Goal: Information Seeking & Learning: Find specific fact

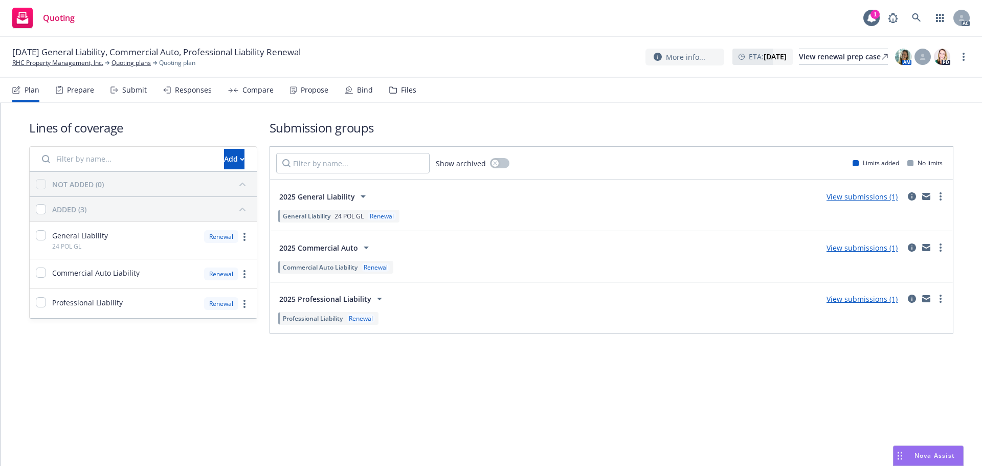
click at [71, 94] on div "Prepare" at bounding box center [80, 90] width 27 height 8
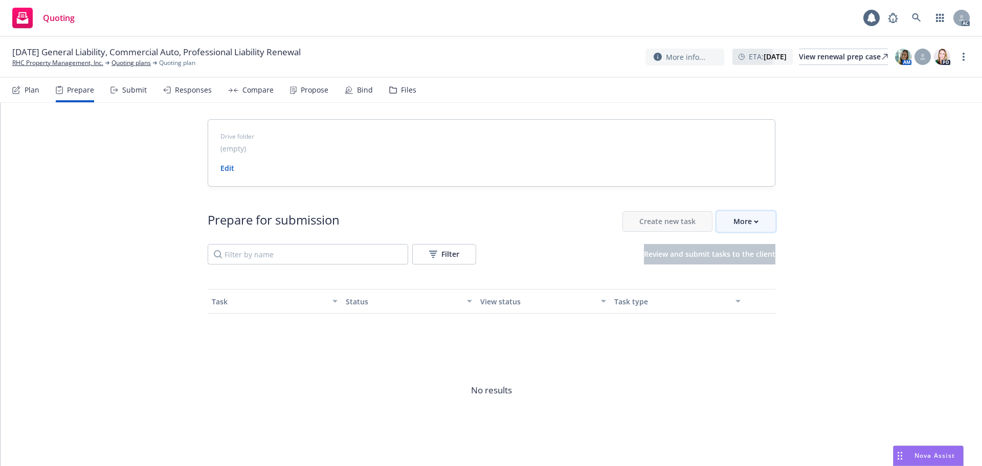
click at [746, 222] on div "More" at bounding box center [745, 221] width 25 height 19
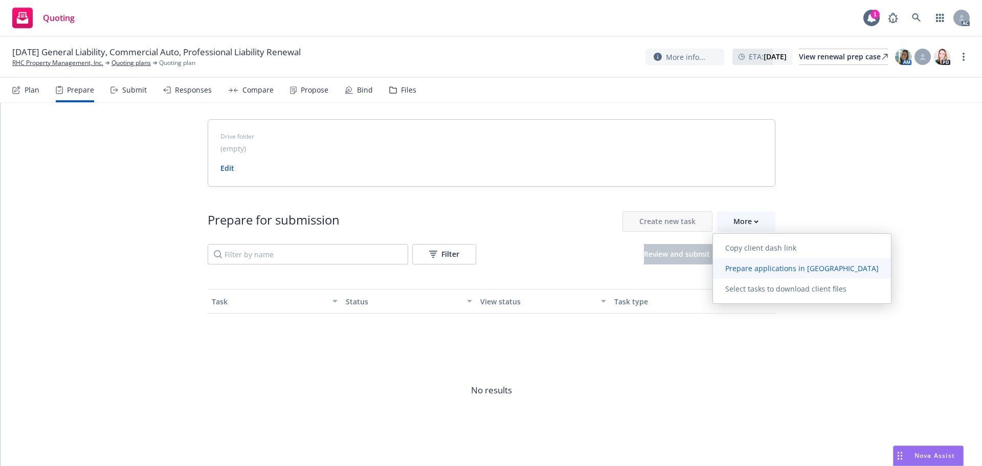
click at [758, 273] on link "Prepare applications in Indio" at bounding box center [802, 268] width 178 height 20
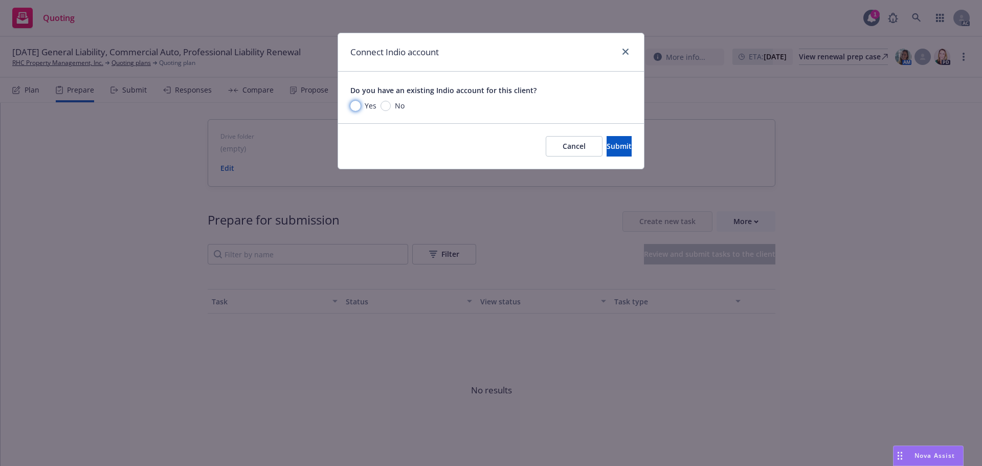
click at [358, 107] on input "Yes" at bounding box center [355, 106] width 10 height 10
radio input "true"
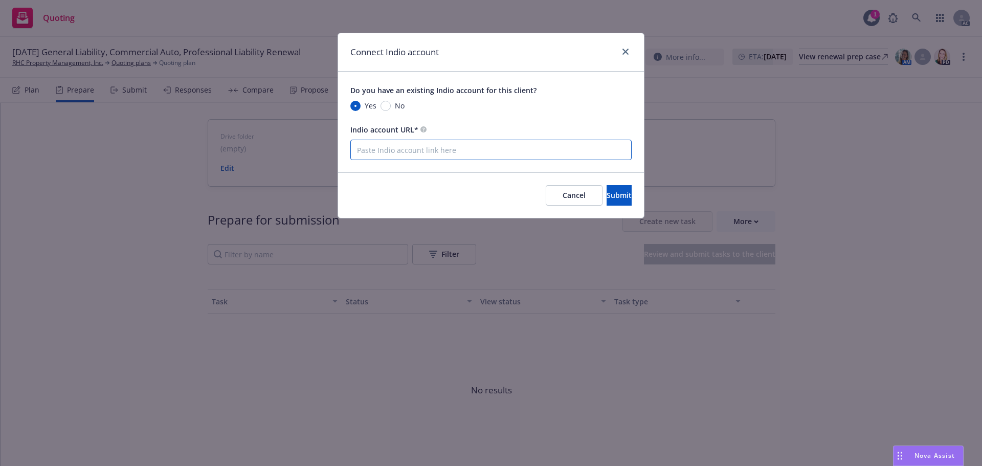
click at [464, 152] on input "Indio account URL*" at bounding box center [490, 150] width 281 height 20
paste input "https://newfront.useindio.com/accounts/4311331/submissions"
type input "https://newfront.useindio.com/accounts/4311331/submissions"
click at [606, 196] on button "Submit" at bounding box center [618, 195] width 25 height 20
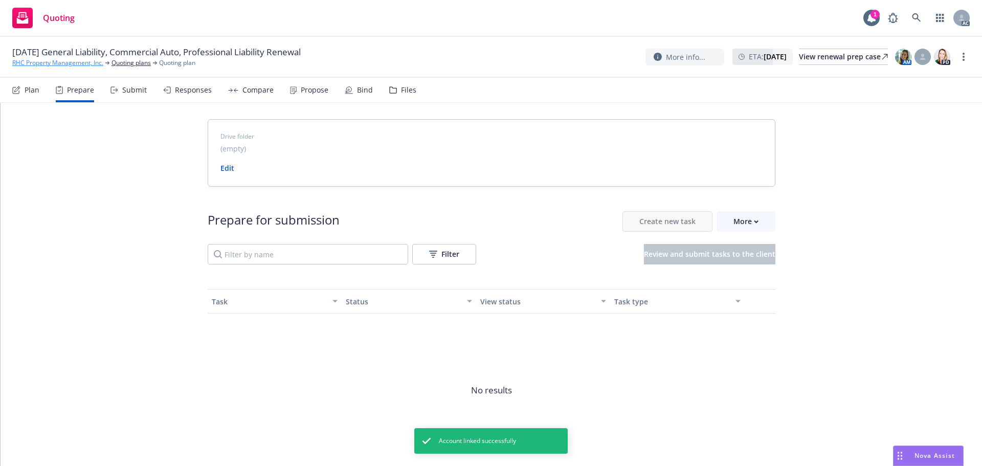
click at [89, 64] on link "RHC Property Management, Inc." at bounding box center [57, 62] width 91 height 9
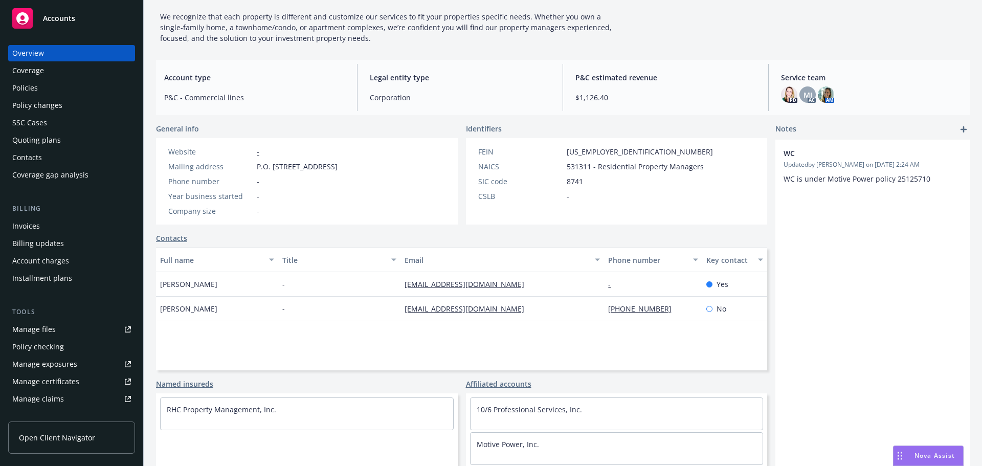
scroll to position [180, 0]
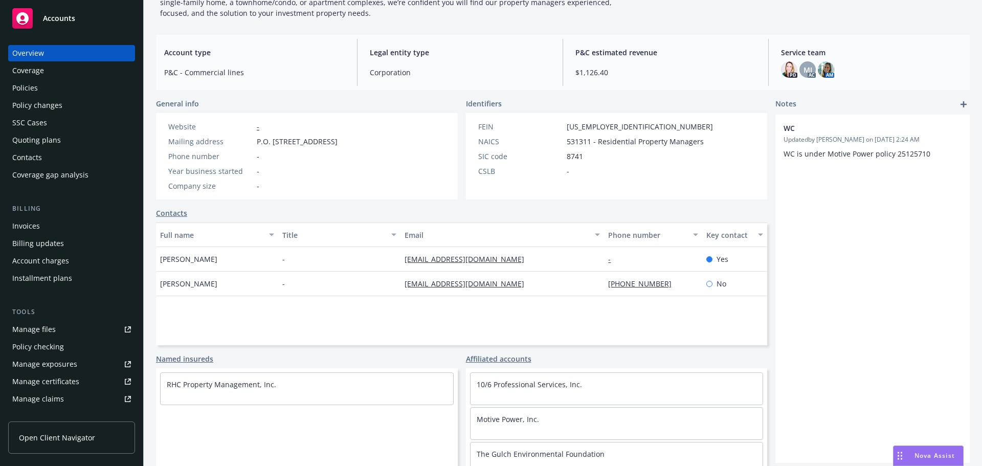
click at [35, 88] on div "Policies" at bounding box center [25, 88] width 26 height 16
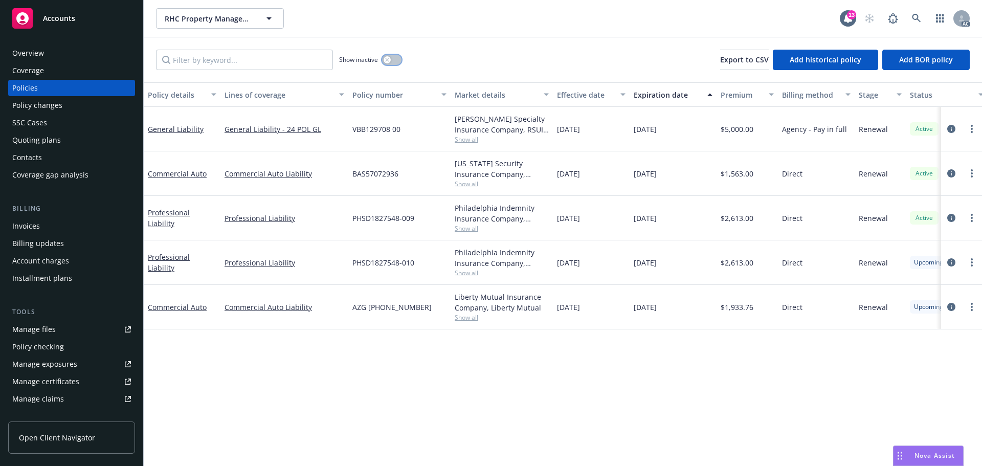
click at [390, 60] on div "button" at bounding box center [386, 59] width 7 height 7
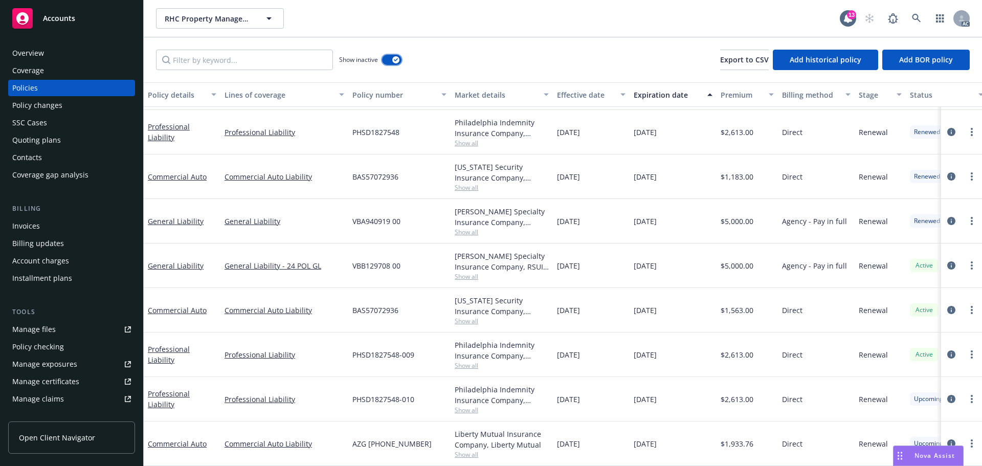
scroll to position [702, 0]
click at [392, 58] on button "button" at bounding box center [391, 60] width 19 height 10
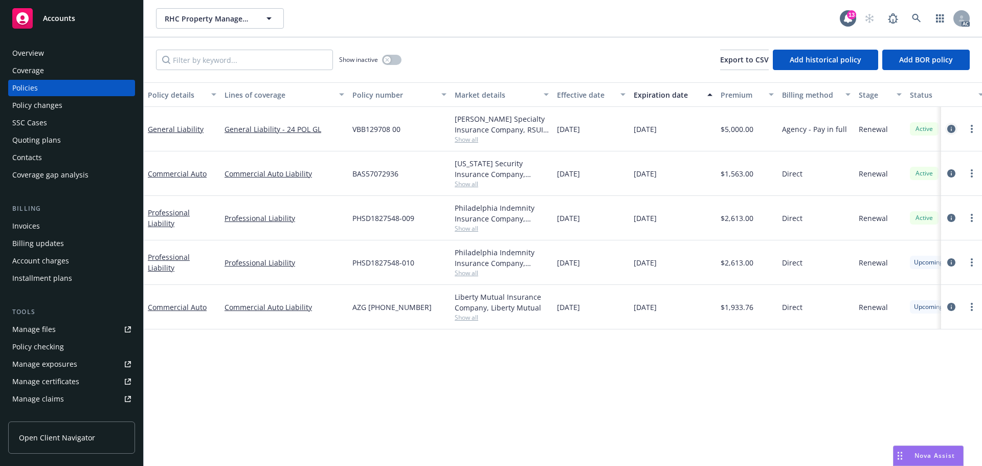
click at [951, 132] on icon "circleInformation" at bounding box center [951, 129] width 8 height 8
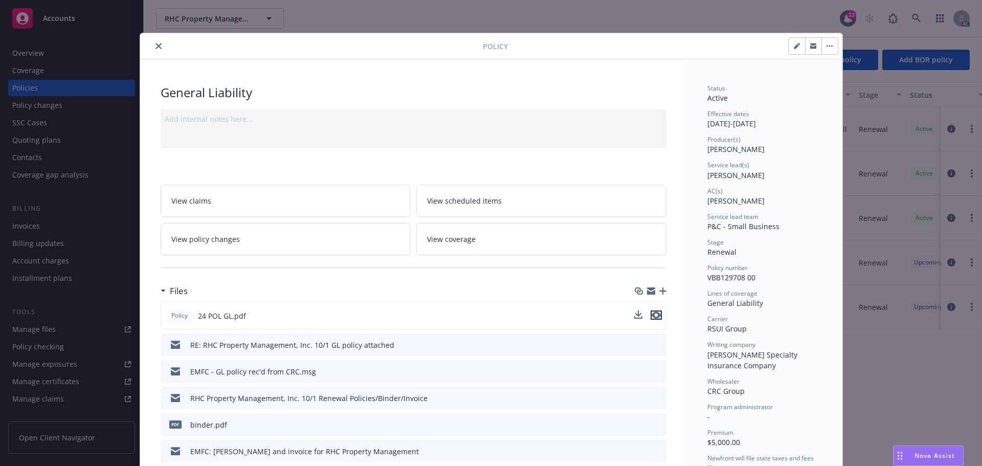
click at [651, 316] on icon "preview file" at bounding box center [655, 314] width 9 height 7
click at [156, 43] on icon "close" at bounding box center [158, 46] width 6 height 6
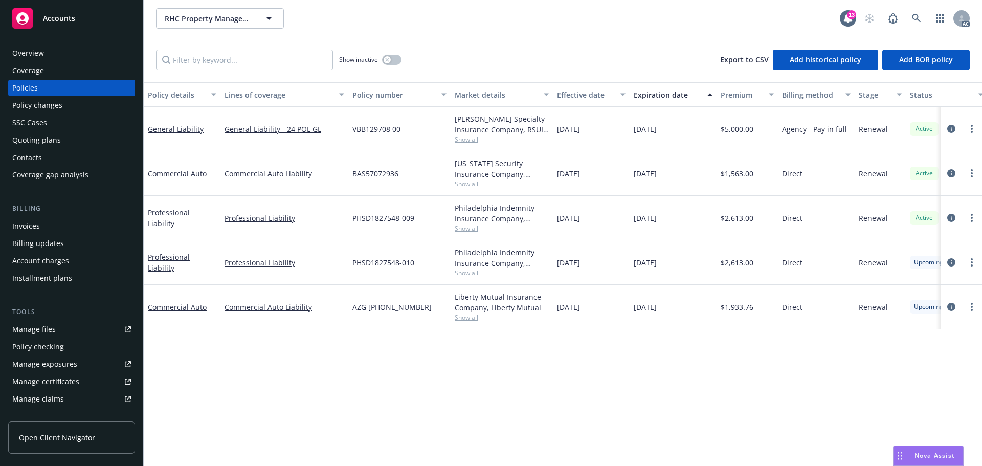
drag, startPoint x: 678, startPoint y: 130, endPoint x: 626, endPoint y: 124, distance: 51.9
click at [626, 124] on div "General Liability General Liability - 24 POL GL VBB129708 00 Covington Specialt…" at bounding box center [637, 129] width 987 height 44
copy div "10/01/2025"
click at [45, 325] on div "Manage files" at bounding box center [33, 329] width 43 height 16
click at [80, 45] on div "Overview" at bounding box center [71, 53] width 119 height 16
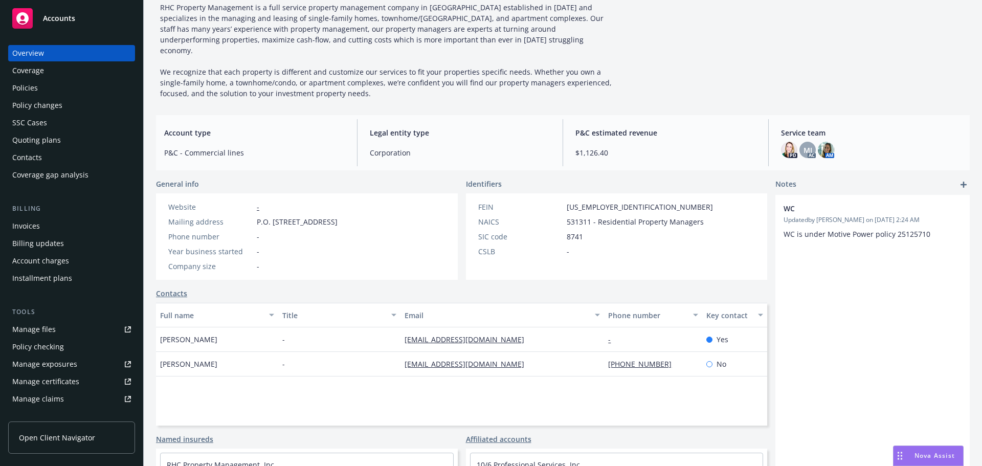
scroll to position [102, 0]
click at [637, 69] on div "RHC Property Management, Inc. Business Insurance Total Rewards Actions DBA: - P…" at bounding box center [562, 21] width 813 height 149
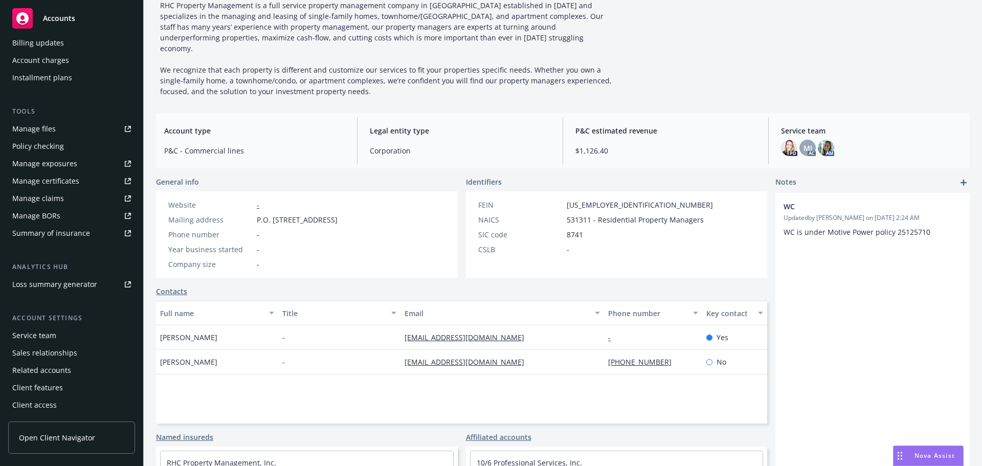
click at [15, 329] on div "Service team" at bounding box center [34, 335] width 44 height 16
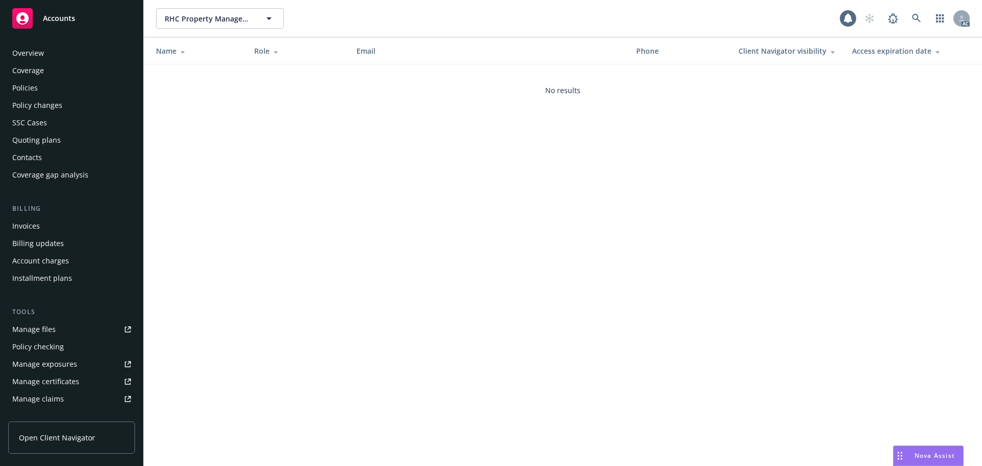
scroll to position [200, 0]
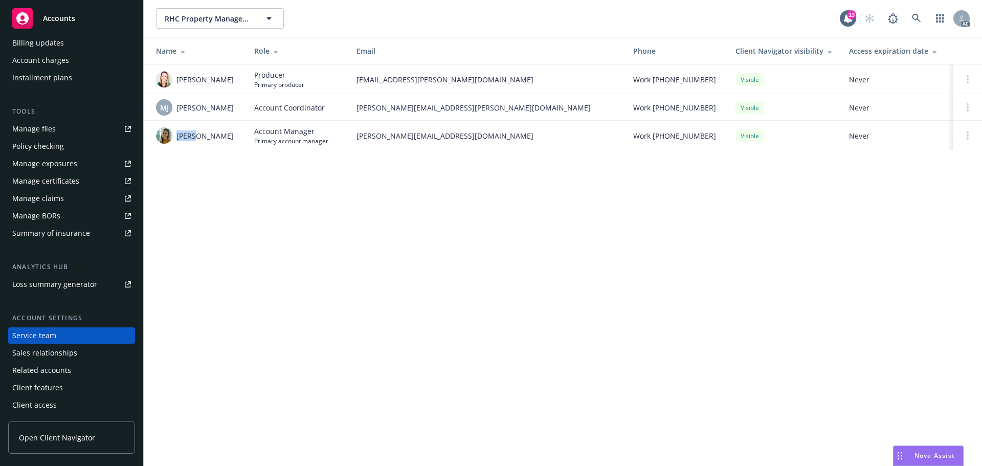
drag, startPoint x: 192, startPoint y: 138, endPoint x: 177, endPoint y: 140, distance: 14.5
click at [177, 140] on span "Sally Poole" at bounding box center [204, 135] width 57 height 11
drag, startPoint x: 221, startPoint y: 106, endPoint x: 177, endPoint y: 111, distance: 43.7
click at [177, 111] on div "MJ Michael Jose" at bounding box center [197, 107] width 82 height 16
copy span "Michael Jose"
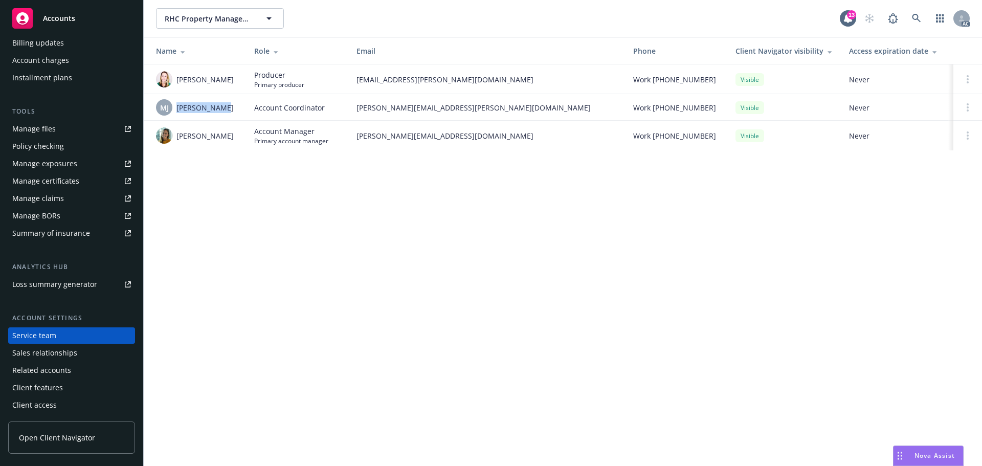
drag, startPoint x: 237, startPoint y: 80, endPoint x: 178, endPoint y: 82, distance: 59.3
click at [178, 82] on div "Lacey Torkelson" at bounding box center [197, 79] width 82 height 16
copy span "Lacey Torkelson"
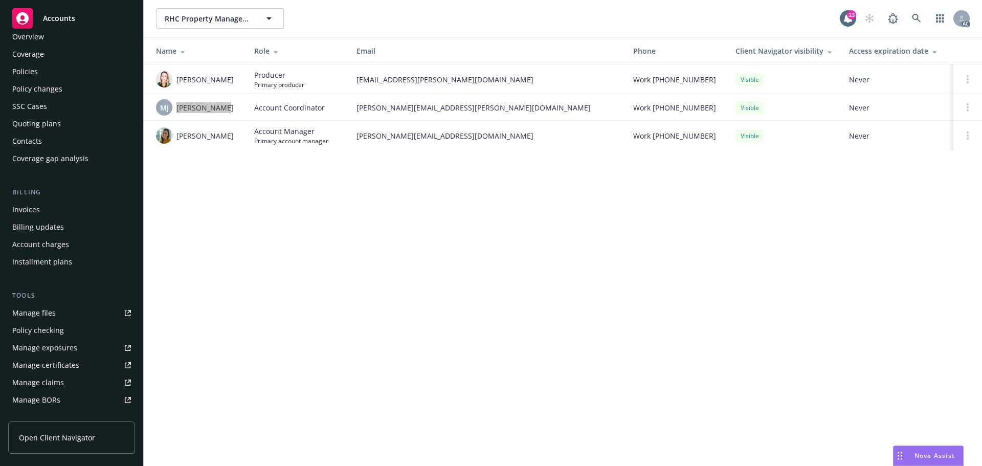
scroll to position [0, 0]
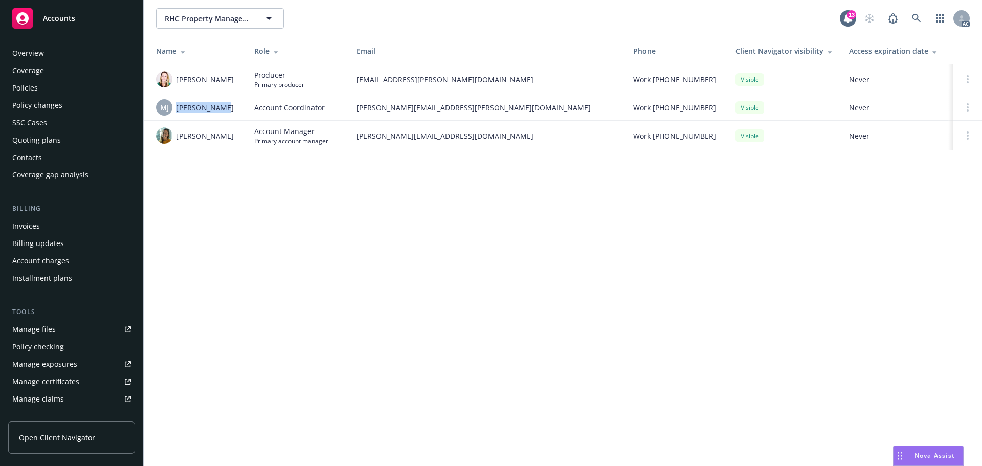
click at [37, 89] on div "Policies" at bounding box center [25, 88] width 26 height 16
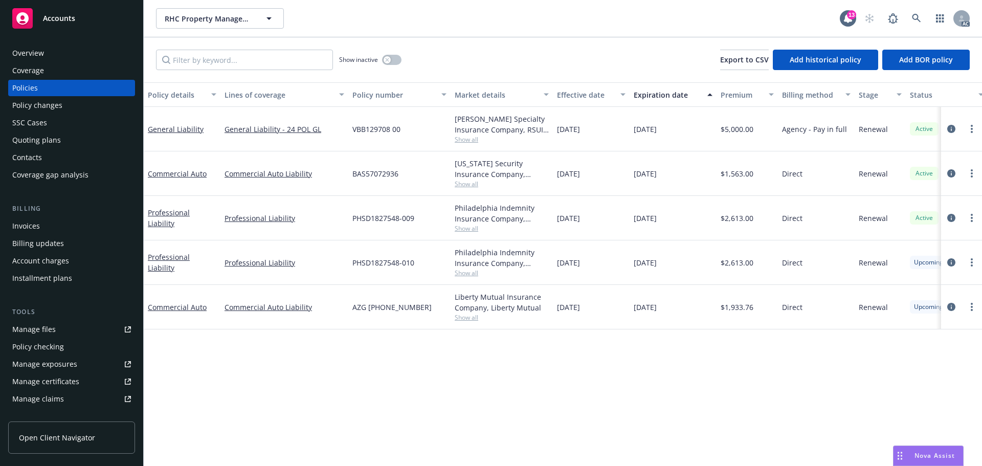
drag, startPoint x: 689, startPoint y: 130, endPoint x: 630, endPoint y: 130, distance: 58.8
click at [630, 130] on div "10/01/2025" at bounding box center [672, 129] width 87 height 44
copy span "10/01/2025"
drag, startPoint x: 212, startPoint y: 128, endPoint x: 144, endPoint y: 131, distance: 68.1
click at [144, 131] on div "General Liability" at bounding box center [182, 129] width 77 height 44
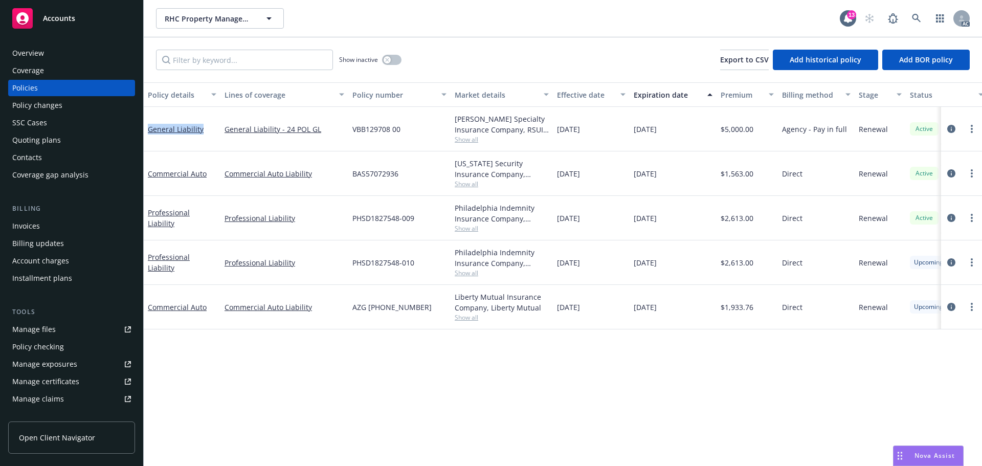
copy link "General Liability"
click at [37, 49] on div "Overview" at bounding box center [28, 53] width 32 height 16
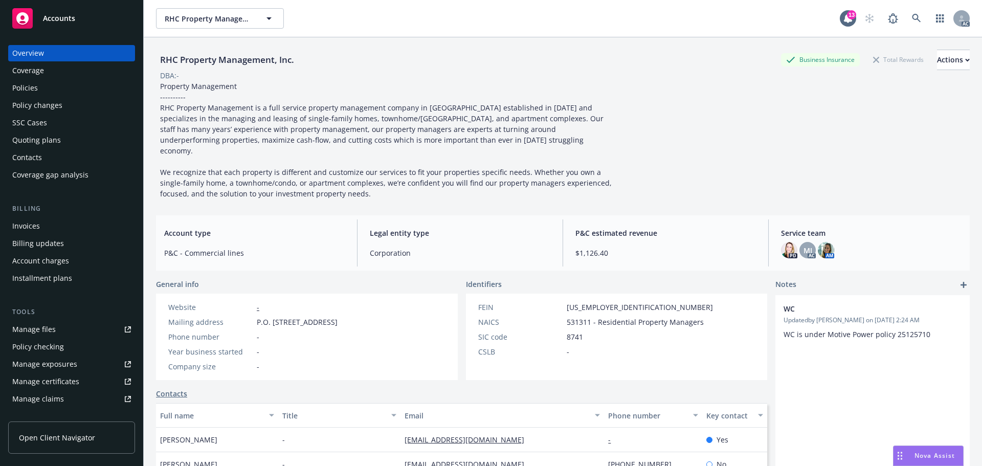
scroll to position [51, 0]
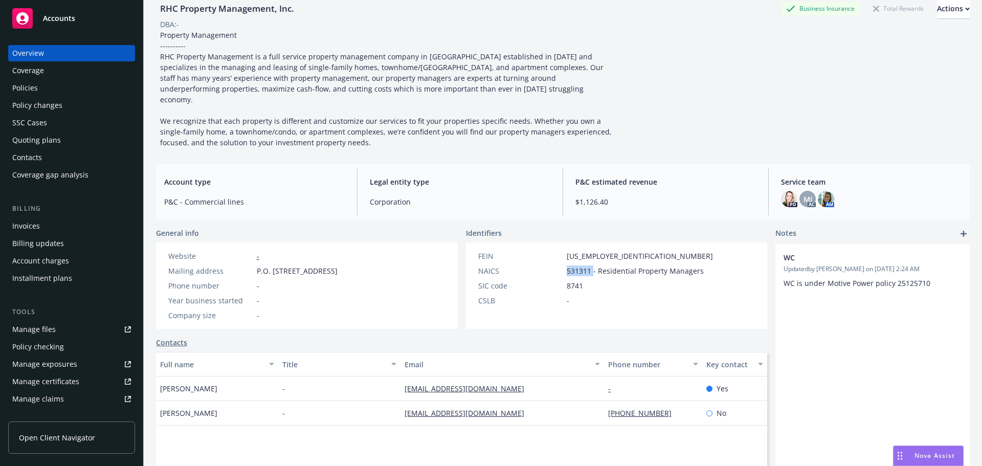
drag, startPoint x: 588, startPoint y: 261, endPoint x: 556, endPoint y: 262, distance: 32.2
click at [556, 265] on div "NAICS 531311 - Residential Property Managers" at bounding box center [595, 270] width 243 height 11
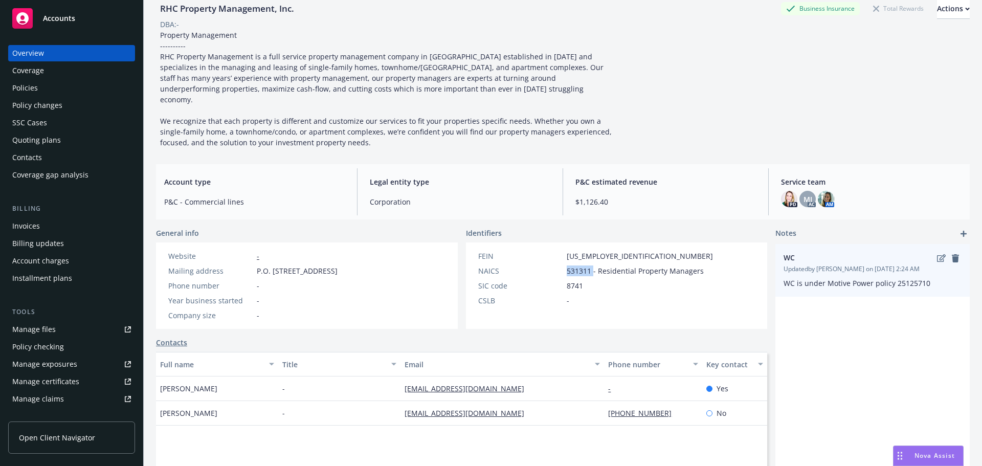
copy div "531311"
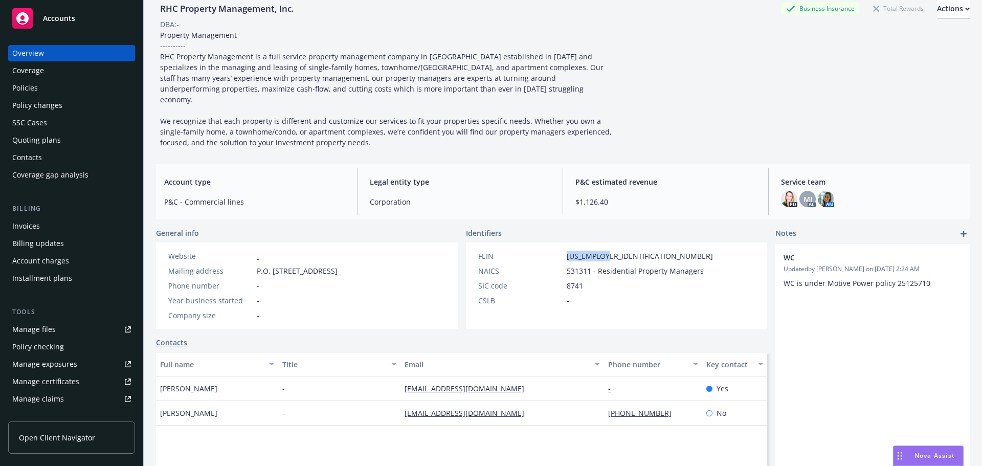
drag, startPoint x: 625, startPoint y: 245, endPoint x: 551, endPoint y: 244, distance: 73.6
click at [524, 251] on div "FEIN 46-4743619" at bounding box center [595, 256] width 243 height 11
copy div "46-4743619"
drag, startPoint x: 202, startPoint y: 376, endPoint x: 155, endPoint y: 376, distance: 47.0
click at [155, 376] on div "RHC Property Management, Inc. Business Insurance Total Rewards Actions DBA: - P…" at bounding box center [563, 219] width 838 height 466
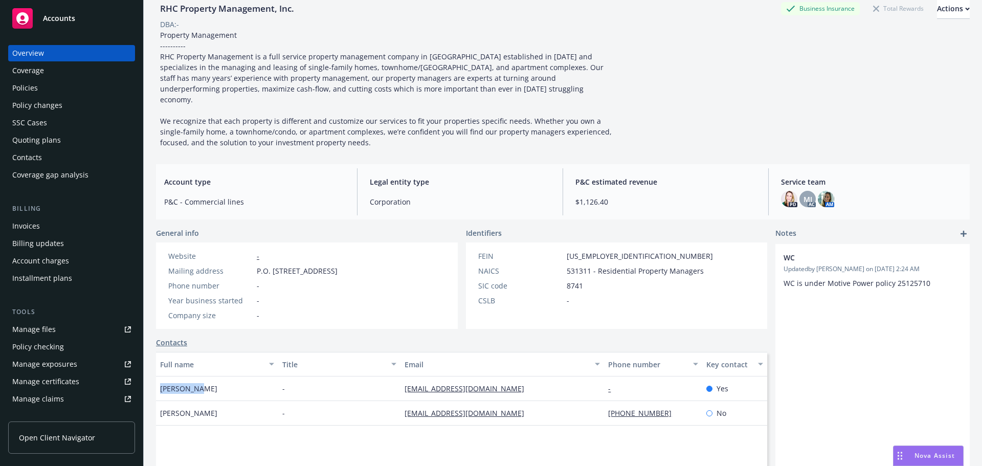
copy span "Linda Ross"
drag, startPoint x: 423, startPoint y: 373, endPoint x: 374, endPoint y: 372, distance: 49.1
click at [374, 376] on div "Linda Ross - lross@href.com - Yes" at bounding box center [461, 388] width 611 height 25
copy div "lross@href.com"
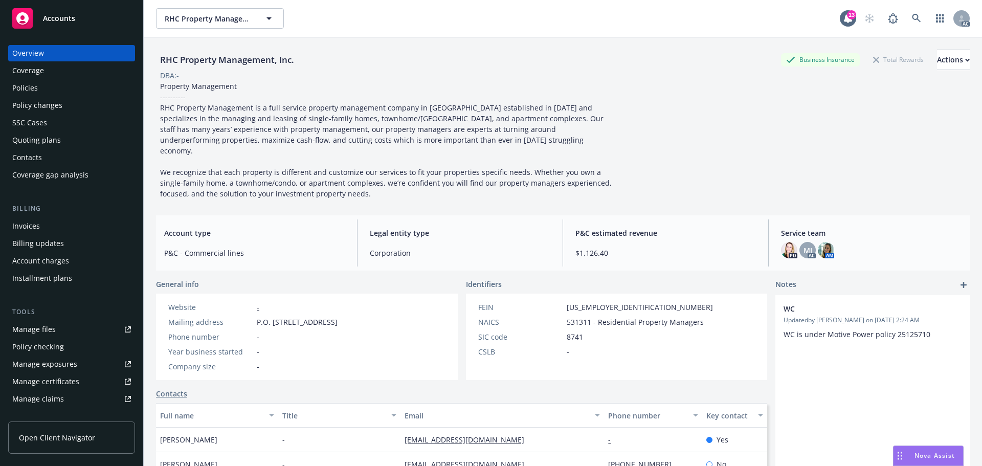
click at [735, 202] on div "RHC Property Management, Inc. Business Insurance Total Rewards Actions DBA: - P…" at bounding box center [562, 263] width 813 height 453
click at [561, 172] on span "Property Management ---------- RHC Property Management is a full service proper…" at bounding box center [386, 139] width 453 height 117
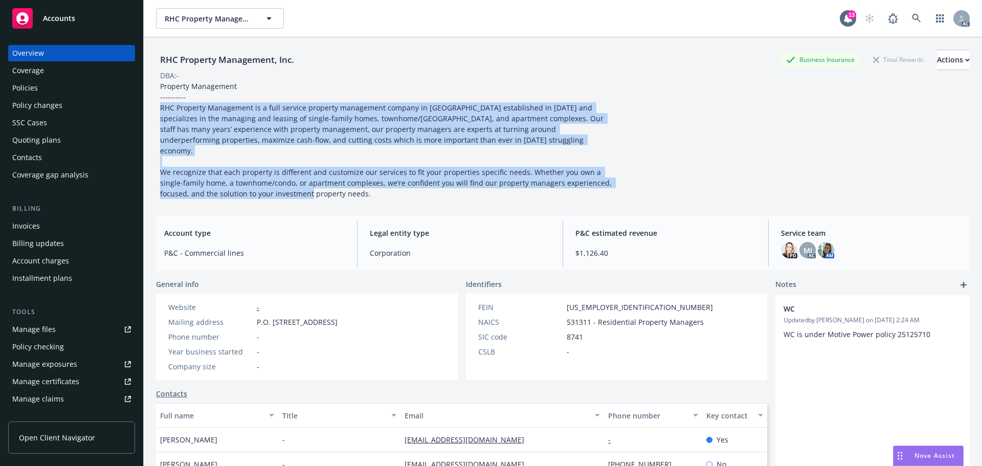
drag, startPoint x: 345, startPoint y: 186, endPoint x: 161, endPoint y: 106, distance: 200.9
click at [161, 106] on div "Property Management ---------- RHC Property Management is a full service proper…" at bounding box center [386, 140] width 460 height 118
copy span "RHC Property Management is a full service property management company in Sonoma…"
drag, startPoint x: 241, startPoint y: 129, endPoint x: 248, endPoint y: 133, distance: 8.0
click at [241, 129] on span "Property Management ---------- RHC Property Management is a full service proper…" at bounding box center [386, 139] width 453 height 117
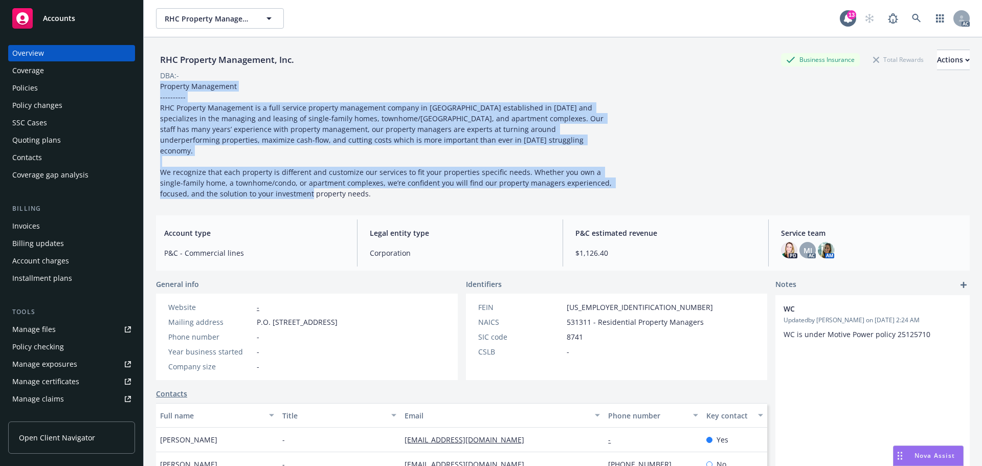
drag, startPoint x: 161, startPoint y: 87, endPoint x: 344, endPoint y: 177, distance: 204.2
click at [344, 177] on div "Property Management ---------- RHC Property Management is a full service proper…" at bounding box center [386, 140] width 460 height 118
click at [18, 92] on div "Policies" at bounding box center [25, 88] width 26 height 16
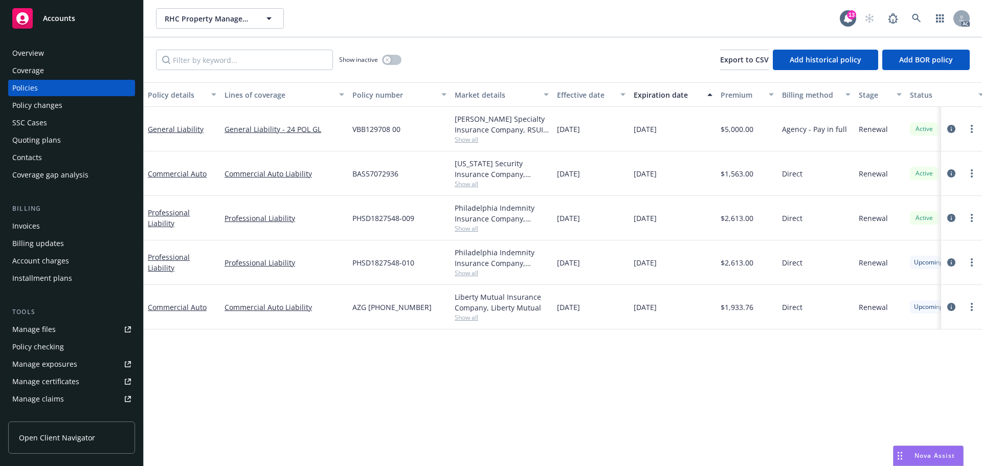
drag, startPoint x: 608, startPoint y: 140, endPoint x: 579, endPoint y: 139, distance: 29.7
click at [579, 139] on div "10/01/2024" at bounding box center [591, 129] width 77 height 44
drag, startPoint x: 678, startPoint y: 129, endPoint x: 654, endPoint y: 133, distance: 23.8
click at [654, 133] on div "10/01/2025" at bounding box center [672, 129] width 87 height 44
click at [472, 137] on span "Show all" at bounding box center [502, 139] width 94 height 9
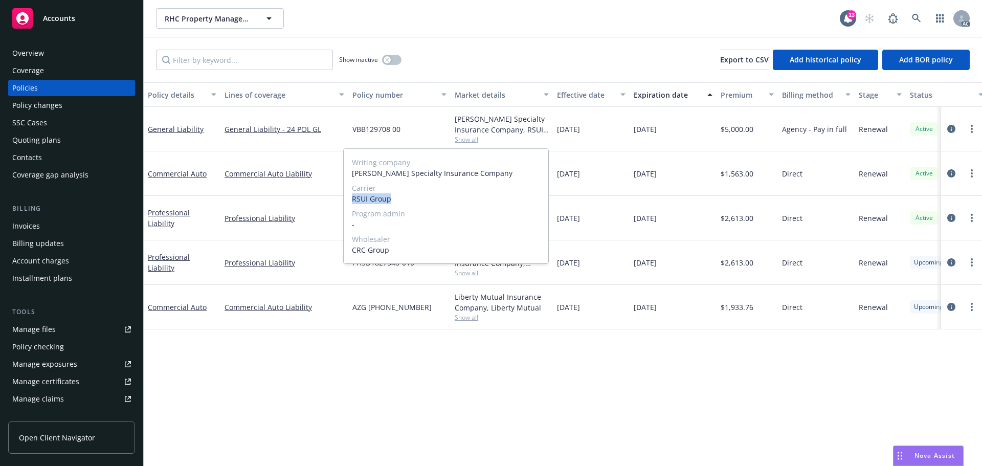
drag, startPoint x: 353, startPoint y: 200, endPoint x: 419, endPoint y: 197, distance: 65.5
click at [396, 199] on span "RSUI Group" at bounding box center [446, 198] width 188 height 11
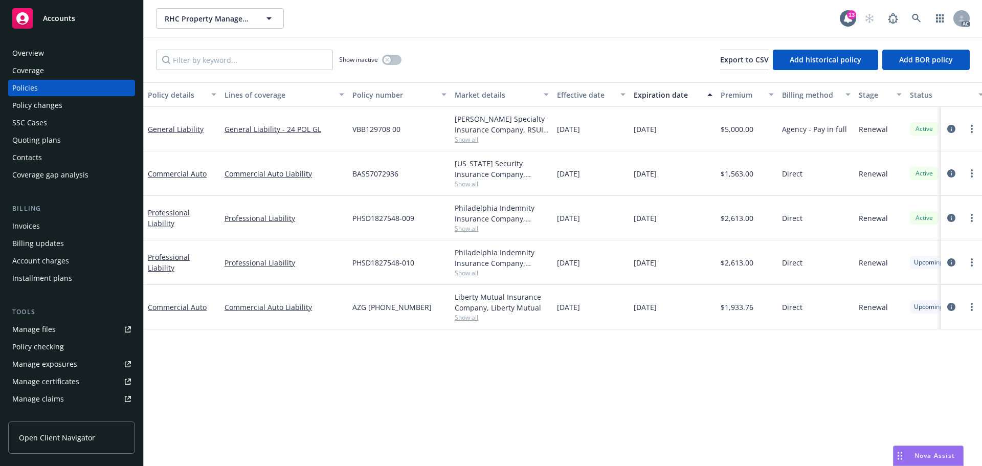
drag, startPoint x: 655, startPoint y: 235, endPoint x: 647, endPoint y: 236, distance: 8.2
click at [653, 236] on div "10/01/2025" at bounding box center [672, 218] width 87 height 44
drag, startPoint x: 417, startPoint y: 125, endPoint x: 372, endPoint y: 131, distance: 45.4
click at [341, 125] on div "General Liability General Liability - 24 POL GL VBB129708 00 Covington Specialt…" at bounding box center [637, 129] width 987 height 44
drag, startPoint x: 753, startPoint y: 130, endPoint x: 724, endPoint y: 137, distance: 30.0
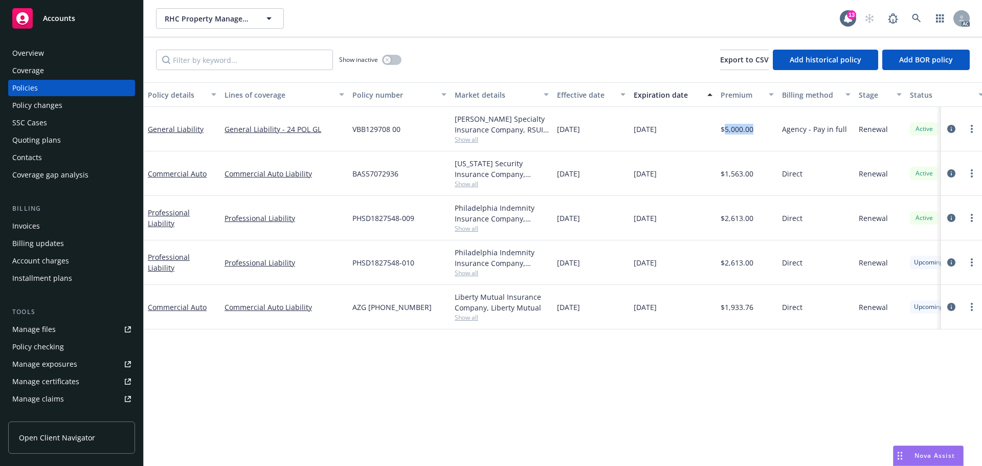
click at [724, 137] on div "$5,000.00" at bounding box center [746, 129] width 61 height 44
drag, startPoint x: 607, startPoint y: 134, endPoint x: 557, endPoint y: 135, distance: 50.1
click at [557, 135] on div "10/01/2024" at bounding box center [591, 129] width 77 height 44
drag, startPoint x: 685, startPoint y: 119, endPoint x: 613, endPoint y: 131, distance: 72.6
click at [613, 131] on div "General Liability General Liability - 24 POL GL VBB129708 00 Covington Specialt…" at bounding box center [637, 129] width 987 height 44
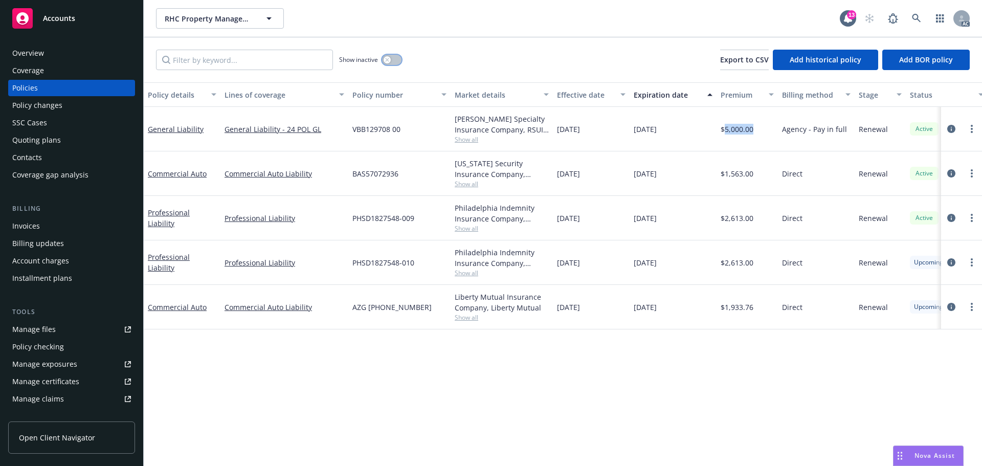
click at [387, 62] on div "button" at bounding box center [386, 59] width 7 height 7
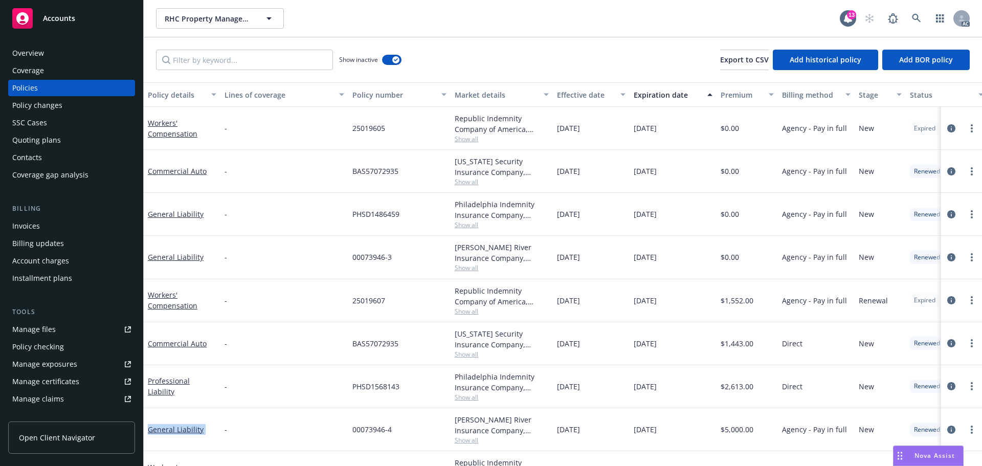
drag, startPoint x: 225, startPoint y: 427, endPoint x: 144, endPoint y: 427, distance: 81.3
click at [144, 427] on div "General Liability - 00073946-4 James River Insurance Company, James River Group…" at bounding box center [637, 429] width 987 height 43
click at [269, 65] on input "Filter by keyword..." at bounding box center [244, 60] width 177 height 20
paste input "General Liability"
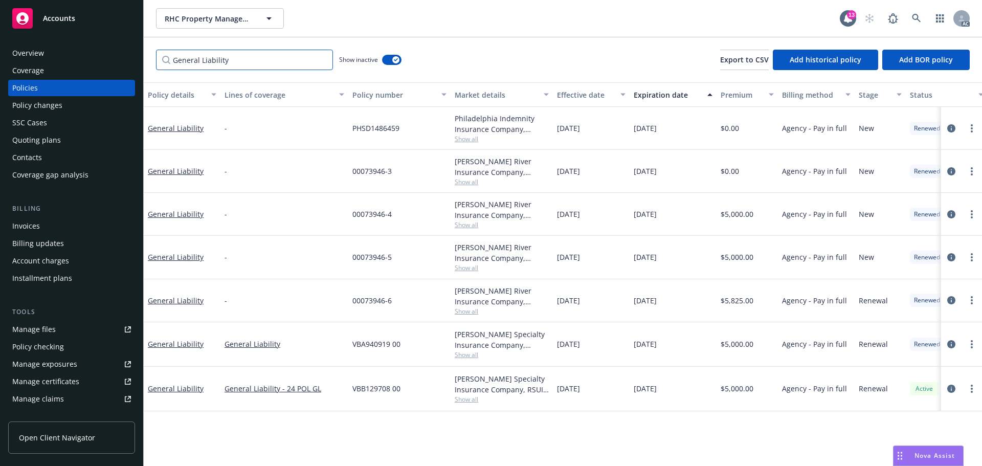
type input "General Liability"
drag, startPoint x: 603, startPoint y: 344, endPoint x: 580, endPoint y: 342, distance: 23.1
click at [580, 342] on div "10/01/2023" at bounding box center [591, 344] width 77 height 44
drag, startPoint x: 680, startPoint y: 343, endPoint x: 750, endPoint y: 327, distance: 71.2
click at [656, 349] on div "10/01/2024" at bounding box center [672, 344] width 87 height 44
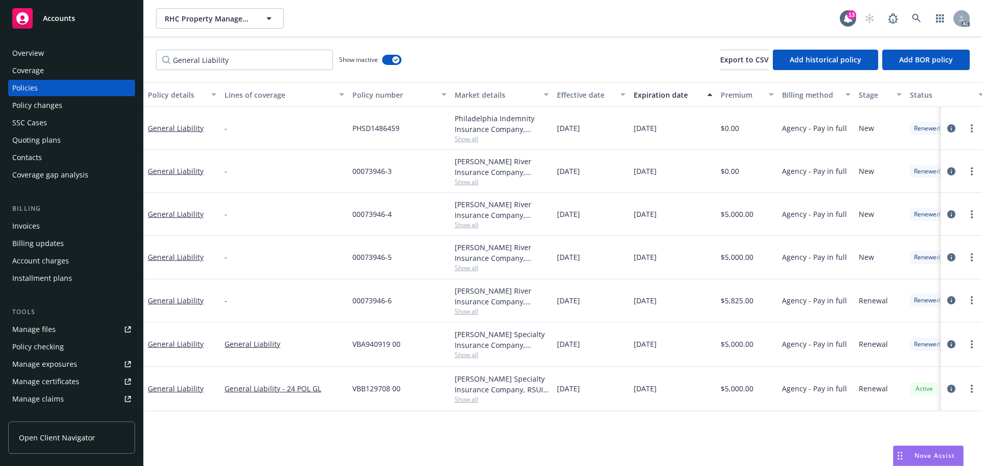
click at [468, 353] on span "Show all" at bounding box center [502, 354] width 94 height 9
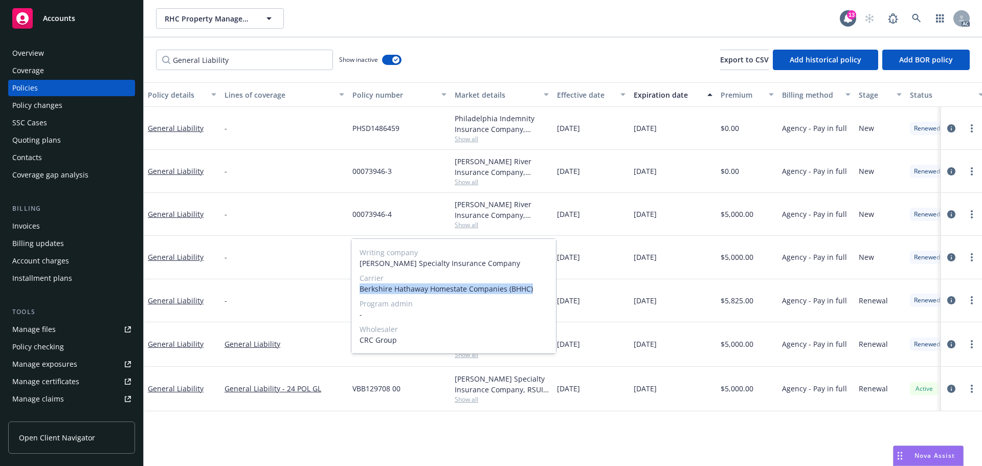
drag, startPoint x: 355, startPoint y: 291, endPoint x: 534, endPoint y: 290, distance: 178.9
click at [534, 290] on div "Writing company Covington Specialty Insurance Company Carrier Berkshire Hathawa…" at bounding box center [453, 296] width 205 height 115
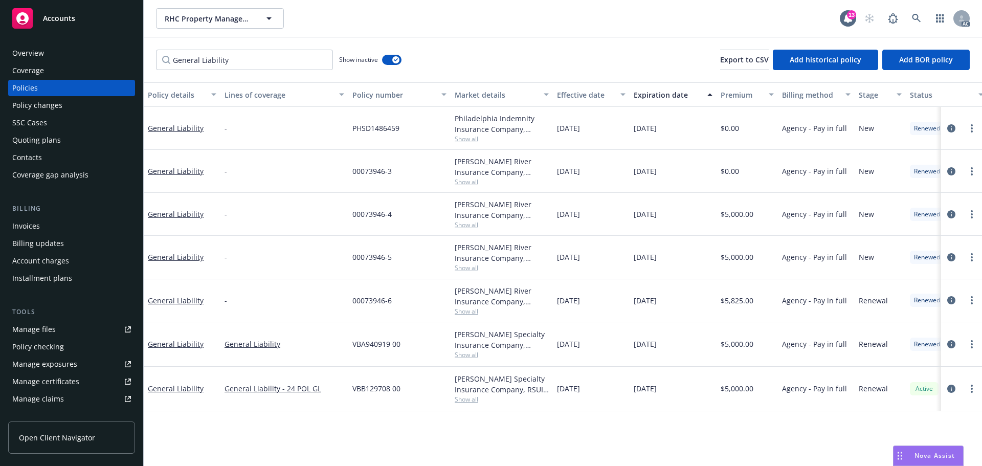
click at [411, 418] on div "Policy details Lines of coverage Policy number Market details Effective date Ex…" at bounding box center [563, 273] width 838 height 383
drag, startPoint x: 414, startPoint y: 348, endPoint x: 773, endPoint y: 345, distance: 358.9
click at [350, 343] on div "VBA940919 00" at bounding box center [399, 344] width 102 height 44
drag, startPoint x: 753, startPoint y: 343, endPoint x: 726, endPoint y: 346, distance: 26.7
click at [726, 346] on div "$5,000.00" at bounding box center [746, 344] width 61 height 44
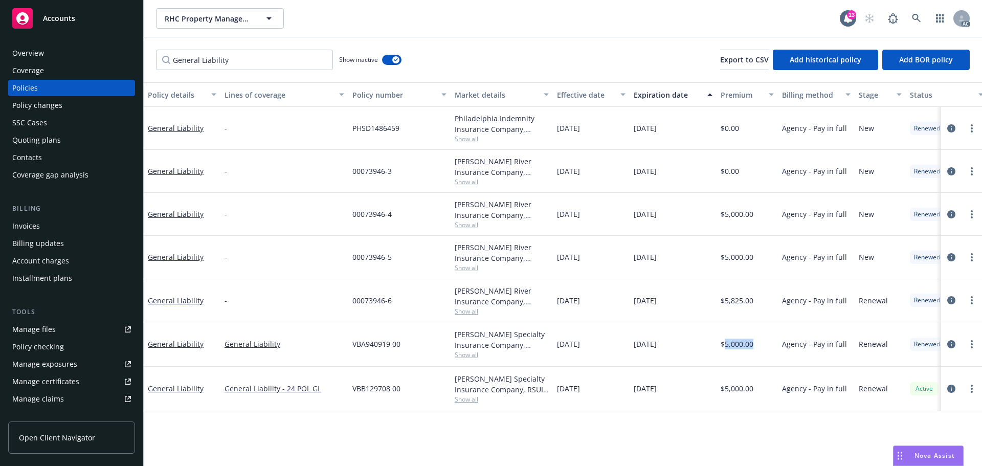
drag, startPoint x: 621, startPoint y: 343, endPoint x: 561, endPoint y: 348, distance: 60.0
click at [561, 348] on div "10/01/2023" at bounding box center [591, 344] width 77 height 44
click at [605, 349] on div "10/01/2023" at bounding box center [591, 344] width 77 height 44
drag, startPoint x: 605, startPoint y: 344, endPoint x: 555, endPoint y: 346, distance: 50.2
click at [555, 346] on div "10/01/2023" at bounding box center [591, 344] width 77 height 44
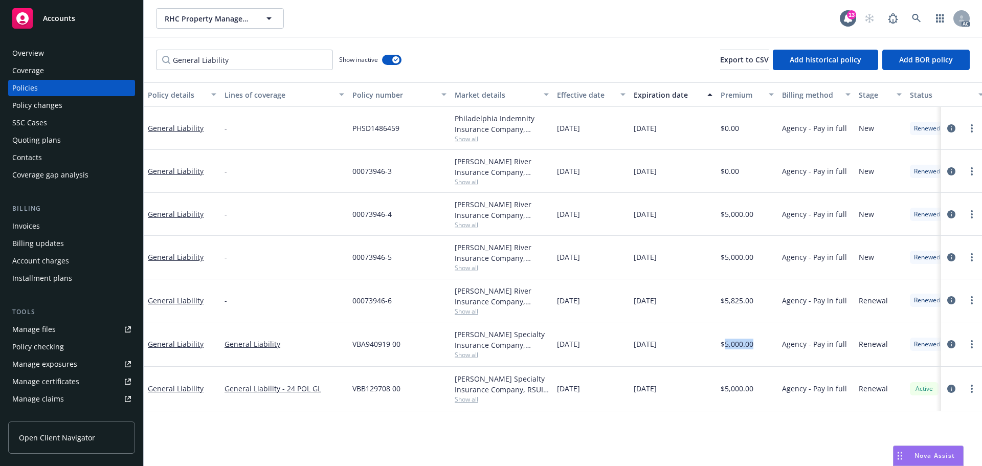
click at [618, 347] on div "General Liability General Liability VBA940919 00 Covington Specialty Insurance …" at bounding box center [637, 344] width 987 height 44
drag, startPoint x: 594, startPoint y: 304, endPoint x: 580, endPoint y: 306, distance: 13.4
click at [580, 306] on div "10/01/2022" at bounding box center [591, 300] width 77 height 43
drag, startPoint x: 680, startPoint y: 301, endPoint x: 656, endPoint y: 300, distance: 24.1
click at [656, 300] on div "10/01/2023" at bounding box center [672, 300] width 87 height 43
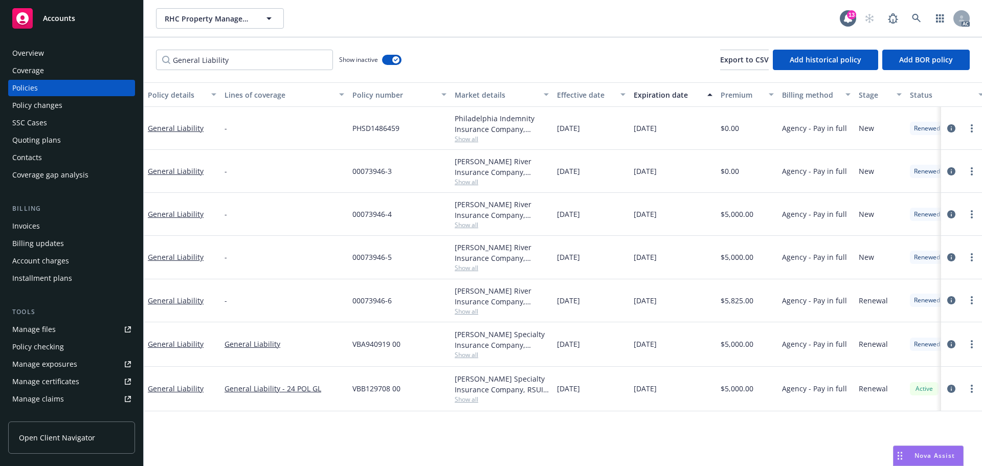
click at [483, 308] on span "Show all" at bounding box center [502, 311] width 94 height 9
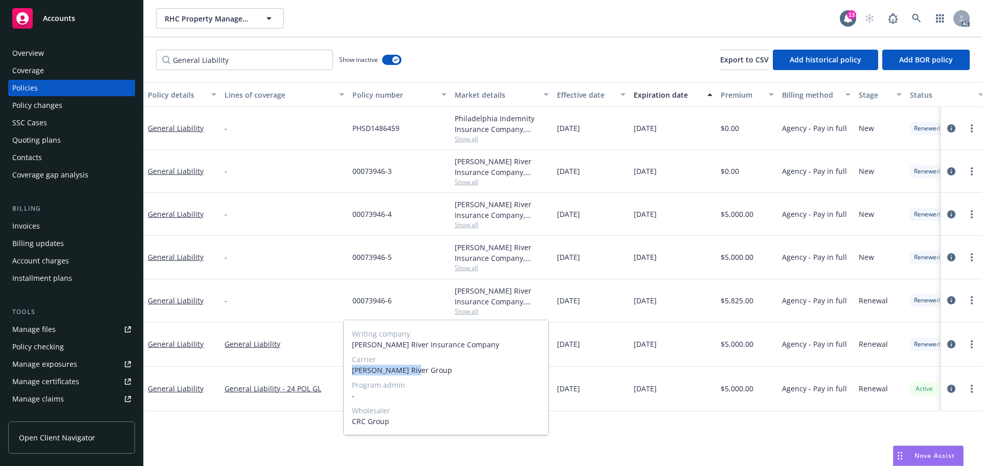
drag, startPoint x: 350, startPoint y: 370, endPoint x: 447, endPoint y: 367, distance: 97.2
click at [446, 367] on div "Writing company James River Insurance Company Carrier James River Group Program…" at bounding box center [446, 377] width 205 height 115
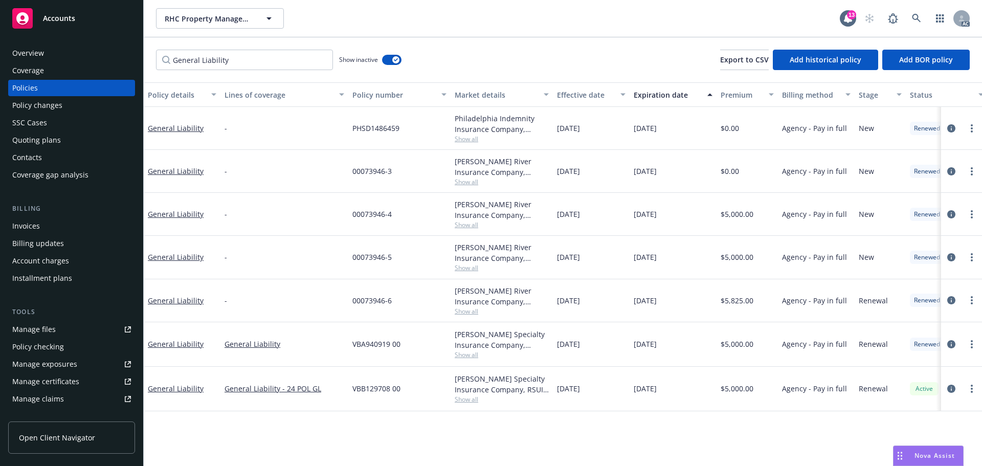
click at [750, 344] on span "$5,000.00" at bounding box center [736, 343] width 33 height 11
drag, startPoint x: 413, startPoint y: 301, endPoint x: 349, endPoint y: 300, distance: 63.9
click at [349, 300] on div "00073946-6" at bounding box center [399, 300] width 102 height 43
drag, startPoint x: 757, startPoint y: 308, endPoint x: 977, endPoint y: 360, distance: 225.9
click at [727, 310] on div "$5,825.00" at bounding box center [746, 300] width 61 height 43
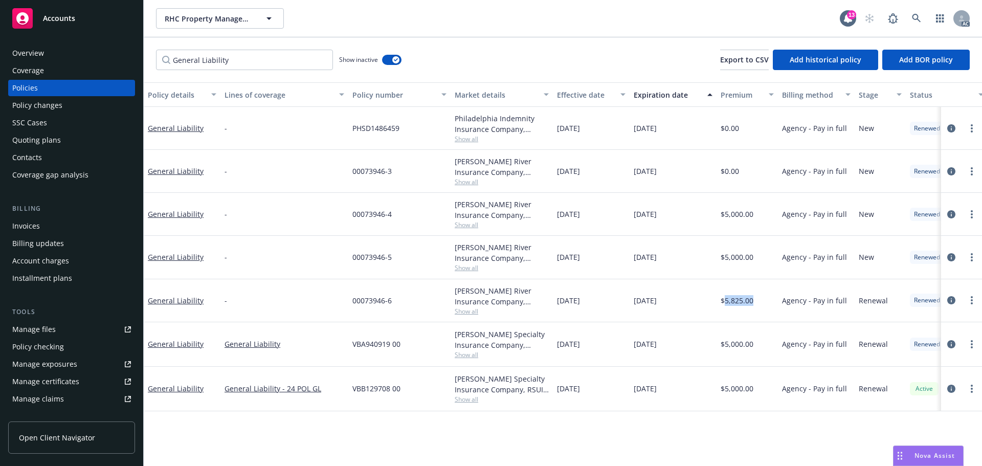
drag, startPoint x: 586, startPoint y: 303, endPoint x: 550, endPoint y: 302, distance: 35.8
click at [550, 302] on div "General Liability - 00073946-6 James River Insurance Company, James River Group…" at bounding box center [637, 300] width 987 height 43
click at [578, 303] on span "10/01/2022" at bounding box center [568, 300] width 23 height 11
drag, startPoint x: 602, startPoint y: 301, endPoint x: 554, endPoint y: 302, distance: 48.6
click at [554, 302] on div "10/01/2022" at bounding box center [591, 300] width 77 height 43
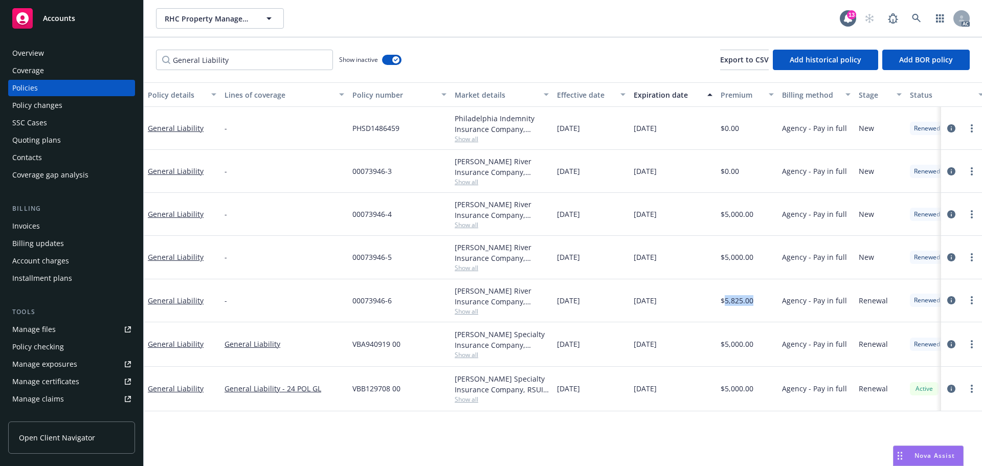
drag, startPoint x: 673, startPoint y: 296, endPoint x: 625, endPoint y: 300, distance: 48.2
click at [625, 300] on div "General Liability - 00073946-6 James River Insurance Company, James River Group…" at bounding box center [637, 300] width 987 height 43
click at [459, 399] on span "Show all" at bounding box center [502, 399] width 94 height 9
click at [571, 370] on div "10/01/2024" at bounding box center [591, 389] width 77 height 44
click at [446, 356] on div "VBA940919 00" at bounding box center [399, 344] width 102 height 44
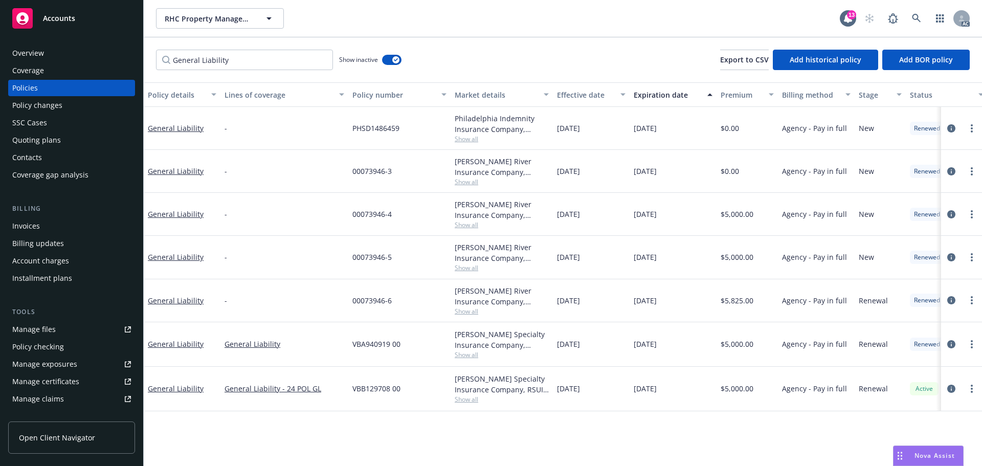
drag, startPoint x: 462, startPoint y: 356, endPoint x: 470, endPoint y: 357, distance: 8.7
click at [462, 356] on span "Show all" at bounding box center [502, 354] width 94 height 9
click at [582, 353] on div "10/01/2023" at bounding box center [591, 344] width 77 height 44
click at [467, 310] on span "Show all" at bounding box center [502, 311] width 94 height 9
click at [641, 343] on span "10/01/2024" at bounding box center [644, 343] width 23 height 11
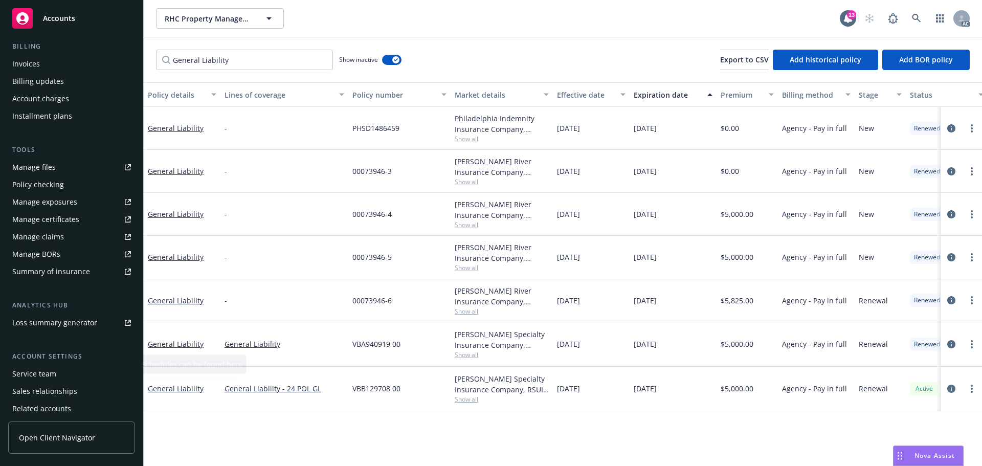
scroll to position [200, 0]
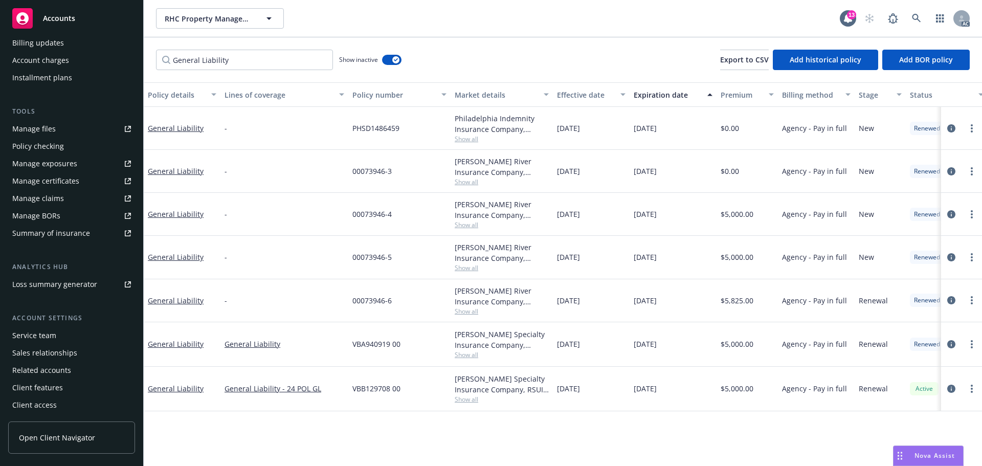
click at [69, 334] on div "Service team" at bounding box center [71, 335] width 119 height 16
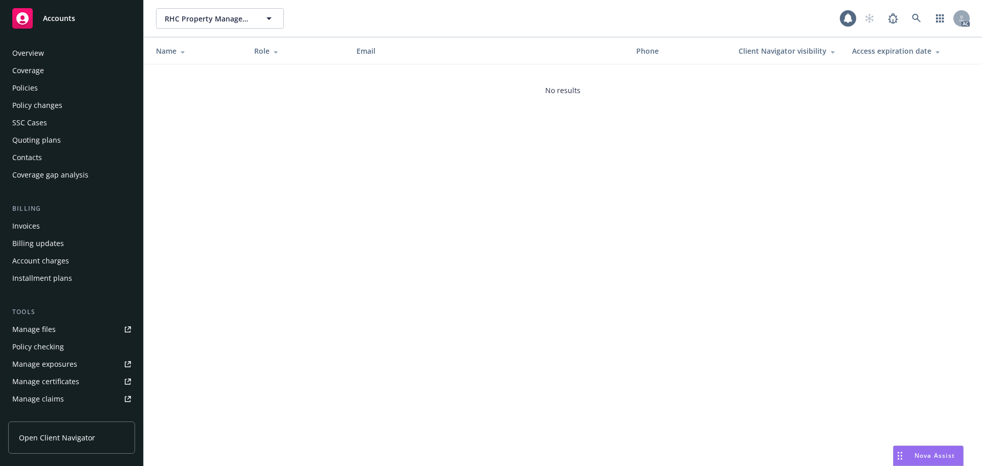
scroll to position [200, 0]
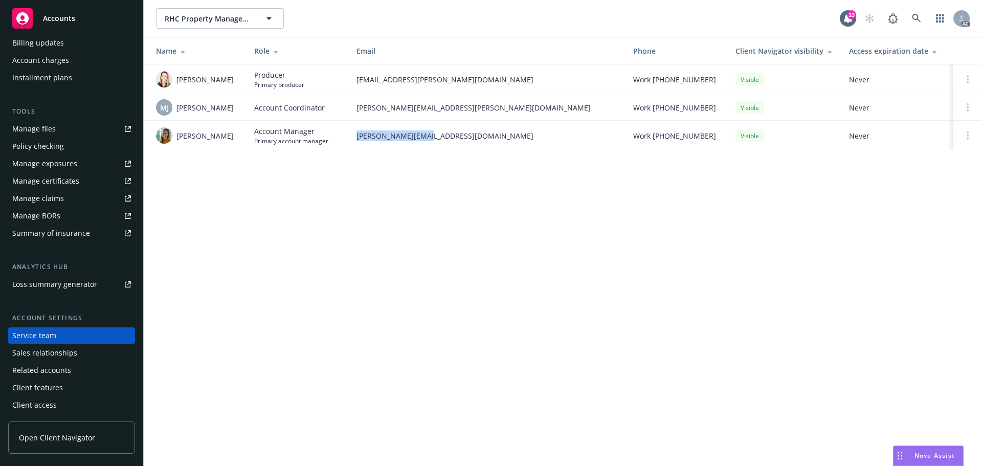
drag, startPoint x: 356, startPoint y: 136, endPoint x: 465, endPoint y: 131, distance: 108.5
click at [465, 131] on span "sally@newfront.com" at bounding box center [486, 135] width 260 height 11
drag, startPoint x: 201, startPoint y: 81, endPoint x: 174, endPoint y: 85, distance: 27.5
click at [174, 85] on td "Lacey Torkelson" at bounding box center [195, 79] width 102 height 30
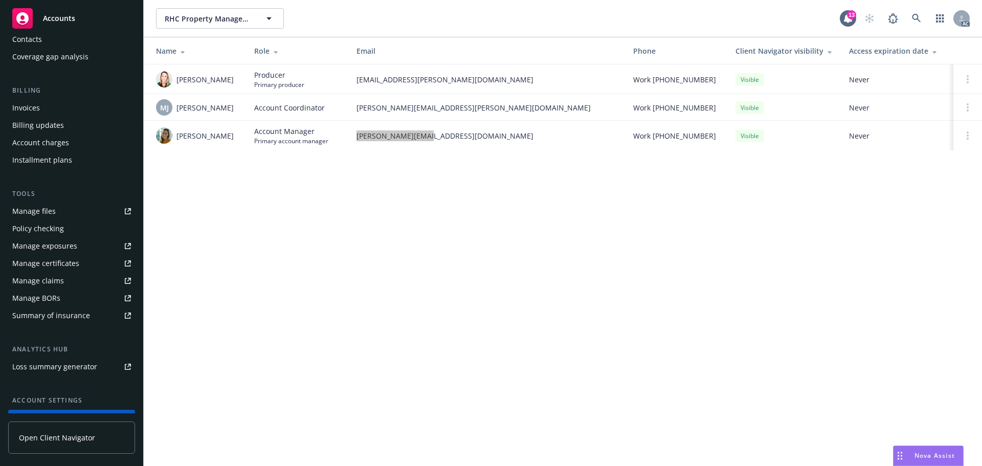
scroll to position [0, 0]
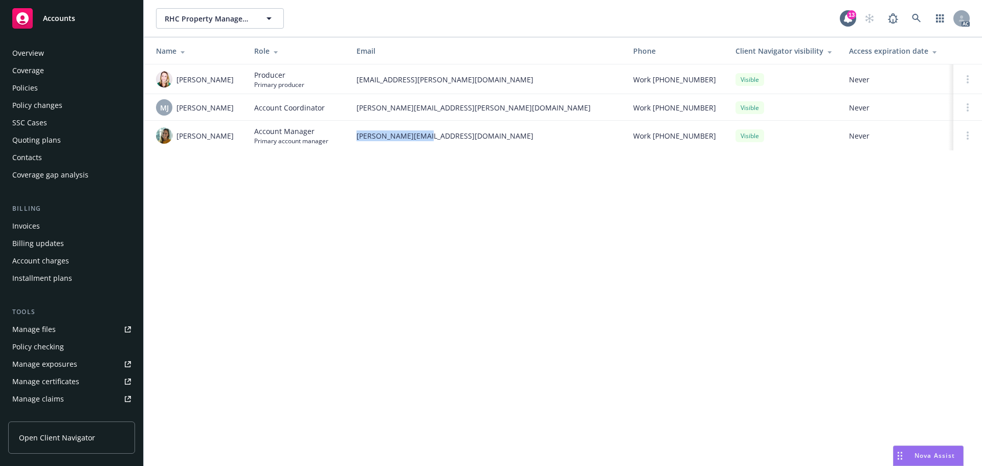
drag, startPoint x: 62, startPoint y: 88, endPoint x: 75, endPoint y: 94, distance: 14.6
click at [62, 88] on div "Policies" at bounding box center [71, 88] width 119 height 16
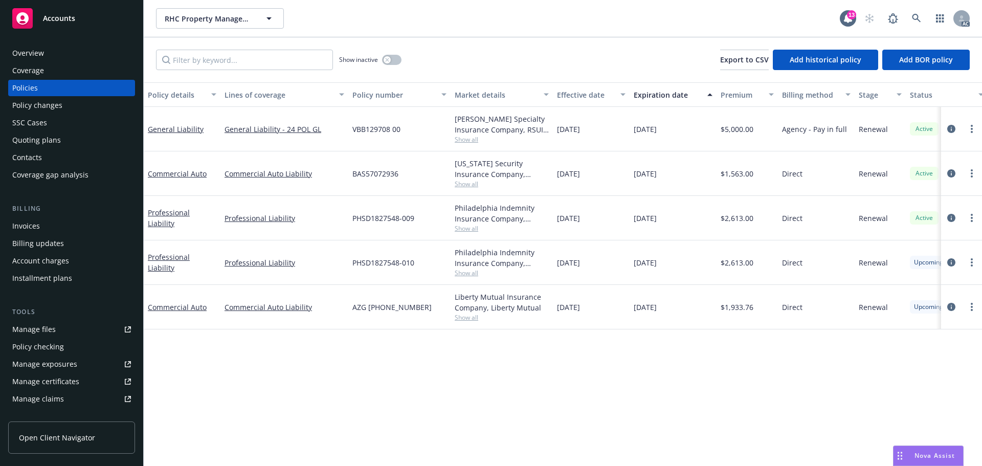
click at [621, 131] on div "10/01/2024" at bounding box center [591, 129] width 77 height 44
drag, startPoint x: 685, startPoint y: 128, endPoint x: 627, endPoint y: 138, distance: 58.7
click at [627, 138] on div "General Liability General Liability - 24 POL GL VBB129708 00 Covington Specialt…" at bounding box center [637, 129] width 987 height 44
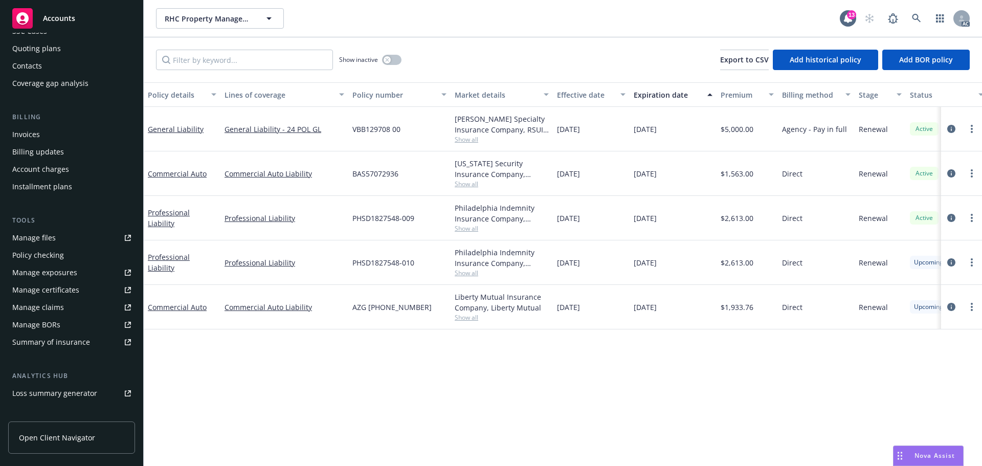
scroll to position [200, 0]
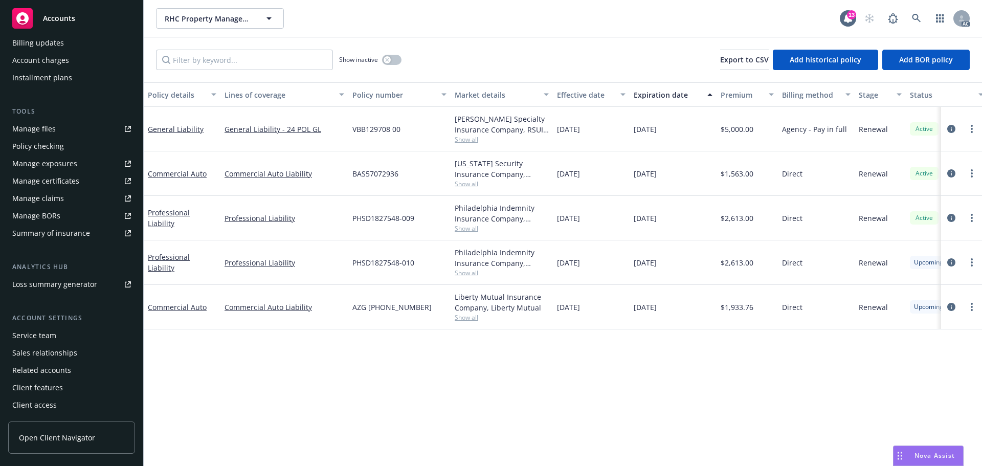
click at [53, 334] on div "Service team" at bounding box center [34, 335] width 44 height 16
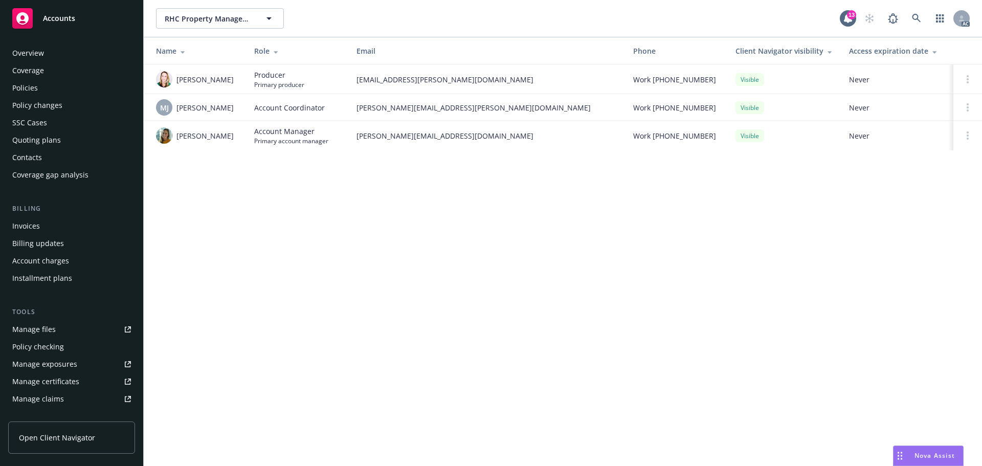
drag, startPoint x: 36, startPoint y: 90, endPoint x: 119, endPoint y: 88, distance: 83.4
click at [36, 90] on div "Policies" at bounding box center [25, 88] width 26 height 16
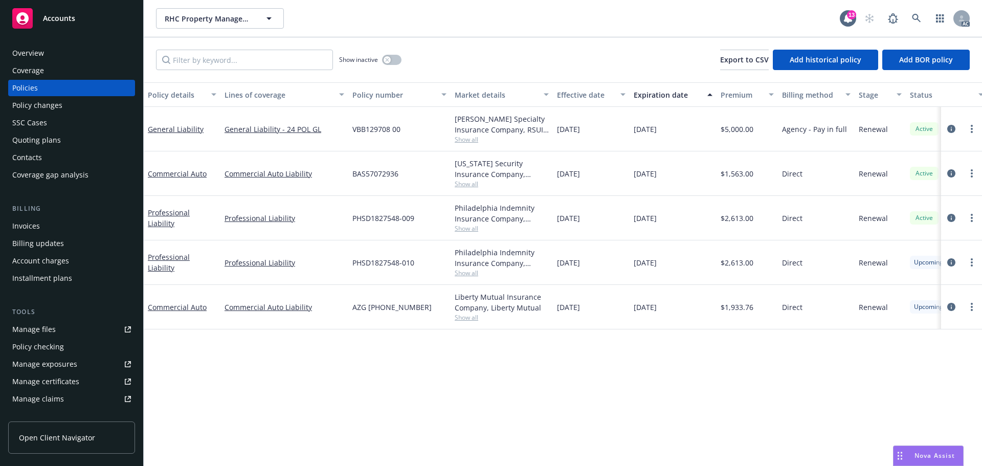
click at [22, 46] on div "Overview" at bounding box center [28, 53] width 32 height 16
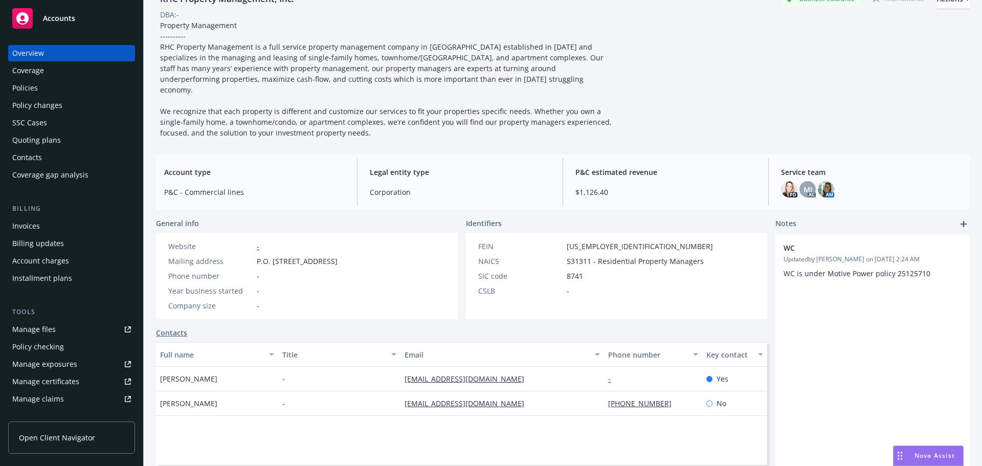
scroll to position [153, 0]
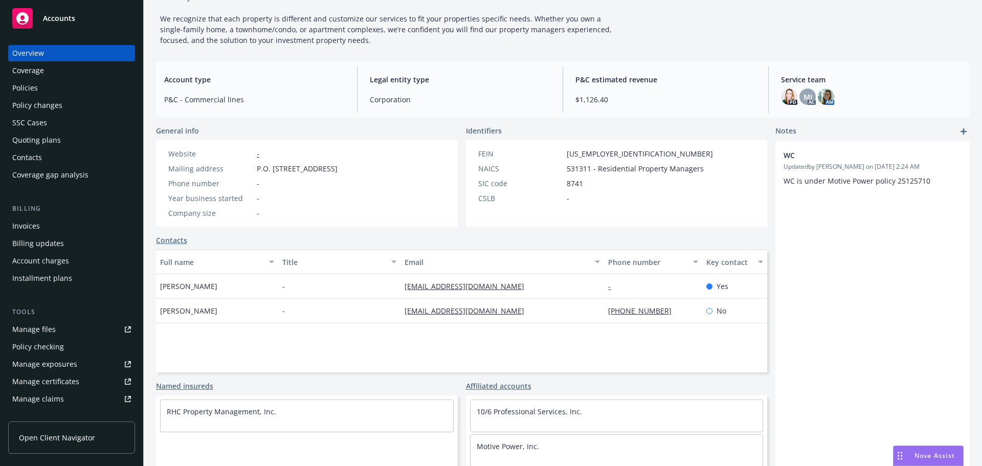
click at [47, 79] on div "Overview Coverage Policies Policy changes SSC Cases Quoting plans Contacts Cove…" at bounding box center [71, 114] width 127 height 138
click at [42, 84] on div "Policies" at bounding box center [71, 88] width 119 height 16
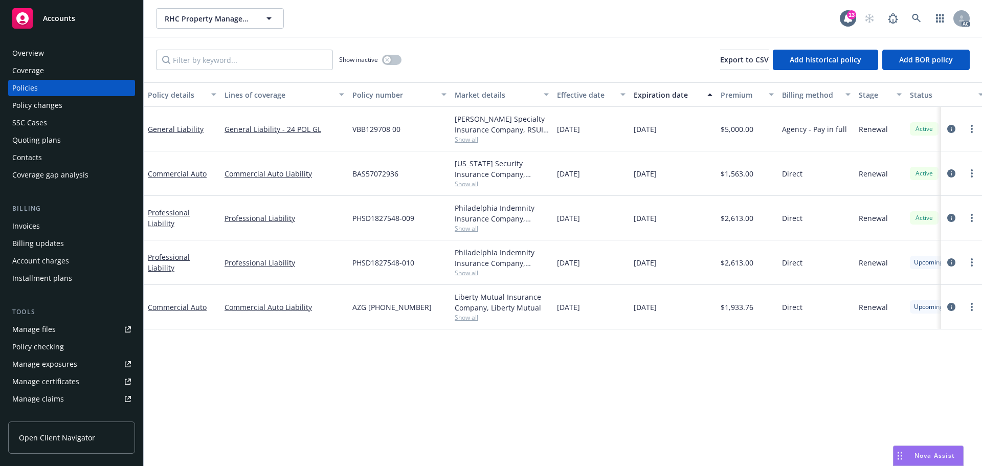
click at [467, 141] on span "Show all" at bounding box center [502, 139] width 94 height 9
click at [259, 256] on div "Professional Liability" at bounding box center [284, 262] width 128 height 44
click at [458, 139] on span "Show all" at bounding box center [502, 139] width 94 height 9
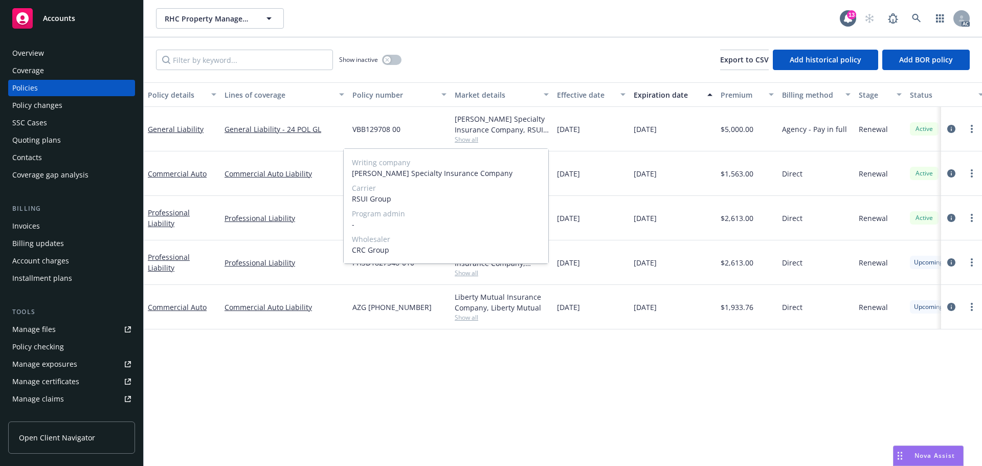
click at [456, 139] on span "Show all" at bounding box center [502, 139] width 94 height 9
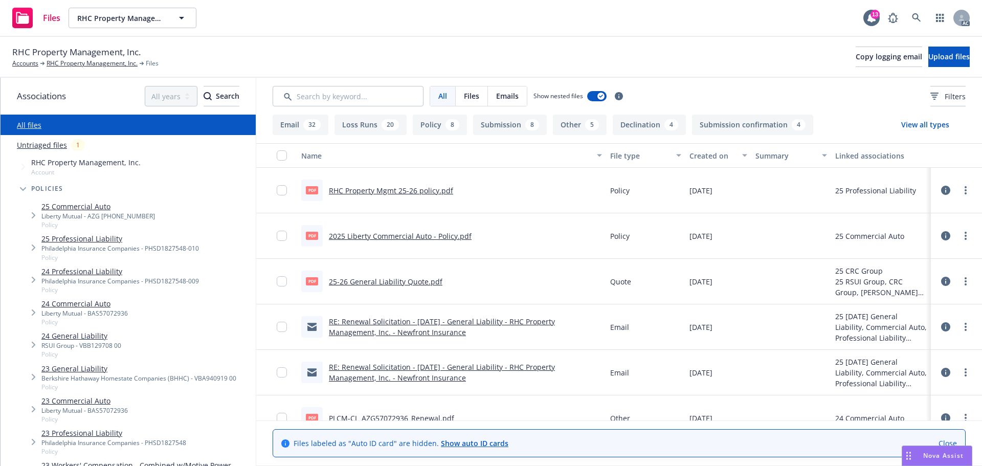
click at [99, 341] on link "24 General Liability" at bounding box center [81, 335] width 80 height 11
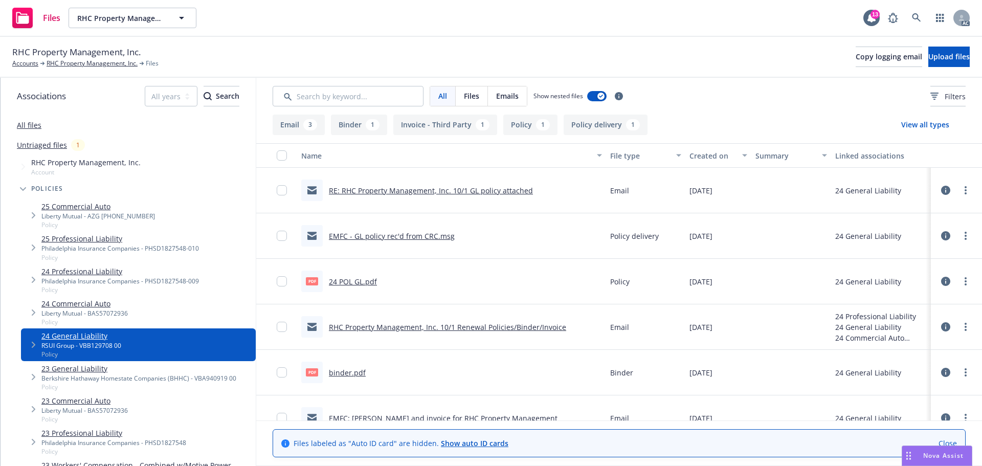
click at [25, 128] on link "All files" at bounding box center [29, 125] width 25 height 10
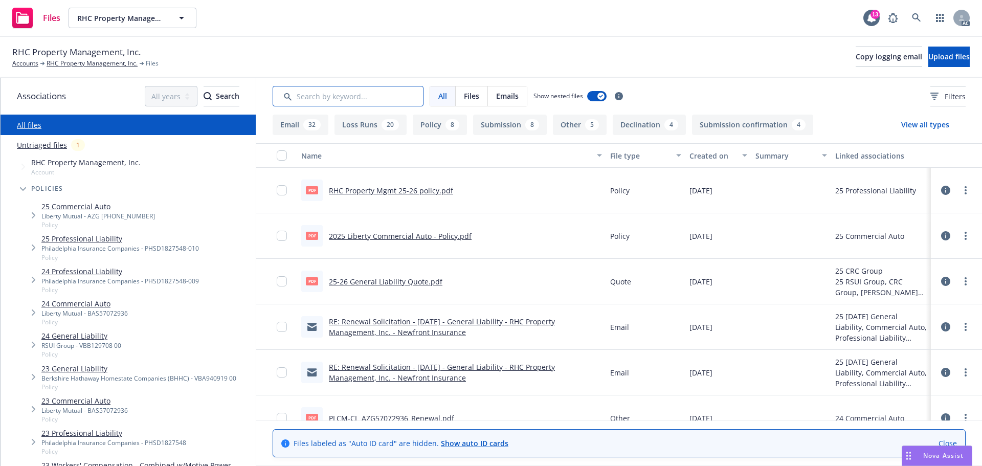
click at [326, 105] on input "Search by keyword..." at bounding box center [348, 96] width 151 height 20
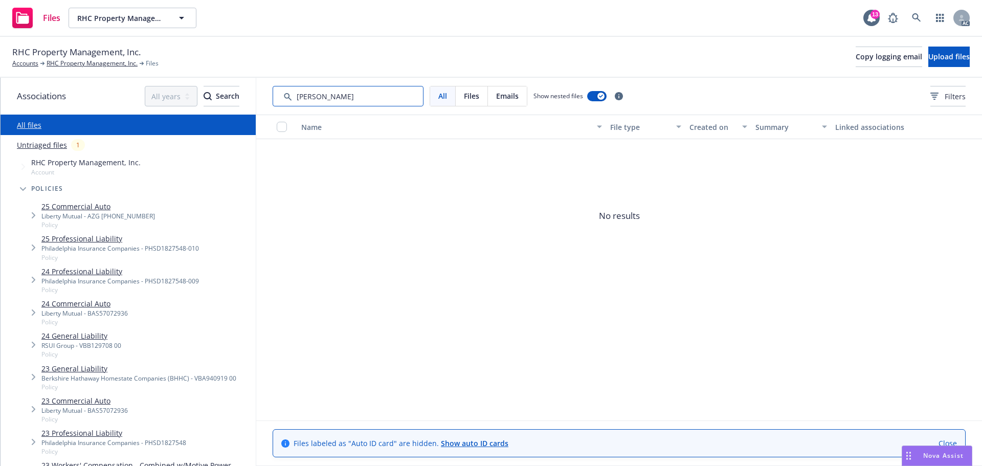
drag, startPoint x: 346, startPoint y: 88, endPoint x: 301, endPoint y: 88, distance: 45.5
click at [301, 88] on input "Search by keyword..." at bounding box center [348, 96] width 151 height 20
type input "app"
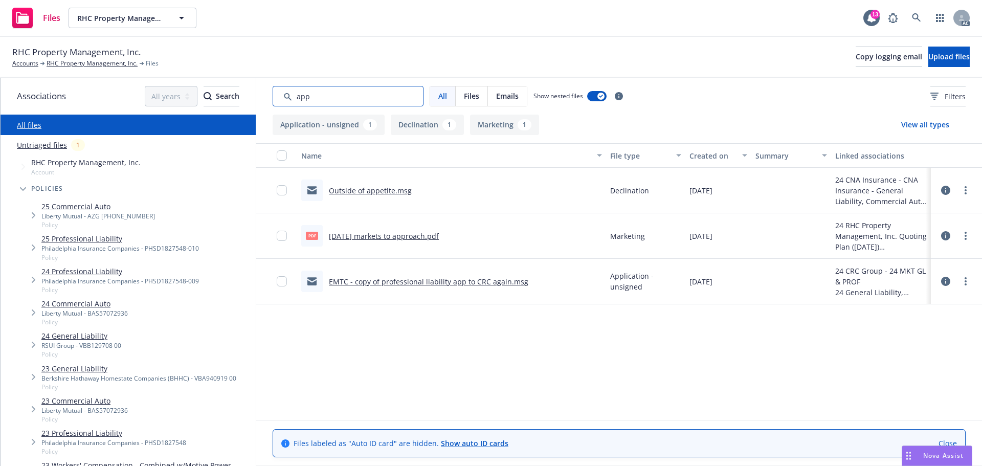
drag, startPoint x: 380, startPoint y: 103, endPoint x: 246, endPoint y: 98, distance: 134.0
click at [246, 98] on div "Associations All years 2027 2026 2025 2024 2023 2022 2021 2020 2019 2018 2017 2…" at bounding box center [491, 272] width 981 height 388
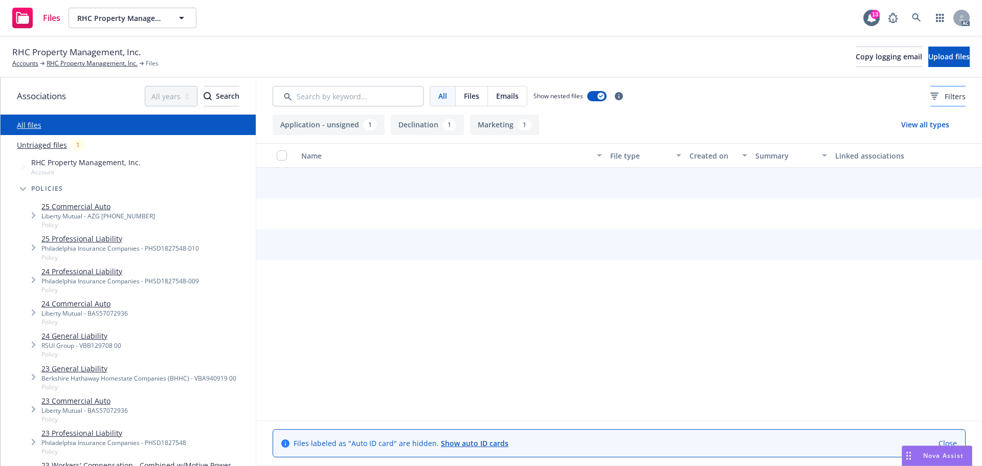
click at [930, 94] on div "Filters" at bounding box center [947, 96] width 35 height 11
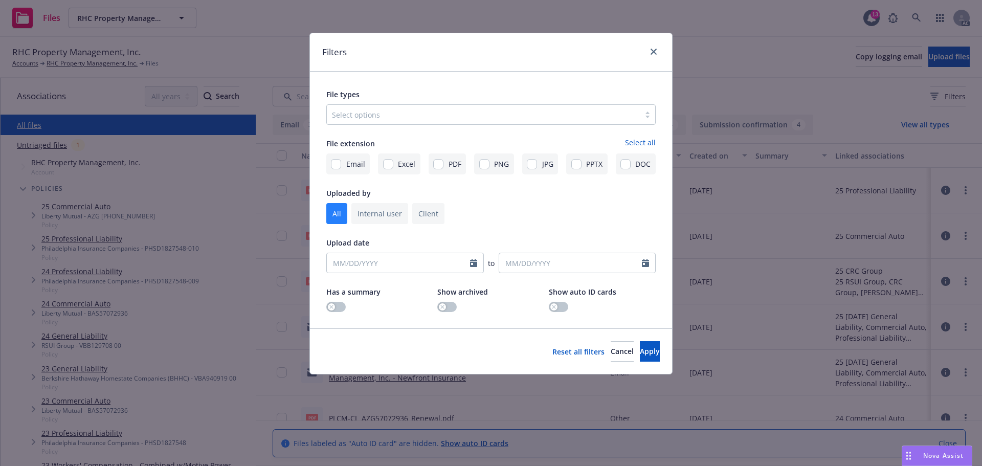
click at [421, 106] on div "Select options" at bounding box center [483, 114] width 313 height 16
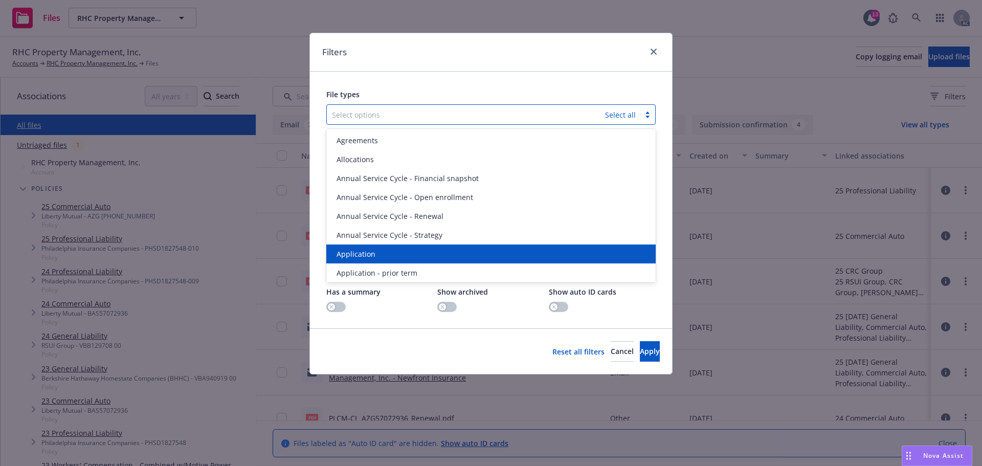
click at [368, 255] on span "Application" at bounding box center [355, 253] width 39 height 11
click at [368, 255] on span "Application - prior term" at bounding box center [376, 253] width 81 height 11
click at [368, 255] on span "Application - signed" at bounding box center [370, 253] width 69 height 11
click at [368, 255] on span "Application - unsigned" at bounding box center [375, 253] width 78 height 11
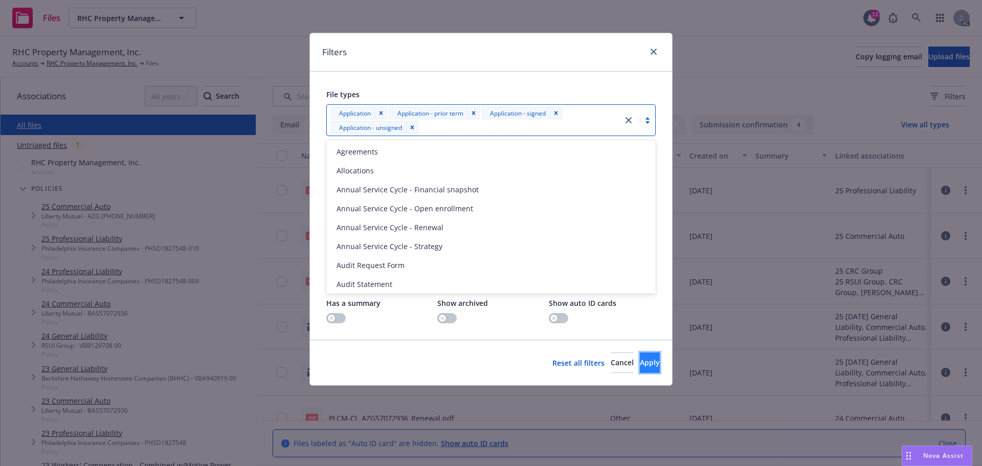
click at [643, 354] on button "Apply" at bounding box center [650, 362] width 20 height 20
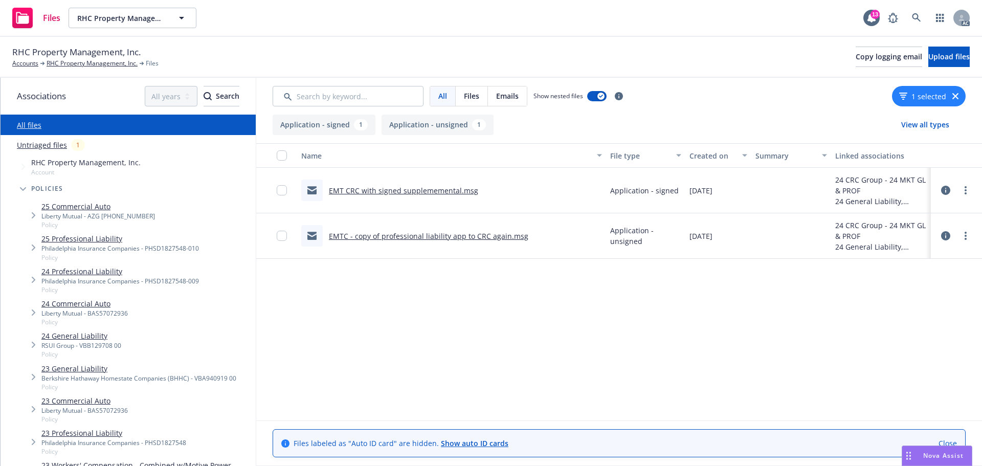
click at [952, 94] on icon "button" at bounding box center [955, 96] width 6 height 6
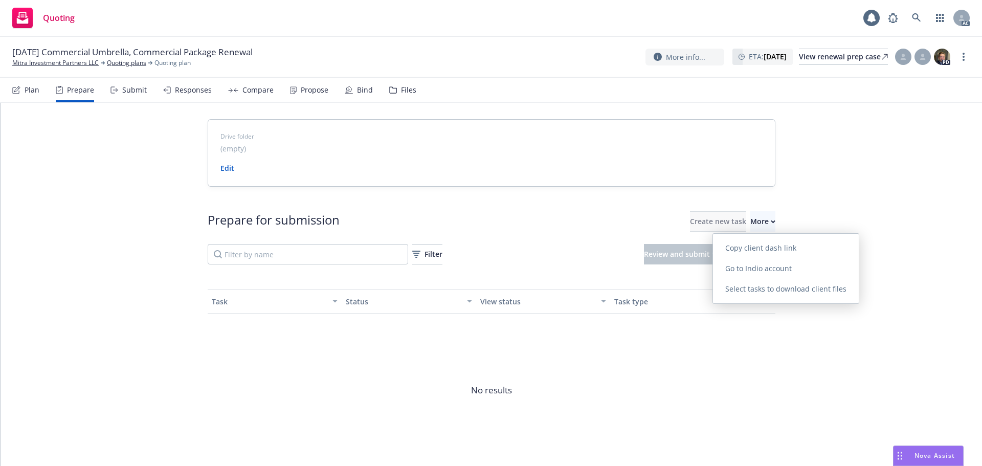
click at [744, 269] on span "Go to Indio account" at bounding box center [758, 268] width 91 height 10
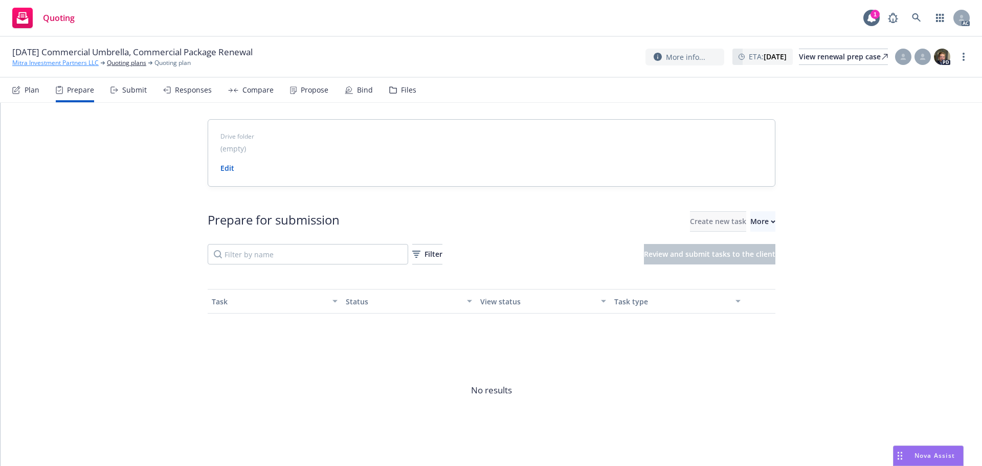
click at [43, 63] on link "Mitra Investment Partners LLC" at bounding box center [55, 62] width 86 height 9
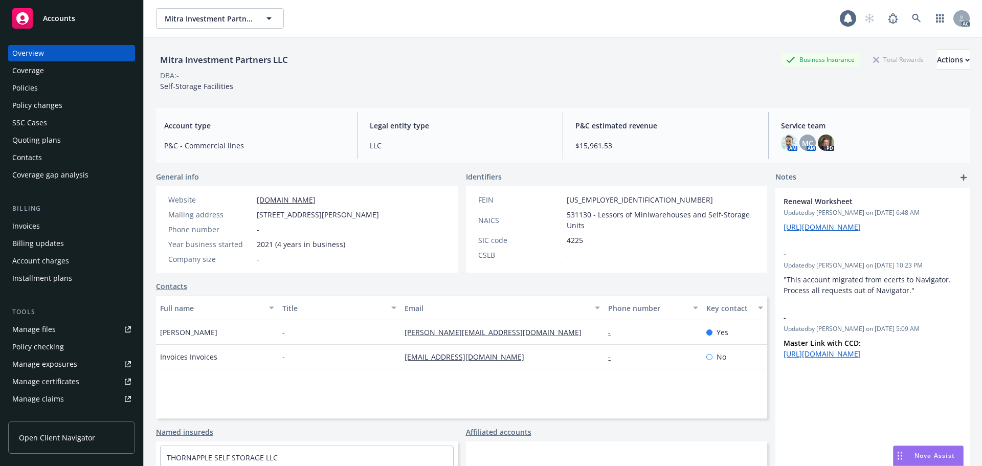
click at [61, 92] on div "Policies" at bounding box center [71, 88] width 119 height 16
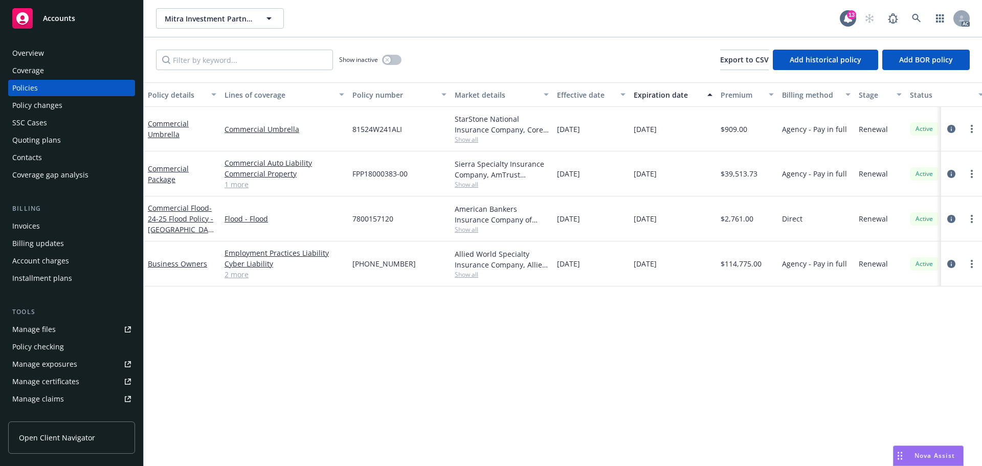
click at [230, 179] on link "1 more" at bounding box center [284, 184] width 120 height 11
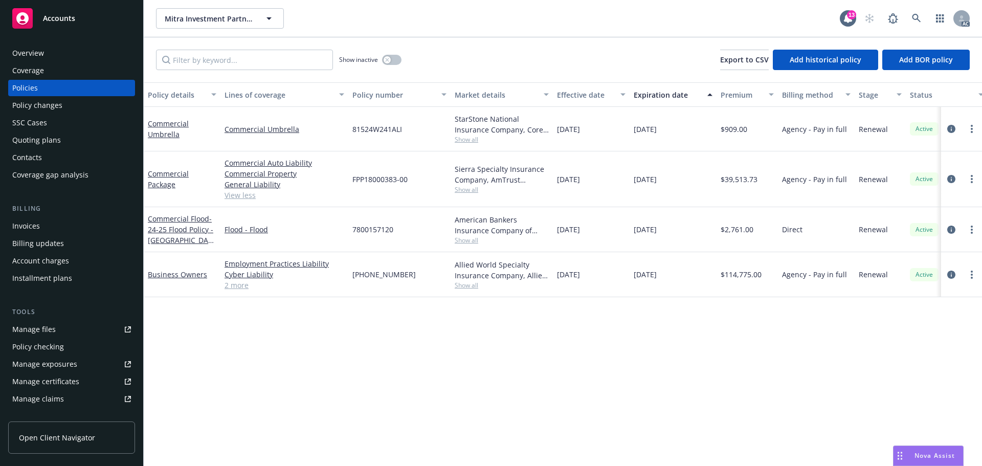
click at [241, 283] on link "2 more" at bounding box center [284, 285] width 120 height 11
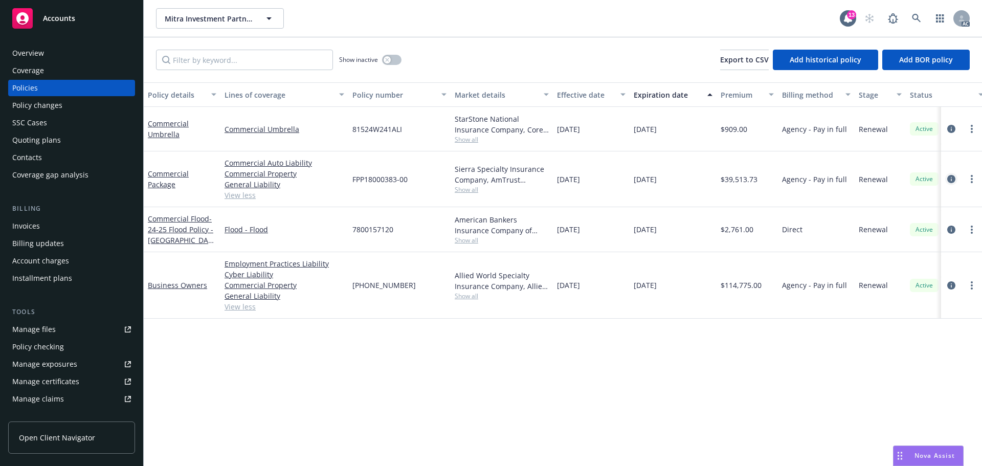
click at [951, 180] on icon "circleInformation" at bounding box center [951, 179] width 8 height 8
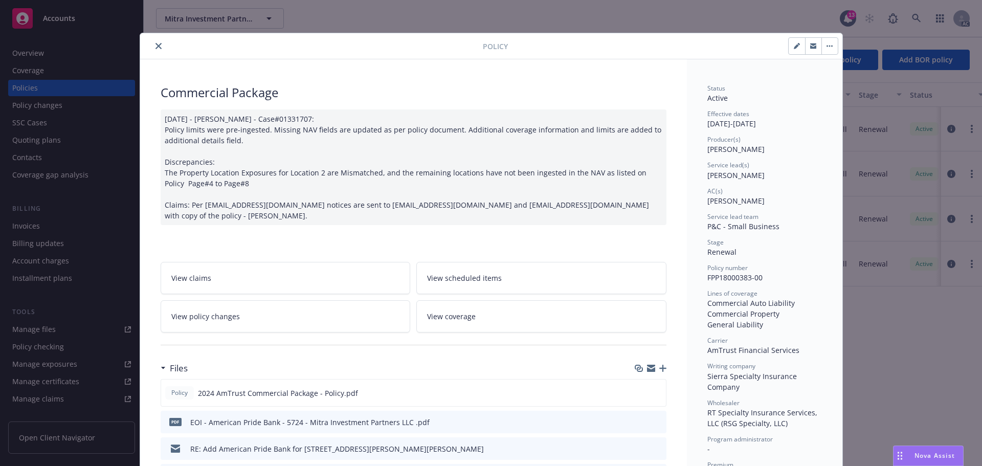
scroll to position [153, 0]
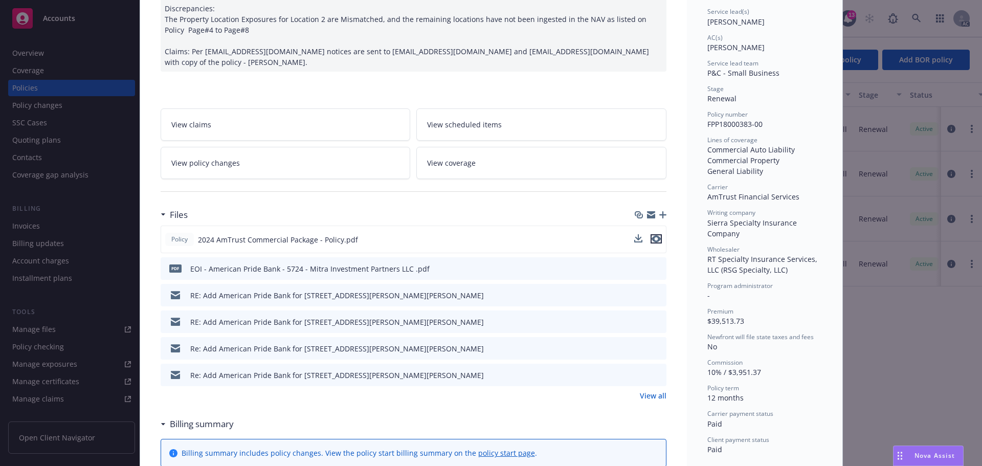
click at [654, 235] on icon "preview file" at bounding box center [655, 238] width 9 height 7
click at [645, 390] on link "View all" at bounding box center [653, 395] width 27 height 11
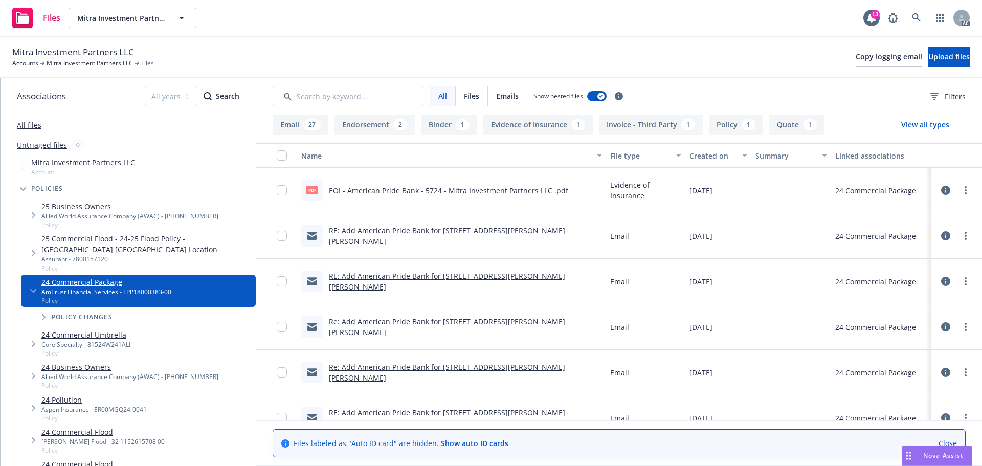
click at [377, 126] on button "Endorsement 2" at bounding box center [374, 125] width 80 height 20
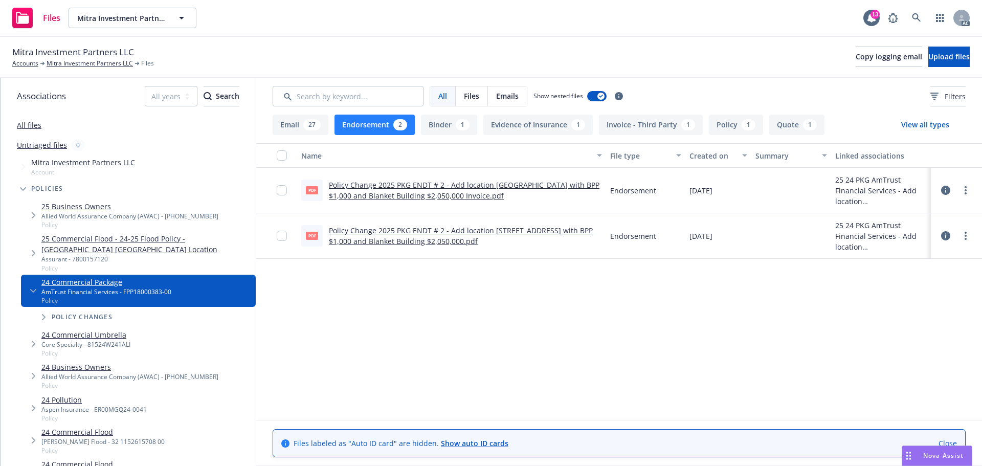
click at [471, 235] on link "Policy Change 2025 PKG ENDT # 2 - Add location [STREET_ADDRESS] with BPP $1,000…" at bounding box center [461, 235] width 264 height 20
click at [429, 190] on div "Policy Change 2025 PKG ENDT # 2 - Add location [GEOGRAPHIC_DATA] with BPP $1,00…" at bounding box center [465, 189] width 273 height 21
drag, startPoint x: 356, startPoint y: 188, endPoint x: 344, endPoint y: 132, distance: 57.0
click at [356, 187] on link "Policy Change 2025 PKG ENDT # 2 - Add location [GEOGRAPHIC_DATA] with BPP $1,00…" at bounding box center [464, 190] width 270 height 20
click at [26, 125] on link "All files" at bounding box center [29, 125] width 25 height 10
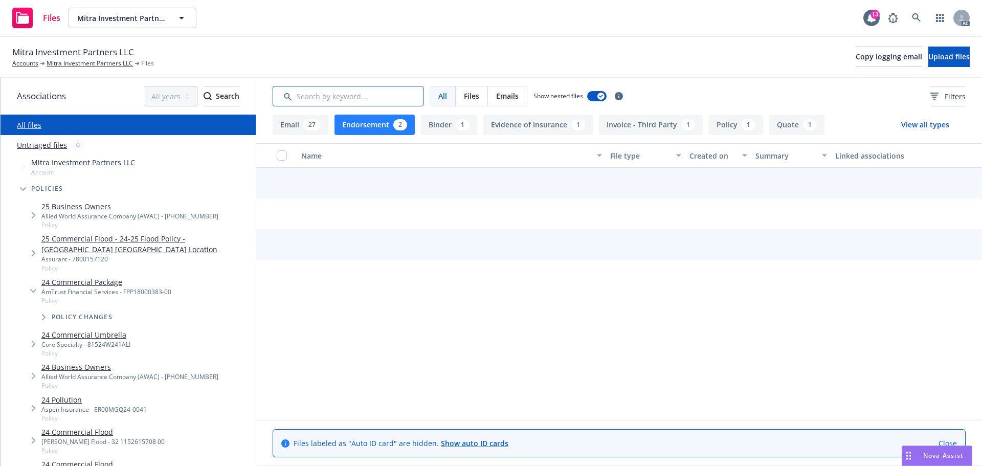
click at [353, 101] on input "Search by keyword..." at bounding box center [348, 96] width 151 height 20
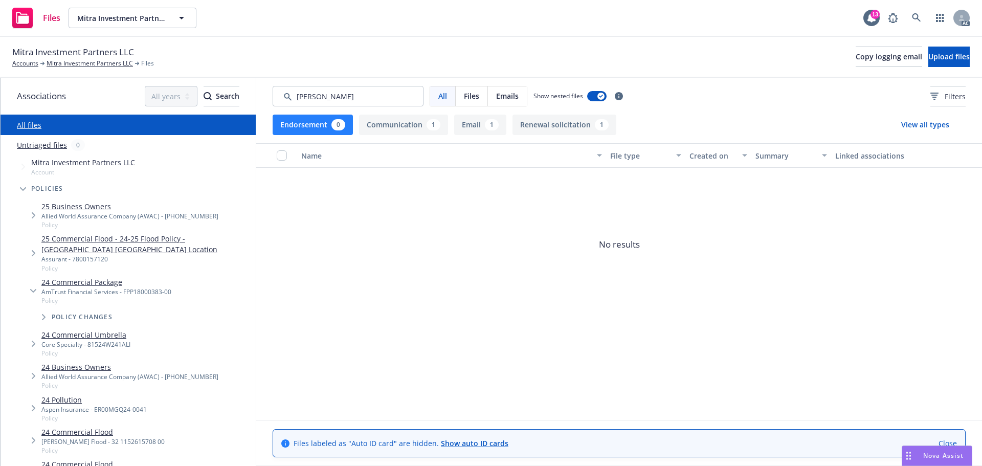
click at [321, 129] on button "Endorsement 0" at bounding box center [313, 125] width 80 height 20
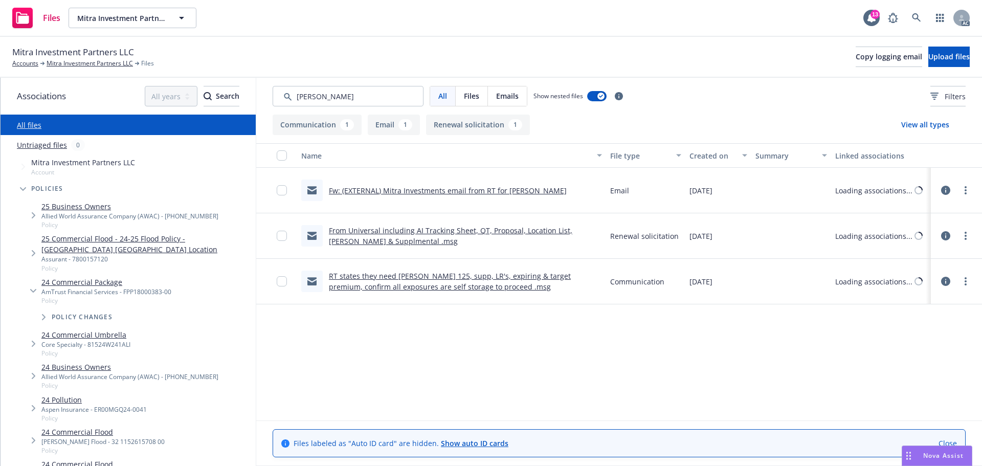
click at [836, 89] on div "All Files Emails Show nested files Filters" at bounding box center [619, 96] width 693 height 20
drag, startPoint x: 332, startPoint y: 101, endPoint x: 302, endPoint y: 106, distance: 30.1
click at [302, 106] on div "All Files Emails Show nested files Filters" at bounding box center [618, 96] width 725 height 37
click at [346, 98] on input "Search by keyword..." at bounding box center [348, 96] width 151 height 20
click at [350, 97] on input "Search by keyword..." at bounding box center [348, 96] width 151 height 20
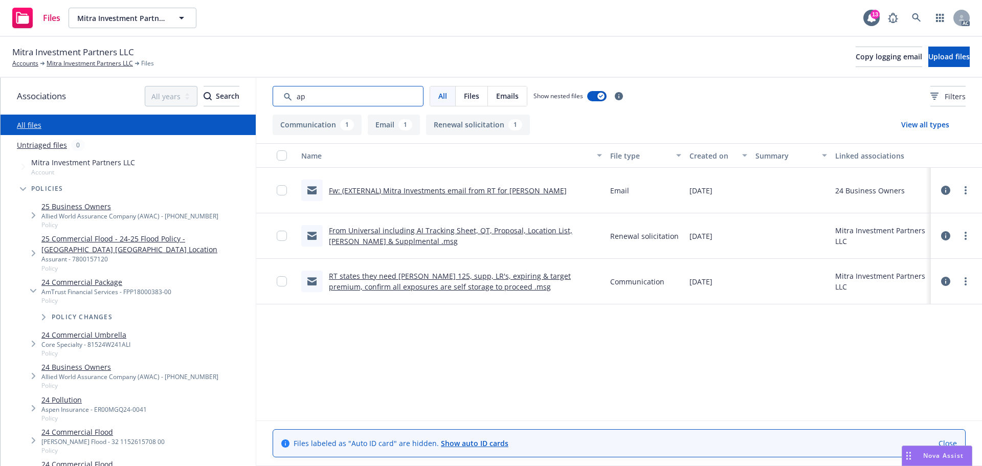
drag, startPoint x: 311, startPoint y: 106, endPoint x: 301, endPoint y: 104, distance: 9.9
click at [301, 104] on input "Search by keyword..." at bounding box center [348, 96] width 151 height 20
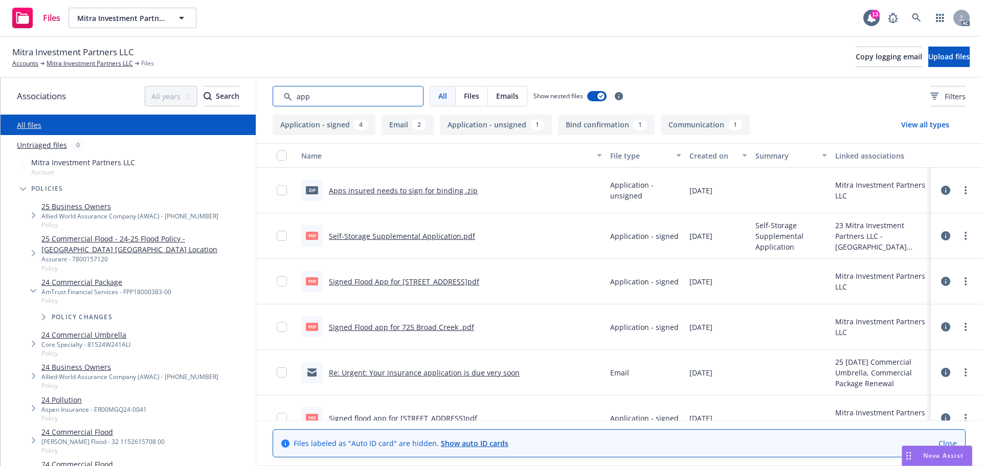
type input "app"
click at [703, 151] on div "Created on" at bounding box center [712, 155] width 47 height 11
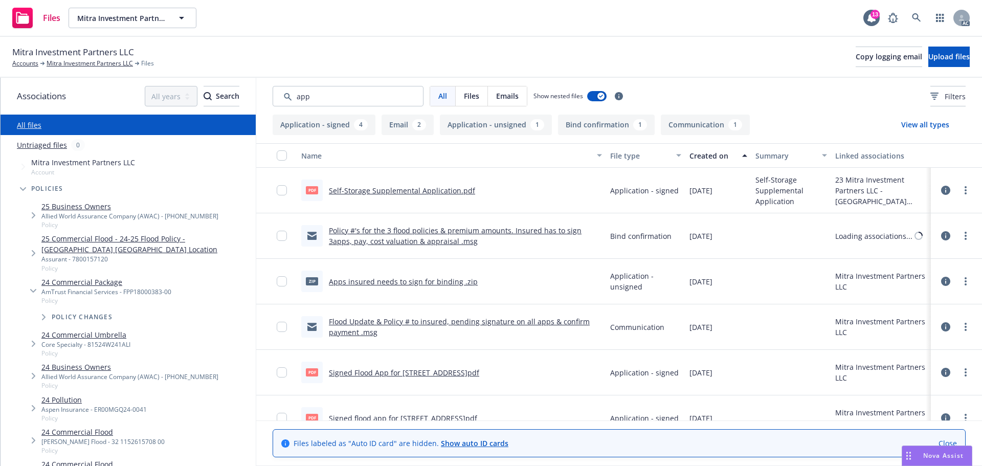
click at [703, 151] on div "Created on" at bounding box center [712, 155] width 47 height 11
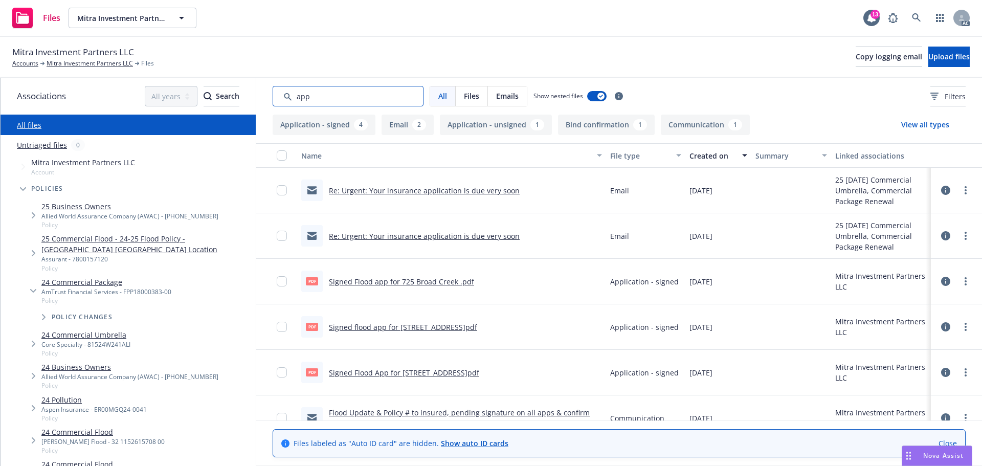
click at [263, 102] on div "All Files Emails Show nested files Filters" at bounding box center [618, 96] width 725 height 37
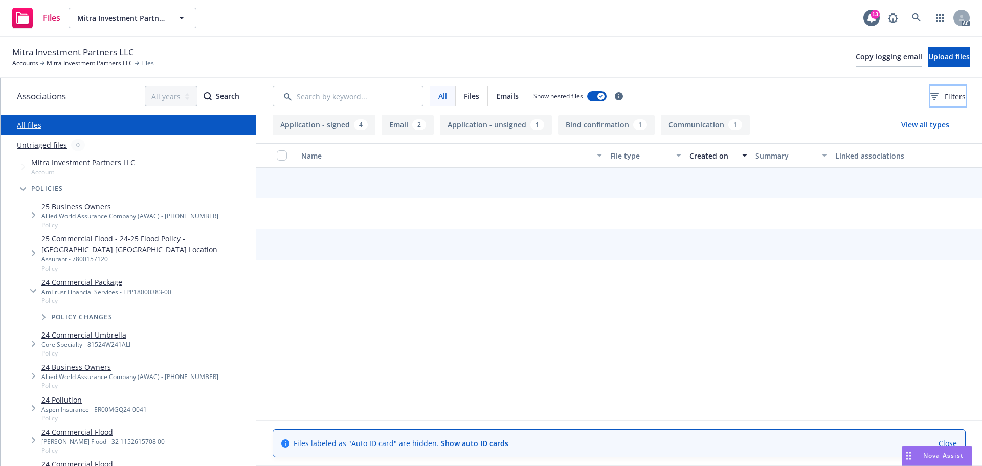
click at [930, 98] on button "Filters" at bounding box center [947, 96] width 35 height 20
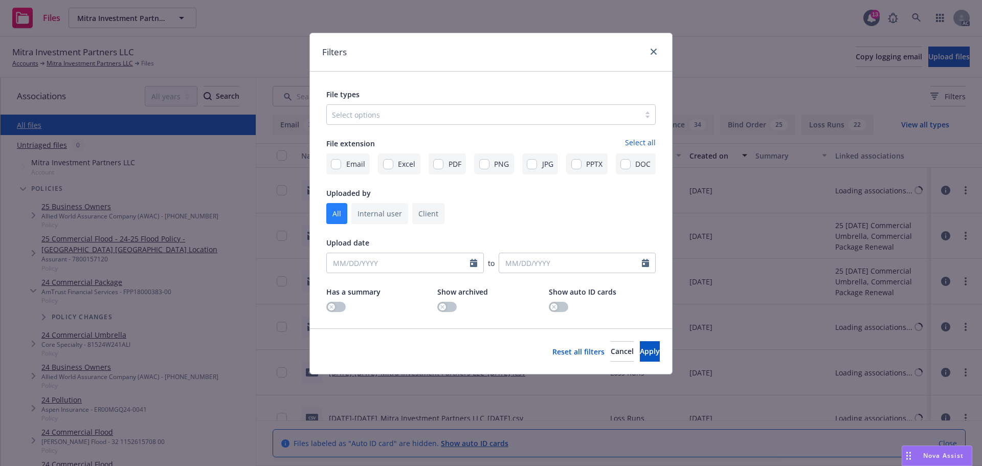
click at [421, 119] on div at bounding box center [483, 114] width 303 height 12
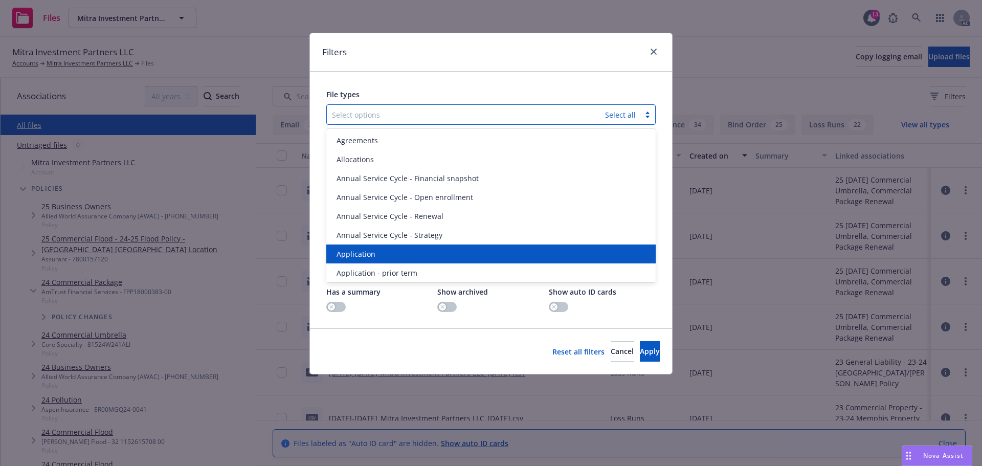
click at [355, 251] on span "Application" at bounding box center [355, 253] width 39 height 11
click at [355, 251] on span "Application - prior term" at bounding box center [376, 253] width 81 height 11
click at [355, 251] on span "Application - signed" at bounding box center [370, 253] width 69 height 11
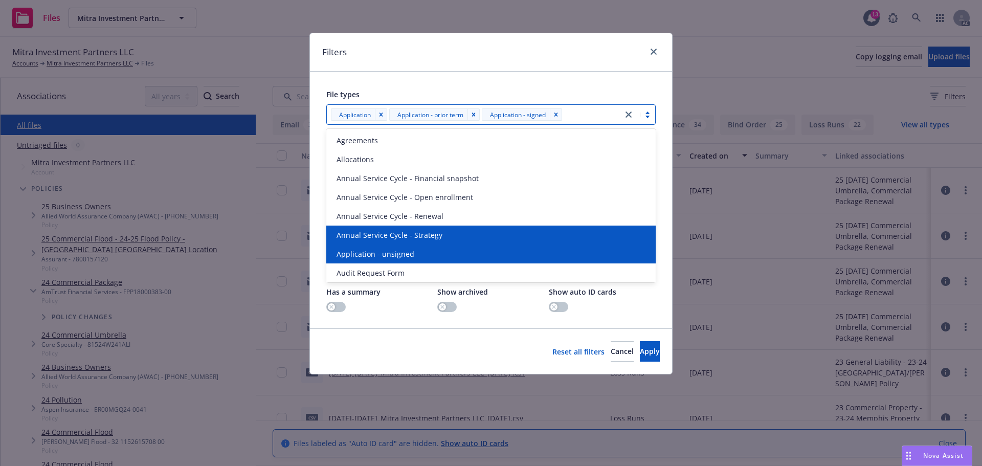
drag, startPoint x: 355, startPoint y: 251, endPoint x: 361, endPoint y: 251, distance: 5.6
click at [355, 251] on span "Application - unsigned" at bounding box center [375, 253] width 78 height 11
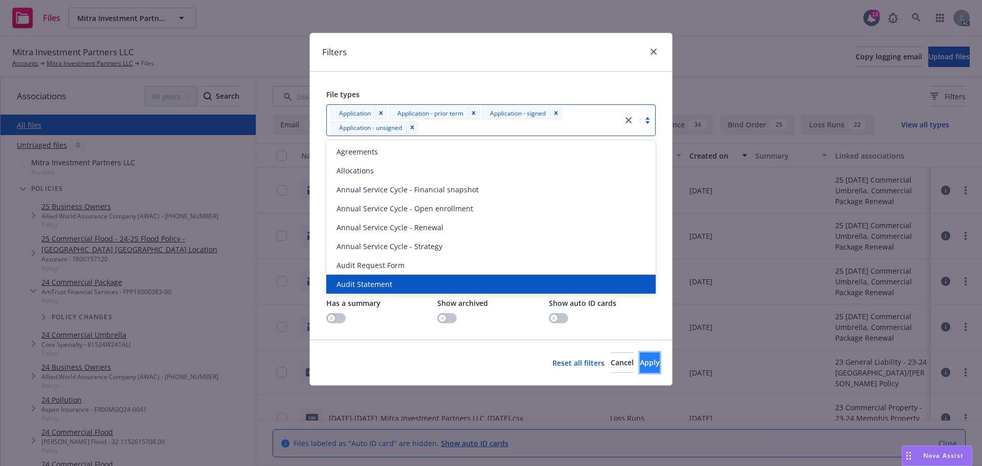
click at [643, 361] on button "Apply" at bounding box center [650, 362] width 20 height 20
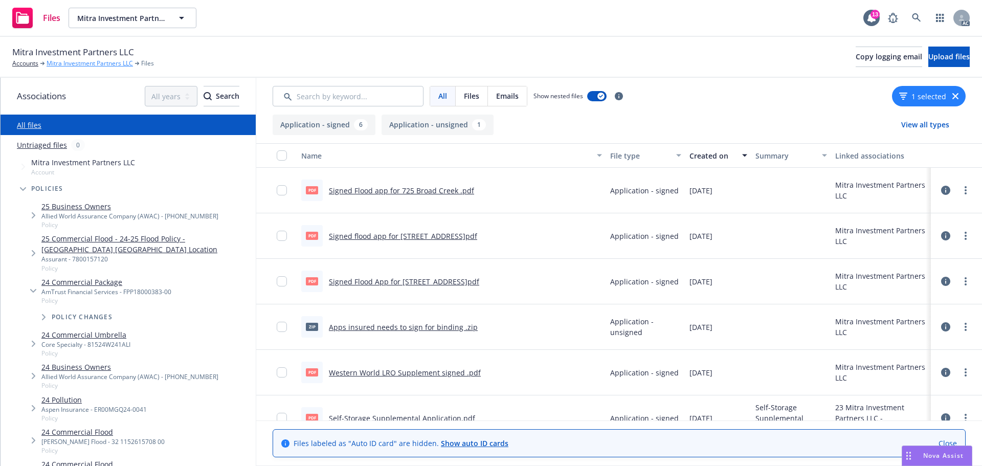
click at [97, 62] on link "Mitra Investment Partners LLC" at bounding box center [90, 63] width 86 height 9
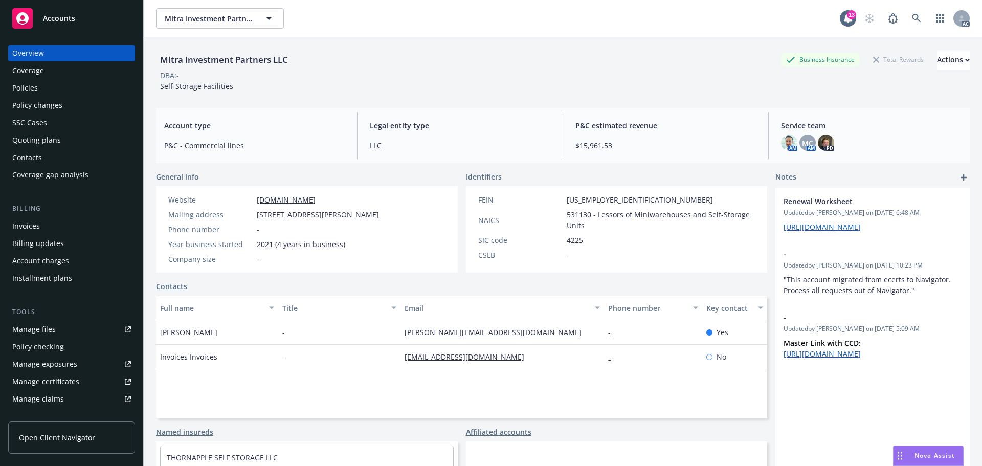
click at [515, 65] on div "Mitra Investment Partners LLC Business Insurance Total Rewards Actions" at bounding box center [562, 60] width 813 height 20
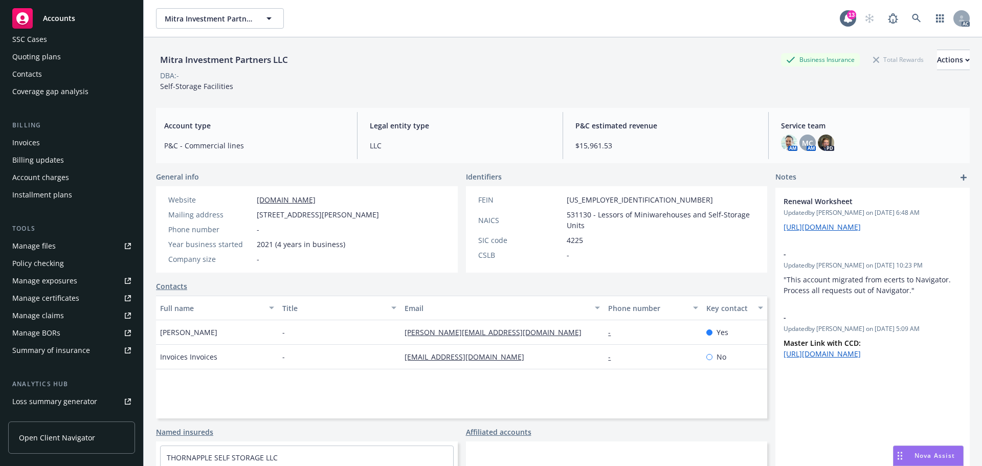
scroll to position [200, 0]
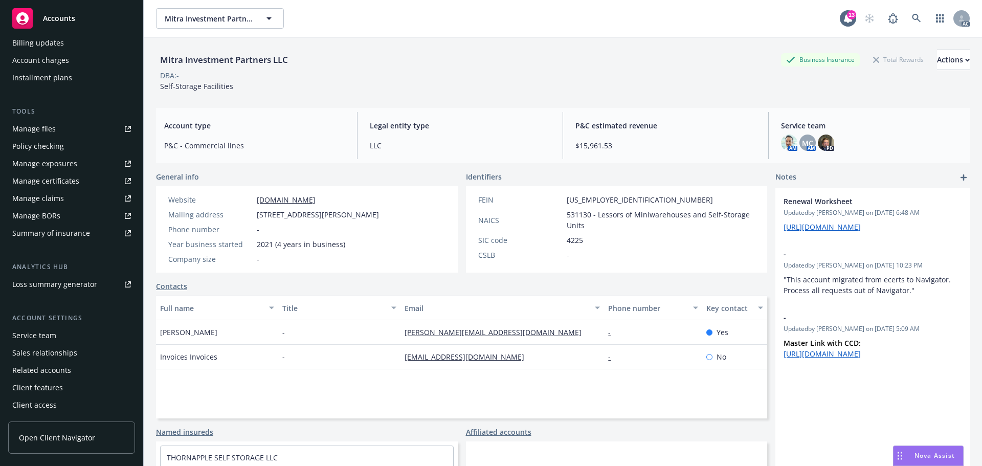
click at [36, 335] on div "Service team" at bounding box center [34, 335] width 44 height 16
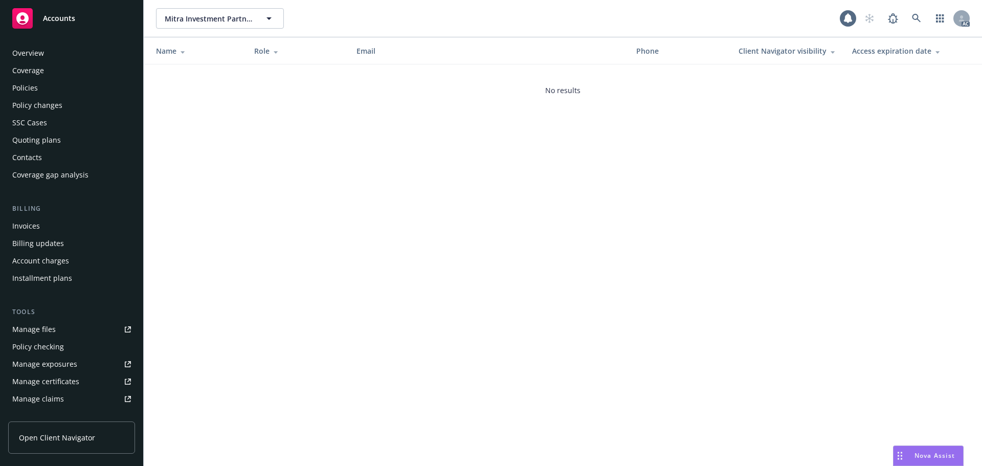
scroll to position [200, 0]
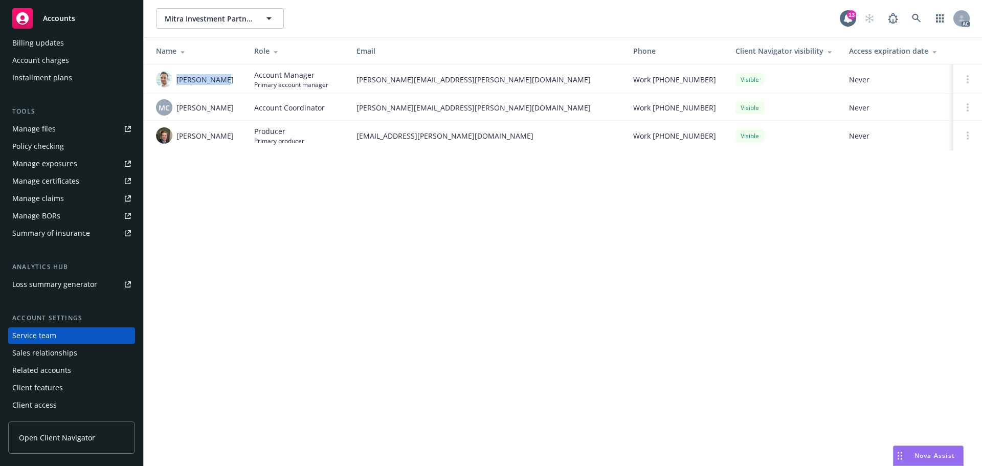
drag, startPoint x: 236, startPoint y: 81, endPoint x: 178, endPoint y: 88, distance: 58.2
click at [178, 88] on td "Adnan Shaikh" at bounding box center [195, 79] width 102 height 30
copy span "Adnan Shaikh"
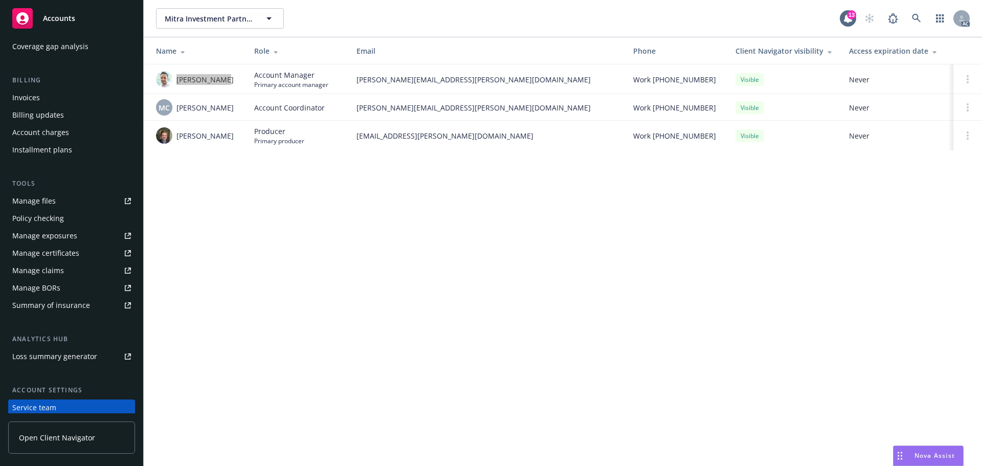
scroll to position [0, 0]
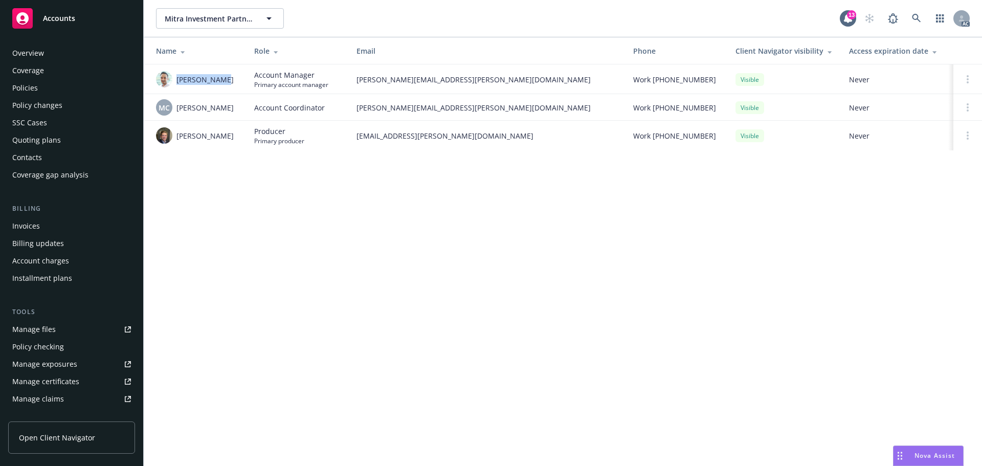
drag, startPoint x: 66, startPoint y: 90, endPoint x: 72, endPoint y: 90, distance: 5.6
click at [66, 90] on div "Policies" at bounding box center [71, 88] width 119 height 16
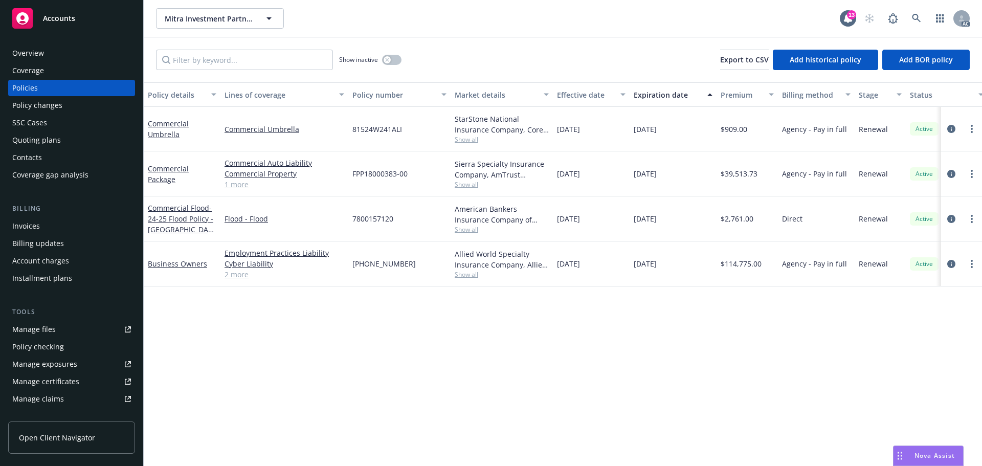
click at [245, 186] on link "1 more" at bounding box center [284, 184] width 120 height 11
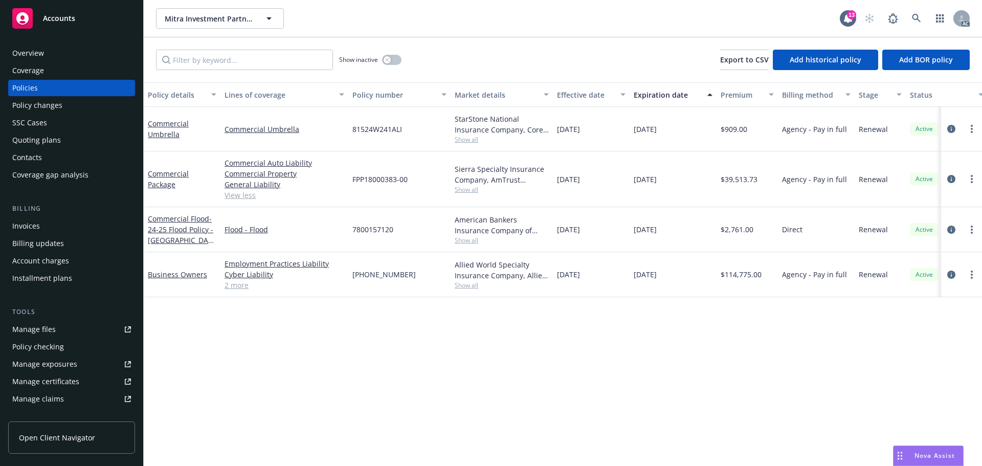
drag, startPoint x: 32, startPoint y: 48, endPoint x: 374, endPoint y: 85, distance: 344.1
click at [32, 48] on div "Overview" at bounding box center [28, 53] width 32 height 16
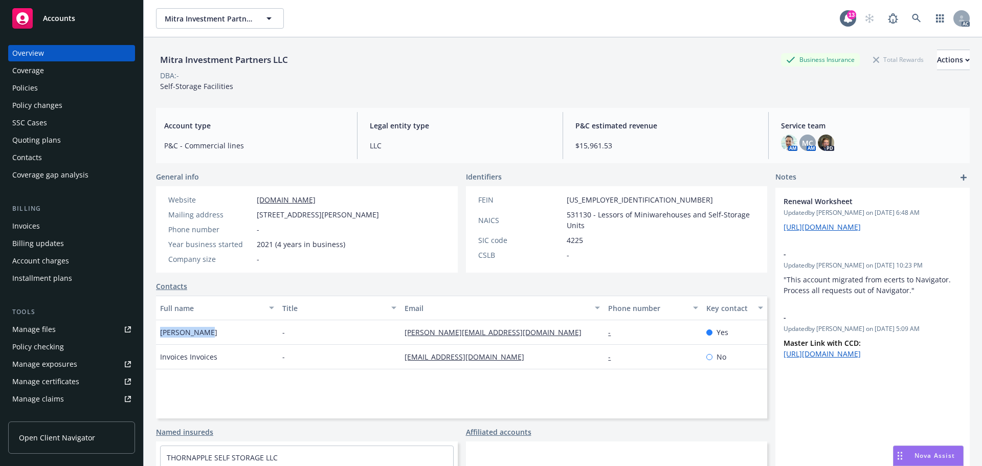
drag, startPoint x: 212, startPoint y: 335, endPoint x: 686, endPoint y: 287, distance: 476.4
click at [160, 334] on div "Sumeet Patel" at bounding box center [217, 332] width 122 height 25
drag, startPoint x: 497, startPoint y: 330, endPoint x: 401, endPoint y: 338, distance: 96.4
click at [392, 341] on div "Sumeet Patel - sumeet@forwardstorage.com - Yes" at bounding box center [461, 332] width 611 height 25
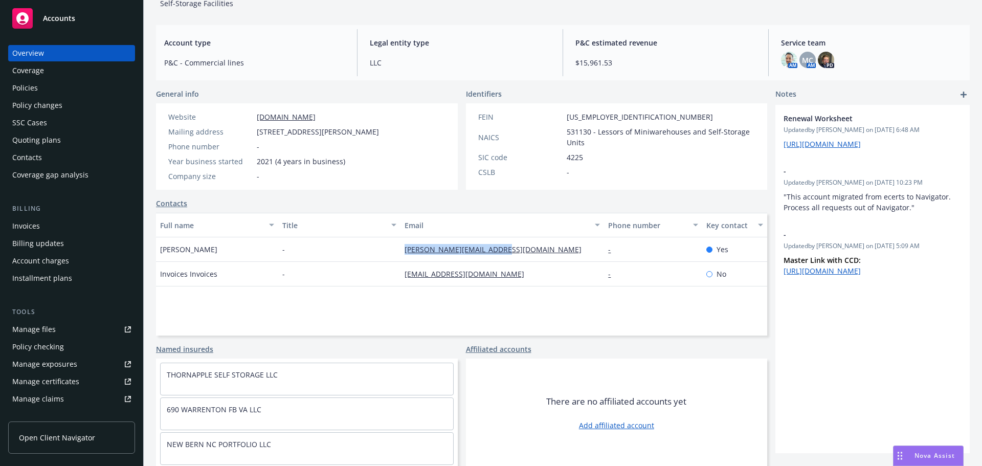
scroll to position [84, 0]
click at [41, 82] on div "Policies" at bounding box center [71, 88] width 119 height 16
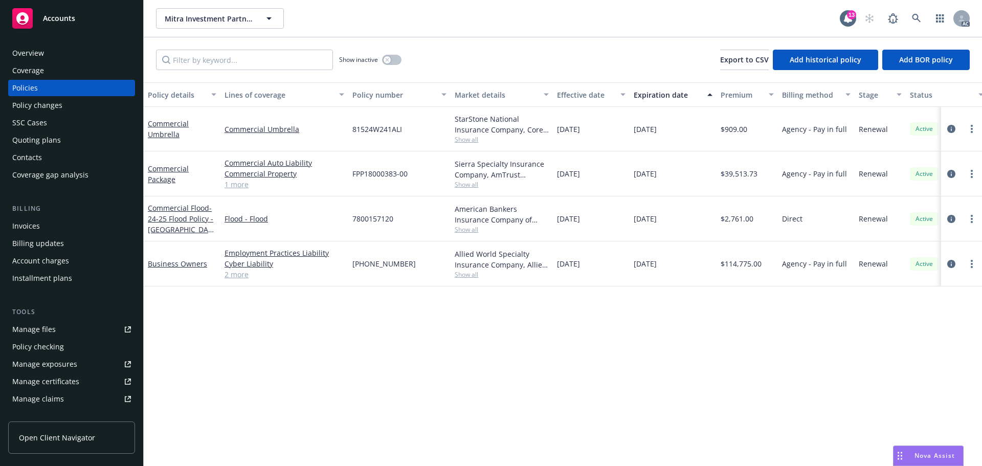
drag, startPoint x: 602, startPoint y: 174, endPoint x: 580, endPoint y: 177, distance: 21.6
click at [580, 177] on div "[DATE]" at bounding box center [591, 173] width 77 height 45
copy span "2024"
drag, startPoint x: 666, startPoint y: 179, endPoint x: 656, endPoint y: 180, distance: 9.8
click at [656, 180] on div "10/31/2025" at bounding box center [672, 173] width 87 height 45
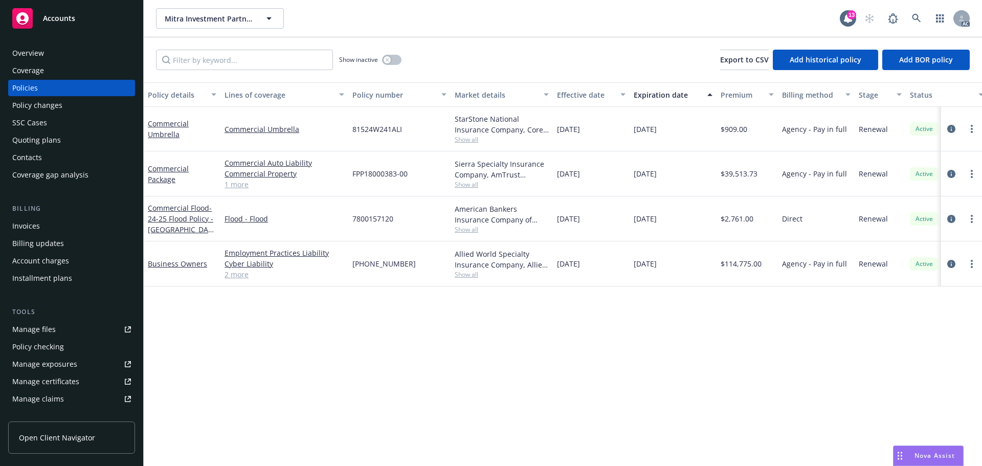
copy span "2025"
click at [474, 184] on span "Show all" at bounding box center [502, 184] width 94 height 9
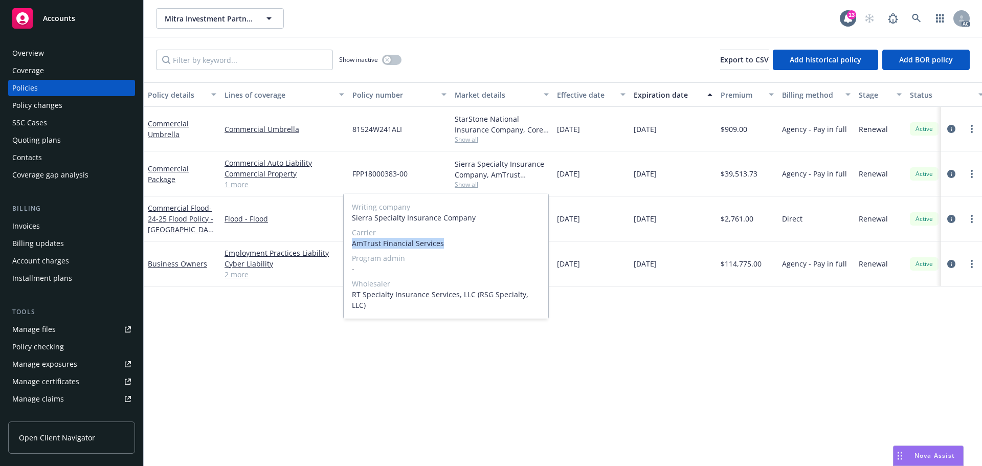
drag, startPoint x: 350, startPoint y: 244, endPoint x: 591, endPoint y: 241, distance: 240.8
click at [463, 246] on div "Writing company Sierra Specialty Insurance Company Carrier AmTrust Financial Se…" at bounding box center [446, 255] width 205 height 125
copy span "AmTrust Financial Services"
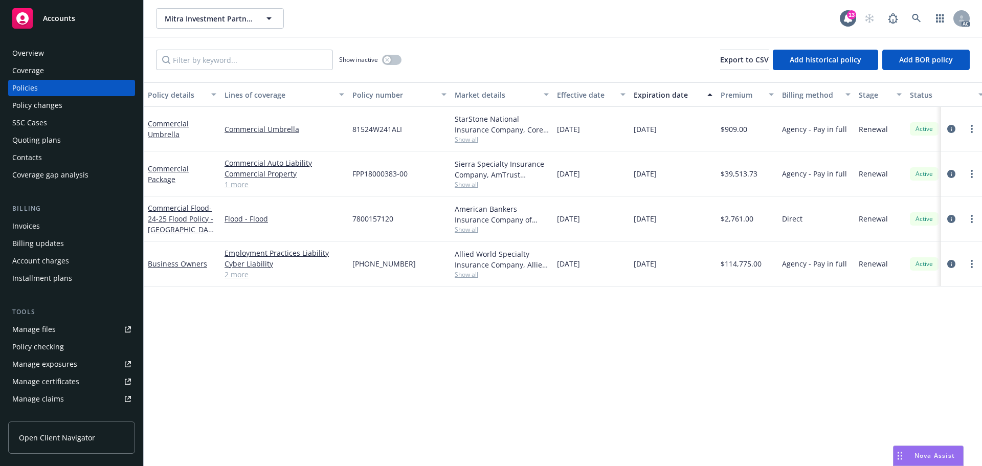
click at [715, 287] on div "Policy details Lines of coverage Policy number Market details Effective date Ex…" at bounding box center [563, 273] width 838 height 383
drag, startPoint x: 408, startPoint y: 177, endPoint x: 339, endPoint y: 177, distance: 68.5
click at [339, 177] on div "Commercial Package Commercial Auto Liability Commercial Property General Liabil…" at bounding box center [637, 173] width 987 height 45
copy div "General Liability 1 more FPP18000383-00"
click at [422, 175] on div "FPP18000383-00" at bounding box center [399, 173] width 102 height 45
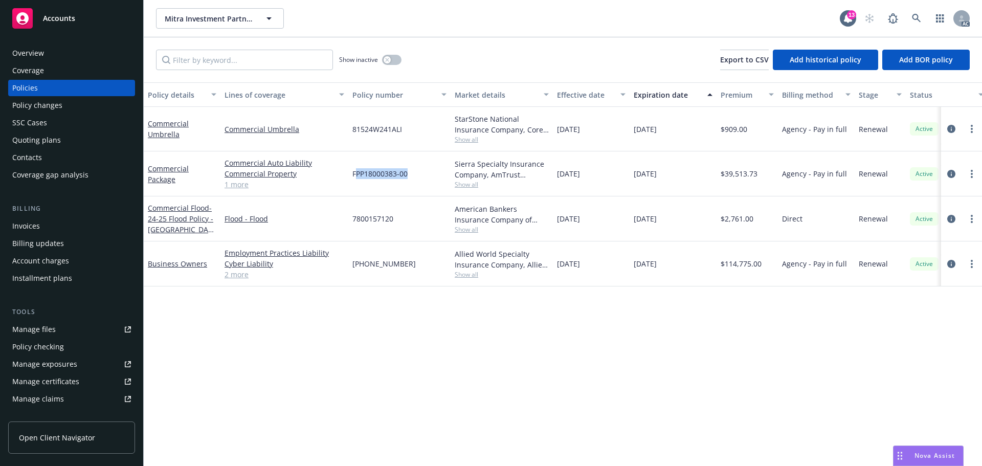
drag, startPoint x: 426, startPoint y: 169, endPoint x: 354, endPoint y: 174, distance: 71.7
click at [354, 174] on div "FPP18000383-00" at bounding box center [399, 173] width 102 height 45
click at [351, 175] on div "FPP18000383-00" at bounding box center [399, 173] width 102 height 45
drag, startPoint x: 353, startPoint y: 172, endPoint x: 450, endPoint y: 179, distance: 97.4
click at [450, 179] on div "Commercial Package Commercial Auto Liability Commercial Property General Liabil…" at bounding box center [637, 173] width 987 height 45
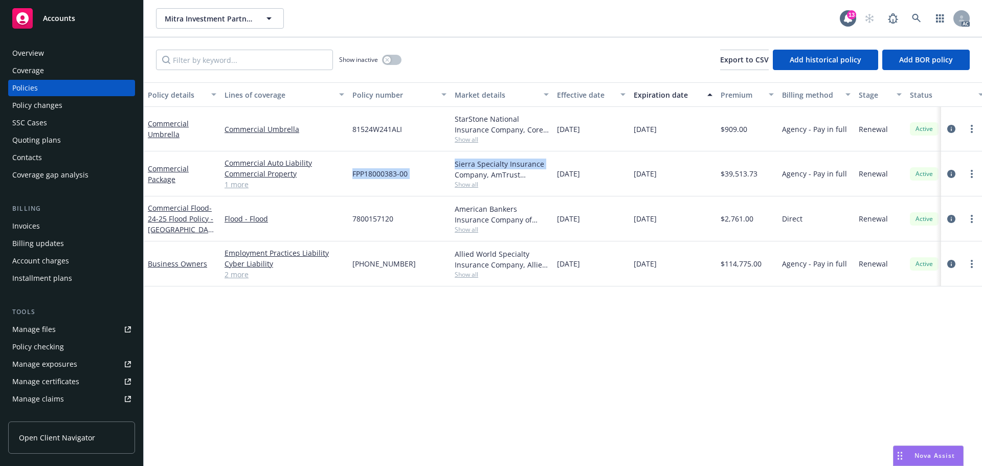
drag, startPoint x: 361, startPoint y: 166, endPoint x: 367, endPoint y: 167, distance: 5.7
click at [362, 167] on div "FPP18000383-00" at bounding box center [399, 173] width 102 height 45
click at [425, 175] on div "FPP18000383-00" at bounding box center [399, 173] width 102 height 45
drag, startPoint x: 415, startPoint y: 173, endPoint x: 352, endPoint y: 177, distance: 63.5
click at [352, 177] on div "FPP18000383-00" at bounding box center [399, 173] width 102 height 45
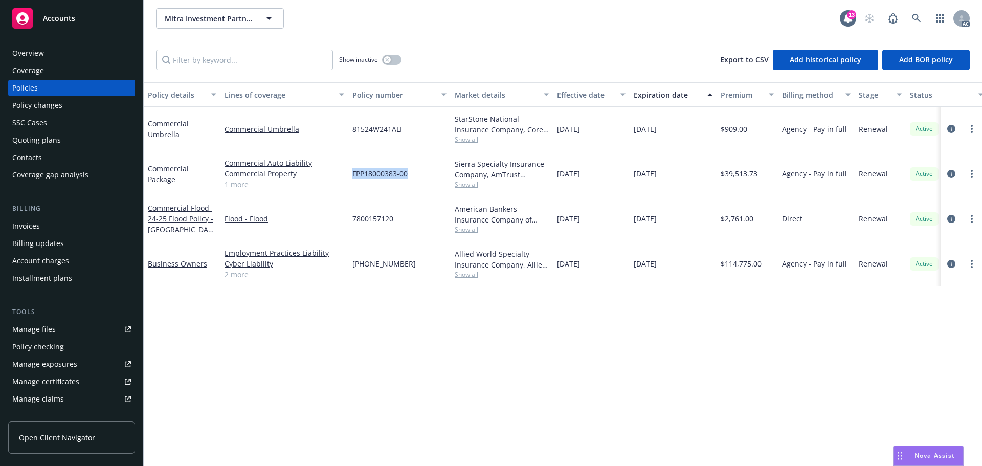
copy span "FPP18000383-00"
drag, startPoint x: 771, startPoint y: 172, endPoint x: 724, endPoint y: 179, distance: 47.6
click at [724, 179] on div "$39,513.73" at bounding box center [746, 173] width 61 height 45
copy span "39,513.73"
drag, startPoint x: 558, startPoint y: 177, endPoint x: 602, endPoint y: 175, distance: 44.0
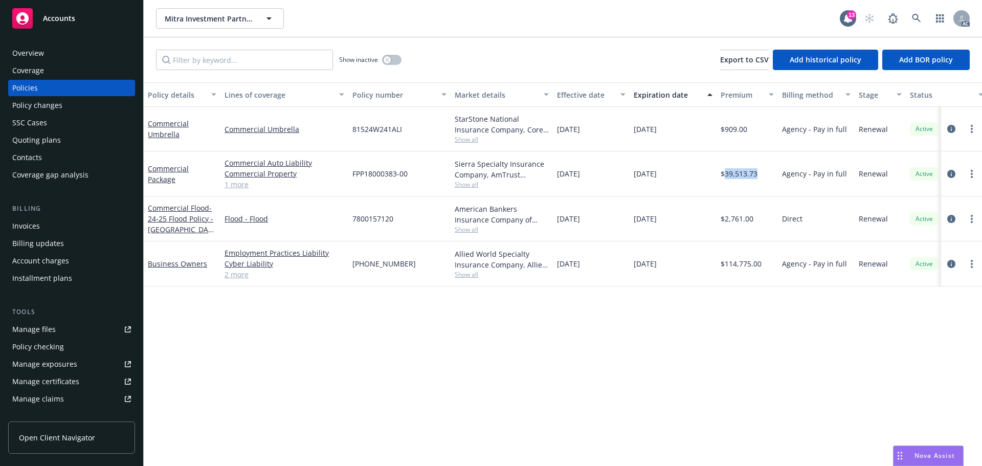
click at [602, 175] on div "[DATE]" at bounding box center [591, 173] width 77 height 45
copy span "[DATE]"
drag, startPoint x: 633, startPoint y: 189, endPoint x: 693, endPoint y: 187, distance: 60.4
click at [693, 187] on div "10/31/2025" at bounding box center [672, 173] width 87 height 45
copy span "10/31/2025"
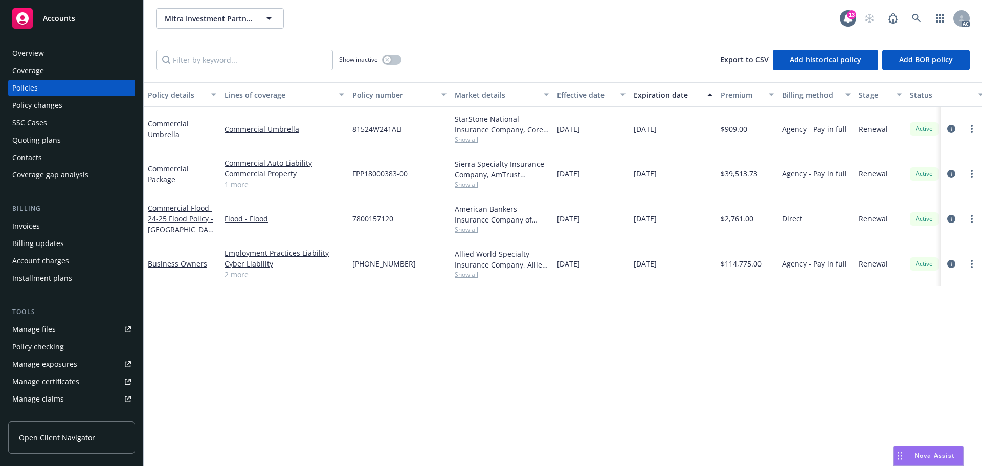
click at [469, 187] on span "Show all" at bounding box center [502, 184] width 94 height 9
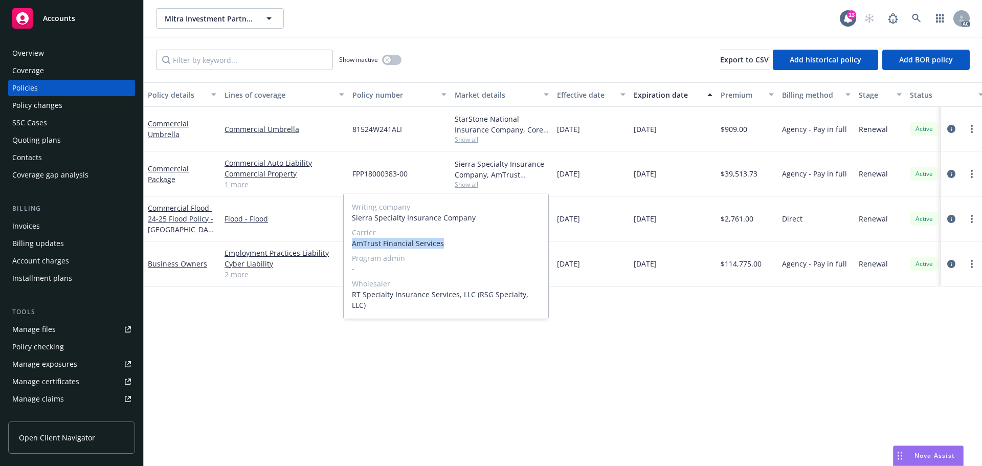
drag, startPoint x: 352, startPoint y: 242, endPoint x: 449, endPoint y: 241, distance: 97.7
click at [449, 241] on div "Writing company Sierra Specialty Insurance Company Carrier AmTrust Financial Se…" at bounding box center [446, 255] width 205 height 125
copy span "AmTrust Financial Services"
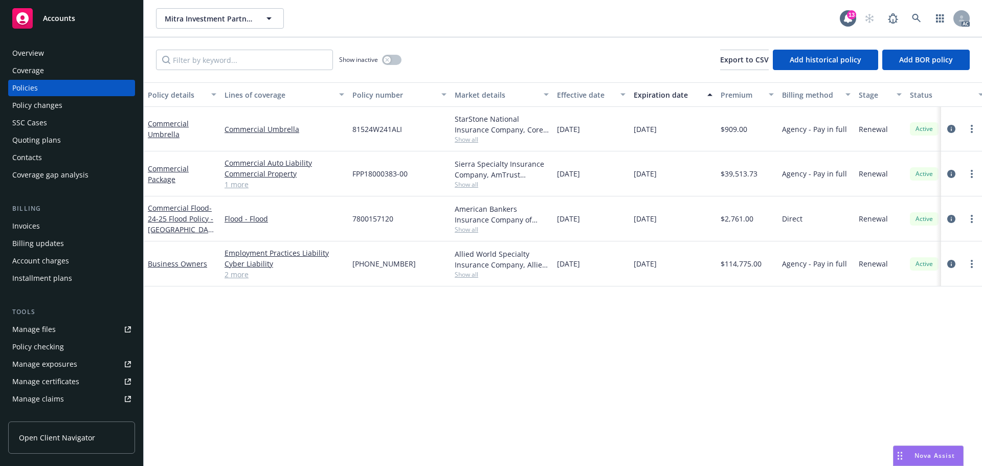
click at [631, 200] on div "04/14/2026" at bounding box center [672, 218] width 87 height 45
drag, startPoint x: 406, startPoint y: 174, endPoint x: 349, endPoint y: 179, distance: 58.0
click at [349, 179] on div "FPP18000383-00" at bounding box center [399, 173] width 102 height 45
drag, startPoint x: 740, startPoint y: 181, endPoint x: 724, endPoint y: 184, distance: 16.0
click at [724, 184] on div "$39,513.73" at bounding box center [746, 173] width 61 height 45
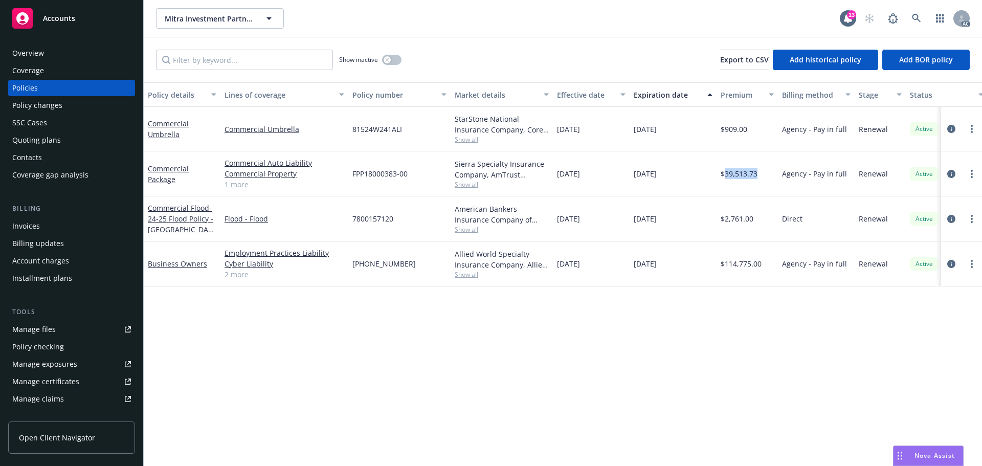
drag, startPoint x: 615, startPoint y: 176, endPoint x: 557, endPoint y: 181, distance: 58.5
click at [557, 181] on div "[DATE]" at bounding box center [591, 173] width 77 height 45
drag, startPoint x: 649, startPoint y: 175, endPoint x: 606, endPoint y: 178, distance: 43.6
click at [606, 178] on div "Commercial Package Commercial Auto Liability Commercial Property General Liabil…" at bounding box center [637, 173] width 987 height 45
drag, startPoint x: 188, startPoint y: 183, endPoint x: 150, endPoint y: 169, distance: 40.9
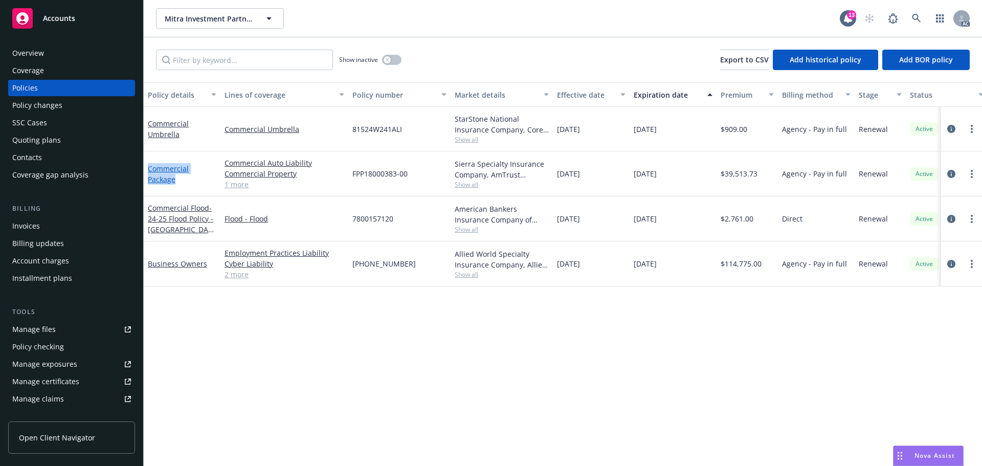
click at [150, 169] on div "Commercial Package" at bounding box center [182, 173] width 69 height 21
click at [382, 64] on div "Show inactive" at bounding box center [370, 60] width 62 height 20
click at [392, 60] on button "button" at bounding box center [391, 60] width 19 height 10
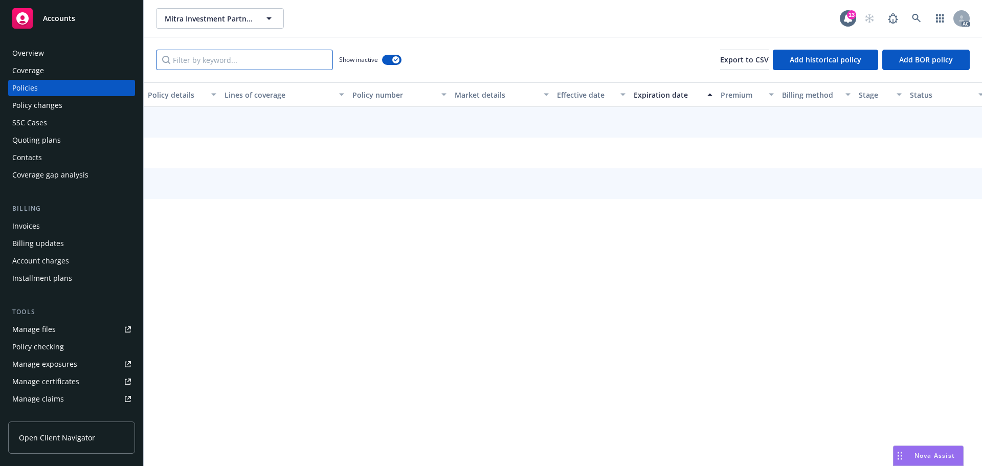
click at [285, 61] on input "Filter by keyword..." at bounding box center [244, 60] width 177 height 20
paste input "Commercial Package"
type input "Commercial Package"
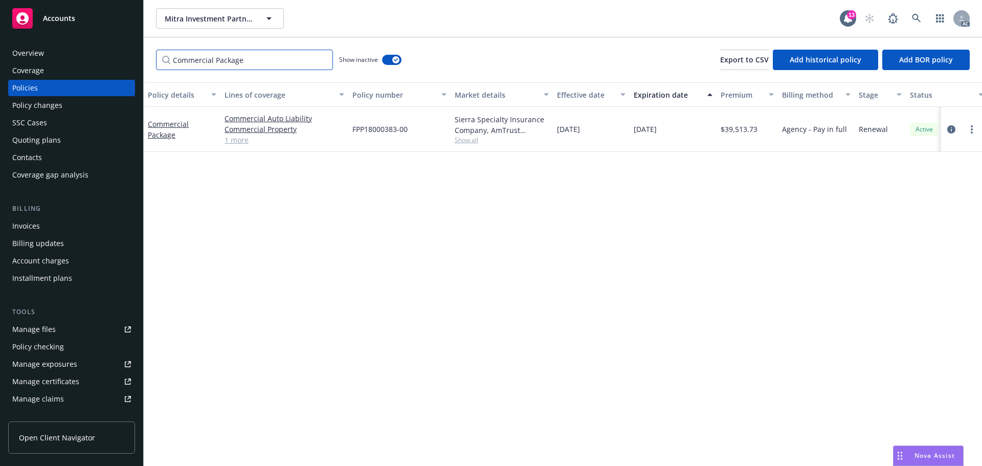
drag, startPoint x: 185, startPoint y: 56, endPoint x: 47, endPoint y: 53, distance: 137.6
click at [47, 53] on div "Accounts Overview Coverage Policies Policy changes SSC Cases Quoting plans Cont…" at bounding box center [491, 233] width 982 height 466
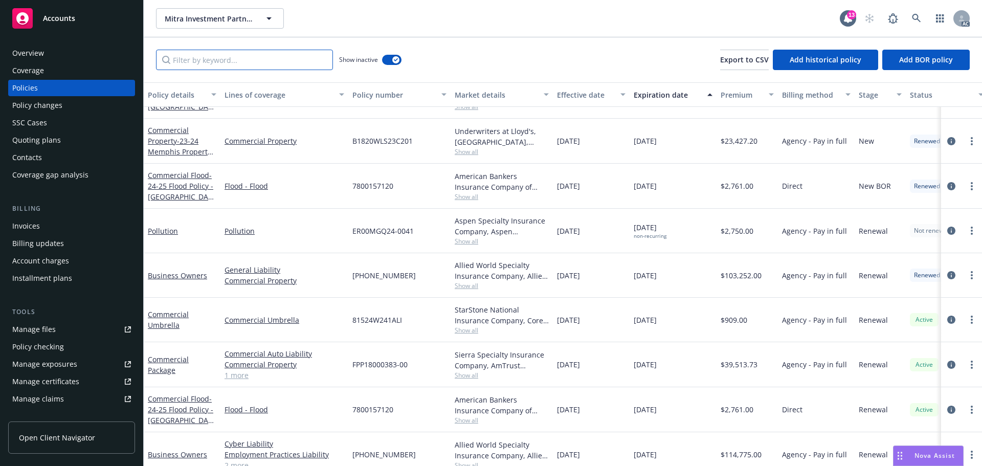
scroll to position [358, 0]
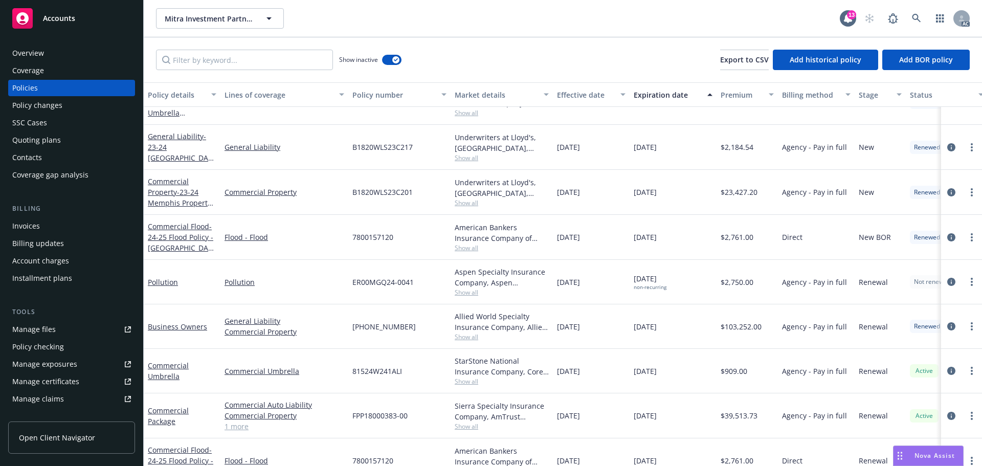
drag, startPoint x: 609, startPoint y: 193, endPoint x: 578, endPoint y: 193, distance: 30.7
click at [578, 193] on div "10/31/2023" at bounding box center [591, 192] width 77 height 45
drag, startPoint x: 676, startPoint y: 186, endPoint x: 654, endPoint y: 197, distance: 24.2
click at [654, 197] on div "[DATE]" at bounding box center [672, 192] width 87 height 45
click at [463, 201] on span "Show all" at bounding box center [502, 202] width 94 height 9
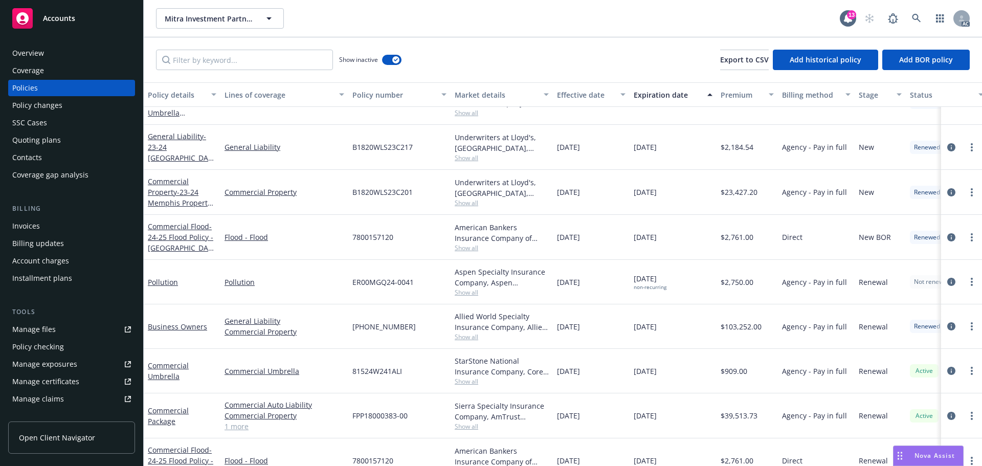
click at [477, 156] on span "Show all" at bounding box center [502, 157] width 94 height 9
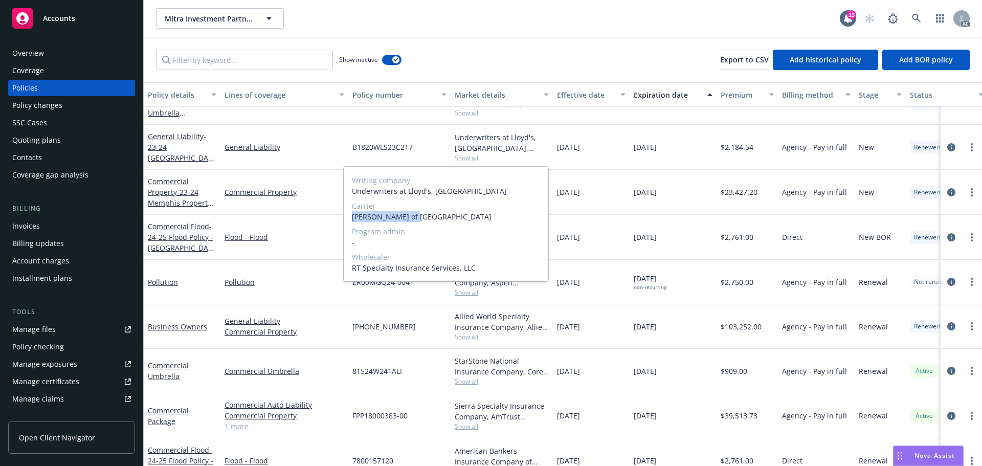
drag, startPoint x: 350, startPoint y: 217, endPoint x: 484, endPoint y: 219, distance: 133.4
click at [430, 219] on div "Writing company Underwriters at Lloyd's, London Carrier Lloyd's of London Progr…" at bounding box center [446, 224] width 205 height 115
click at [538, 177] on span "Writing company" at bounding box center [446, 180] width 188 height 11
click at [471, 153] on span "Show all" at bounding box center [502, 157] width 94 height 9
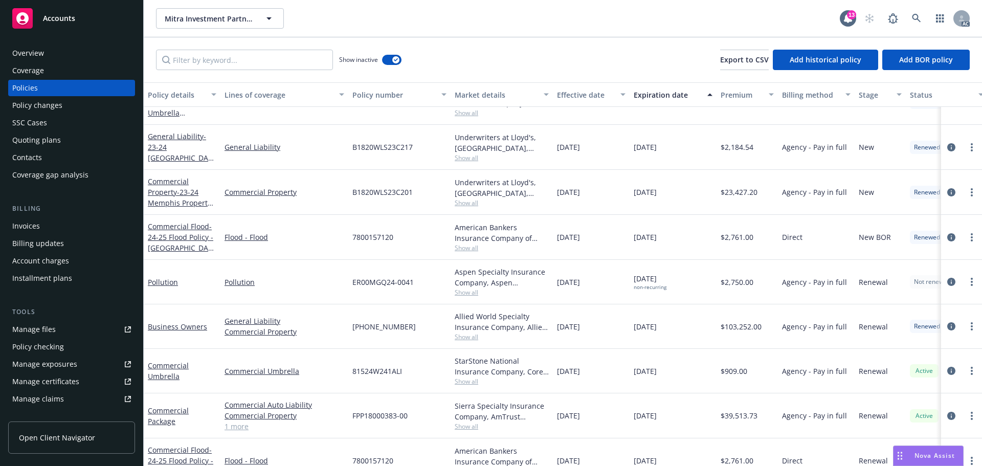
click at [432, 149] on div "B1820WLS23C217" at bounding box center [399, 147] width 102 height 45
drag, startPoint x: 420, startPoint y: 147, endPoint x: 728, endPoint y: 201, distance: 312.1
click at [305, 148] on div "General Liability - 23-24 Memphis/Buford GL Policy General Liability B1820WLS23…" at bounding box center [637, 147] width 987 height 45
drag, startPoint x: 757, startPoint y: 148, endPoint x: 724, endPoint y: 151, distance: 33.4
click at [724, 151] on div "$2,184.54" at bounding box center [746, 147] width 61 height 45
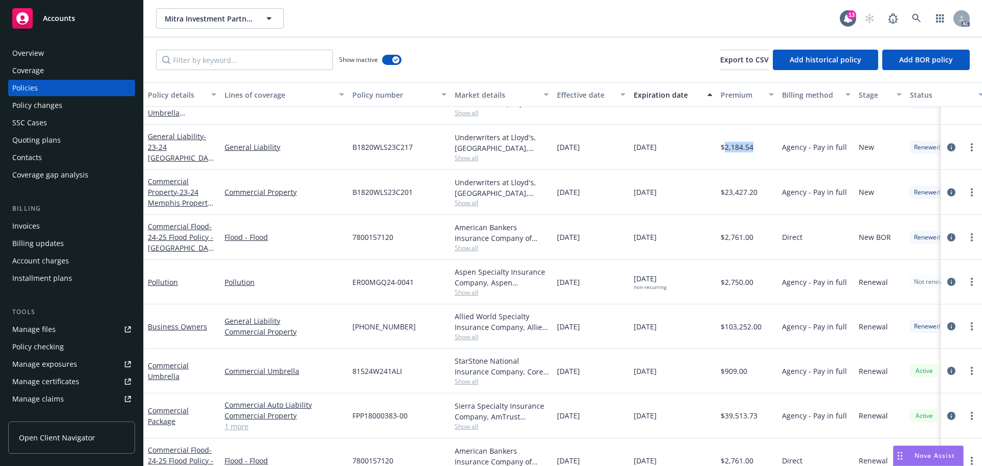
drag, startPoint x: 598, startPoint y: 143, endPoint x: 559, endPoint y: 150, distance: 39.4
click at [559, 150] on div "10/31/2023" at bounding box center [591, 147] width 77 height 45
drag, startPoint x: 687, startPoint y: 157, endPoint x: 626, endPoint y: 162, distance: 61.0
click at [626, 162] on div "General Liability - 23-24 Memphis/Buford GL Policy General Liability B1820WLS23…" at bounding box center [637, 147] width 987 height 45
click at [467, 205] on span "Show all" at bounding box center [502, 202] width 94 height 9
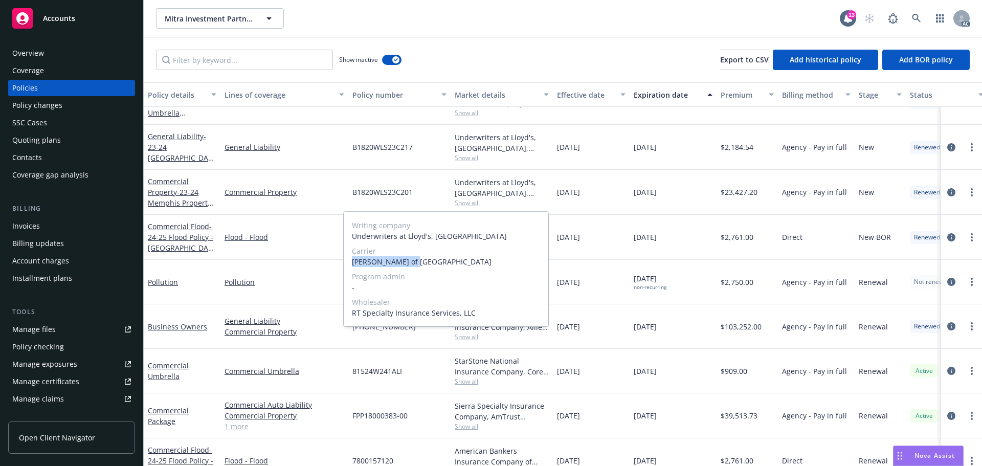
drag, startPoint x: 352, startPoint y: 260, endPoint x: 417, endPoint y: 261, distance: 64.4
click at [417, 261] on span "Lloyd's of London" at bounding box center [446, 261] width 188 height 11
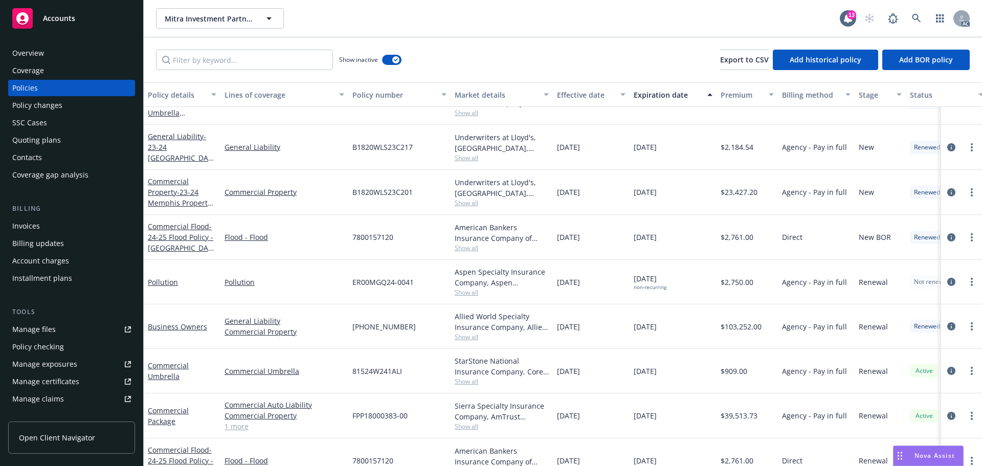
drag, startPoint x: 689, startPoint y: 251, endPoint x: 598, endPoint y: 235, distance: 92.9
click at [689, 251] on div "04/14/2025" at bounding box center [672, 237] width 87 height 45
drag, startPoint x: 435, startPoint y: 193, endPoint x: 347, endPoint y: 197, distance: 88.0
click at [347, 197] on div "Commercial Property - 23-24 Memphis Property Policy Commercial Property B1820WL…" at bounding box center [637, 192] width 987 height 45
drag, startPoint x: 762, startPoint y: 195, endPoint x: 727, endPoint y: 202, distance: 36.1
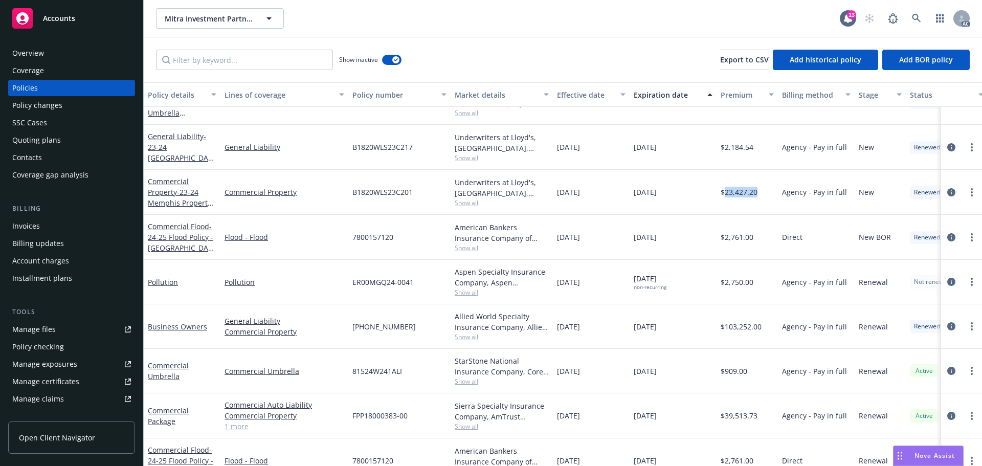
click at [727, 202] on div "$23,427.20" at bounding box center [746, 192] width 61 height 45
drag, startPoint x: 607, startPoint y: 195, endPoint x: 556, endPoint y: 203, distance: 51.8
click at [556, 203] on div "10/31/2023" at bounding box center [591, 192] width 77 height 45
drag, startPoint x: 629, startPoint y: 199, endPoint x: 615, endPoint y: 202, distance: 14.8
click at [615, 202] on div "Commercial Property - 23-24 Memphis Property Policy Commercial Property B1820WL…" at bounding box center [637, 192] width 987 height 45
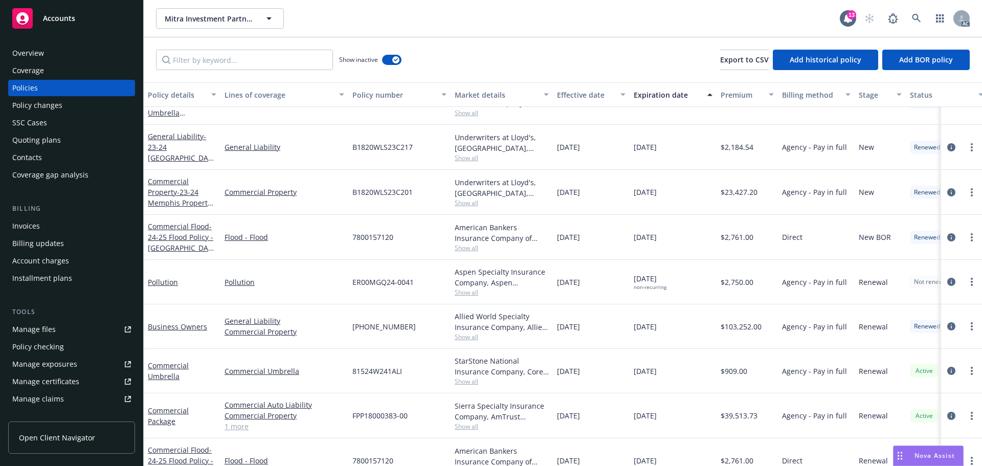
click at [671, 293] on div "07/01/2025 non-recurring" at bounding box center [672, 282] width 87 height 44
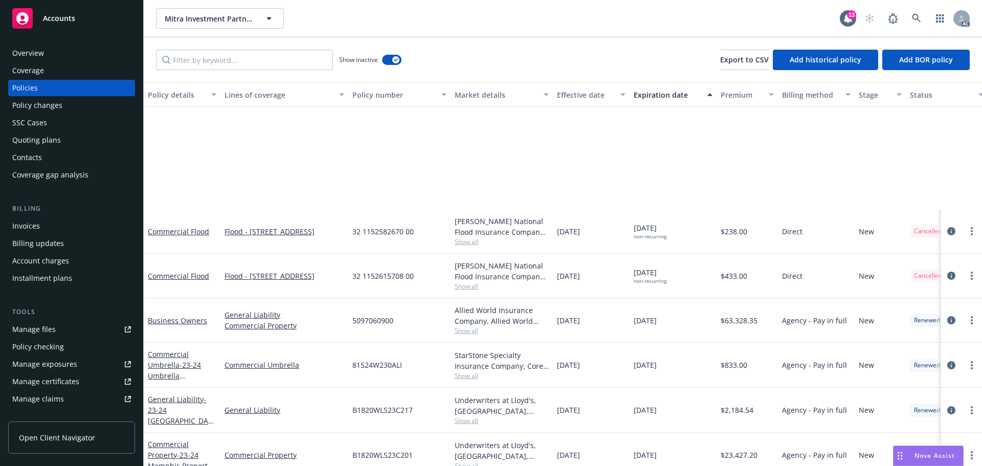
scroll to position [256, 0]
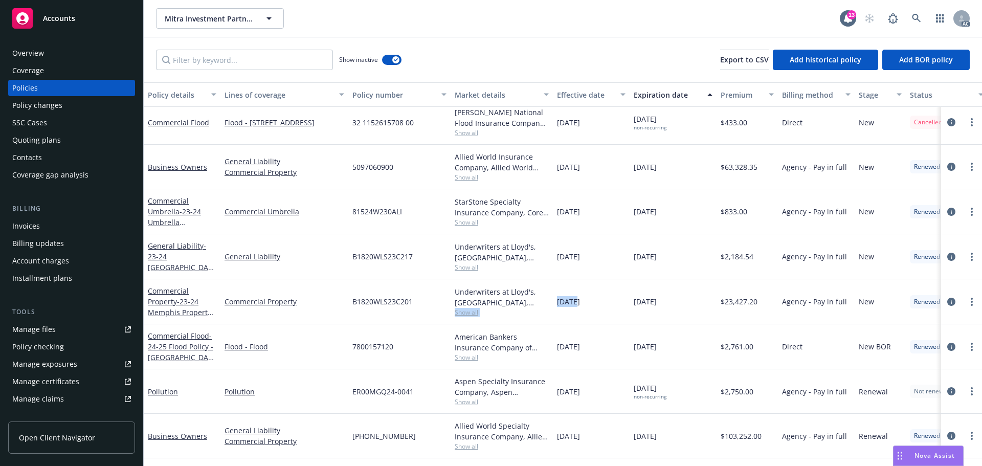
drag, startPoint x: 575, startPoint y: 303, endPoint x: 548, endPoint y: 300, distance: 27.2
click at [548, 300] on div "Commercial Property - 23-24 Memphis Property Policy Commercial Property B1820WL…" at bounding box center [637, 301] width 987 height 45
click at [580, 300] on span "10/31/2023" at bounding box center [568, 301] width 23 height 11
drag, startPoint x: 576, startPoint y: 299, endPoint x: 559, endPoint y: 299, distance: 17.4
click at [559, 299] on span "10/31/2023" at bounding box center [568, 301] width 23 height 11
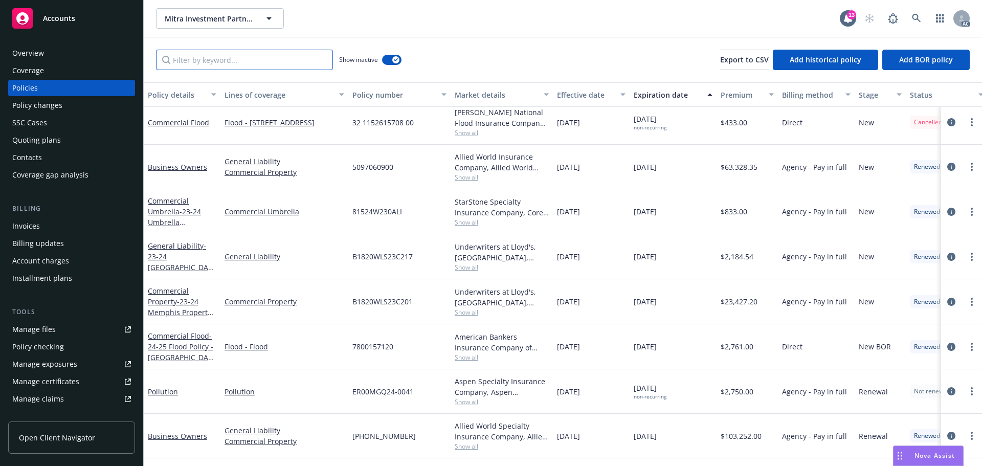
click at [222, 65] on input "Filter by keyword..." at bounding box center [244, 60] width 177 height 20
paste input "10/31"
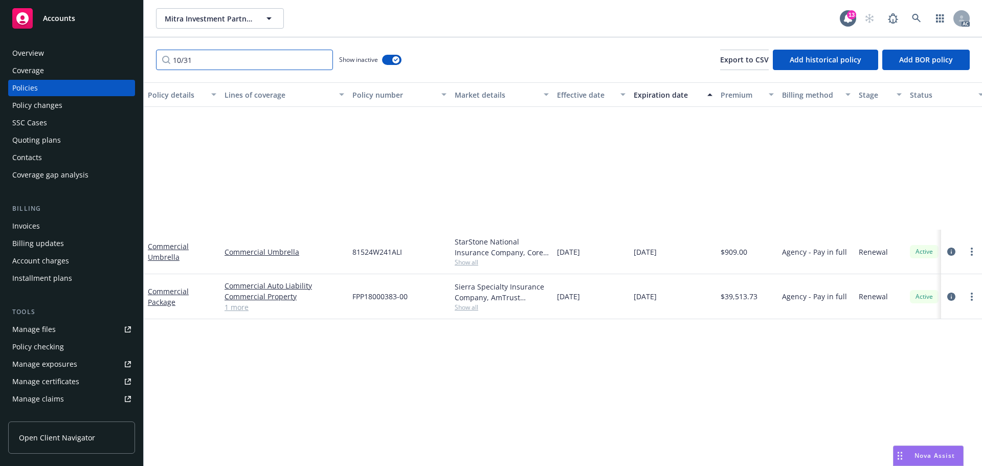
scroll to position [0, 0]
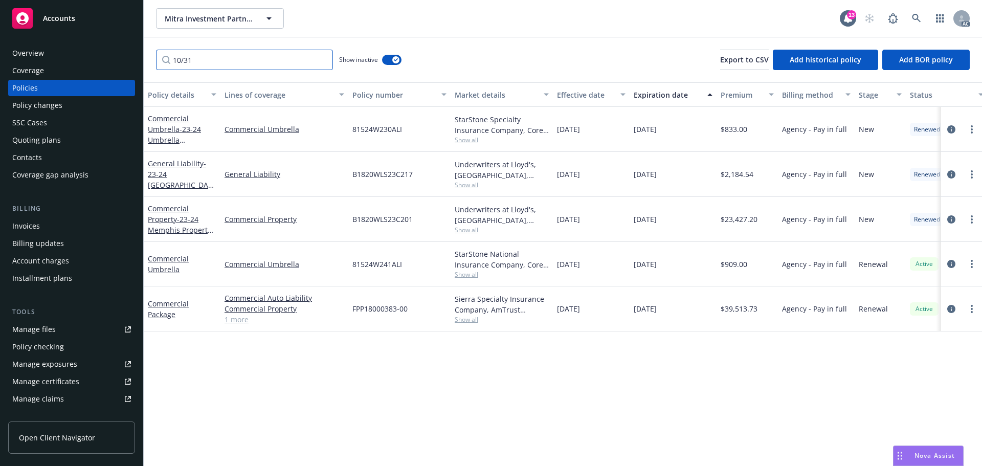
type input "10/31"
click at [471, 313] on div "Sierra Specialty Insurance Company, AmTrust Financial Services, RT Specialty In…" at bounding box center [502, 303] width 94 height 21
click at [472, 316] on span "Show all" at bounding box center [502, 319] width 94 height 9
click at [526, 312] on div "Sierra Specialty Insurance Company, AmTrust Financial Services, RT Specialty In…" at bounding box center [502, 303] width 94 height 21
click at [464, 236] on div "Underwriters at Lloyd's, London, Lloyd's of London, RT Specialty Insurance Serv…" at bounding box center [501, 219] width 102 height 45
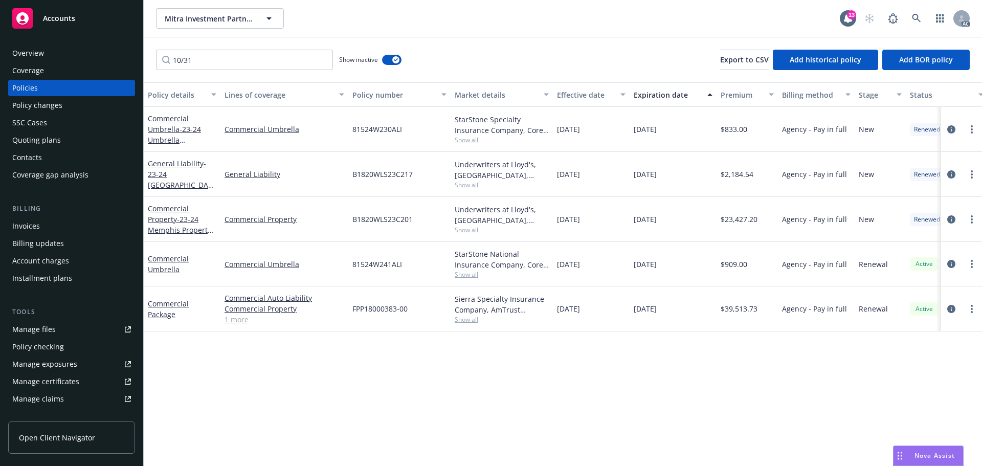
click at [468, 231] on span "Show all" at bounding box center [502, 229] width 94 height 9
click at [600, 257] on div "[DATE]" at bounding box center [591, 264] width 77 height 44
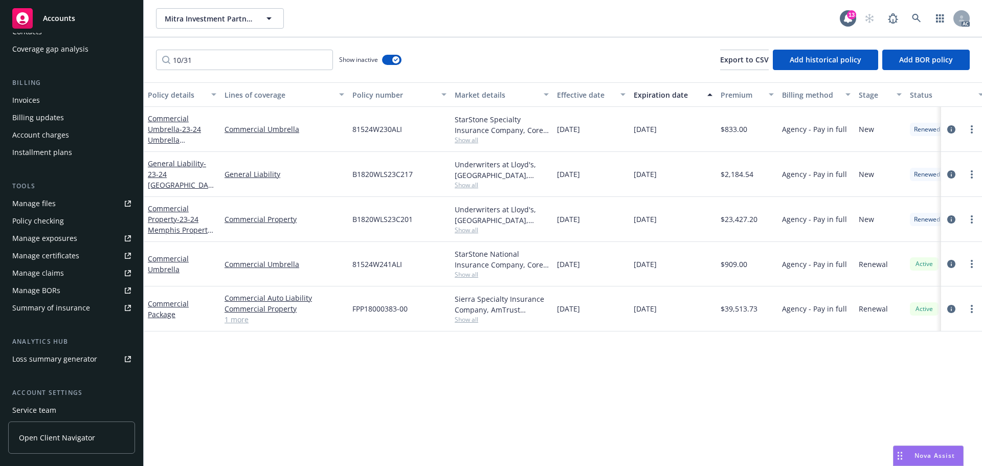
scroll to position [200, 0]
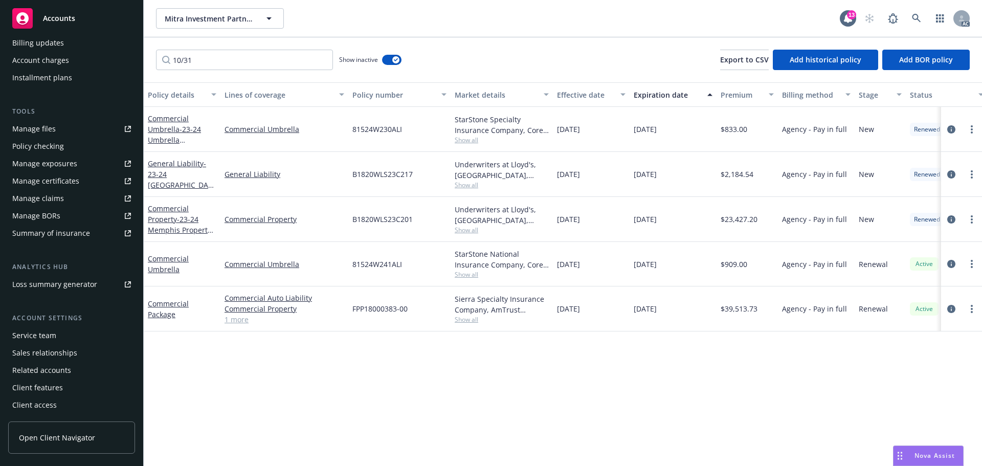
drag, startPoint x: 44, startPoint y: 332, endPoint x: 55, endPoint y: 332, distance: 10.7
click at [44, 332] on div "Service team" at bounding box center [34, 335] width 44 height 16
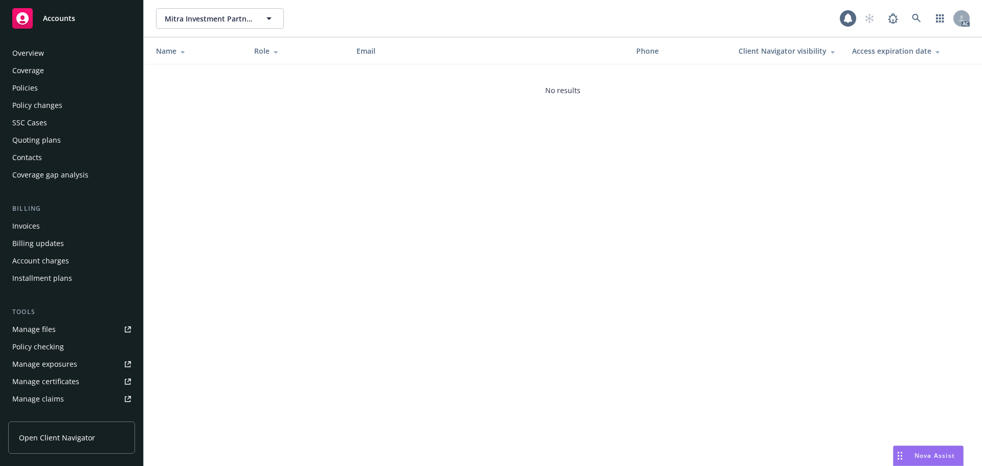
scroll to position [200, 0]
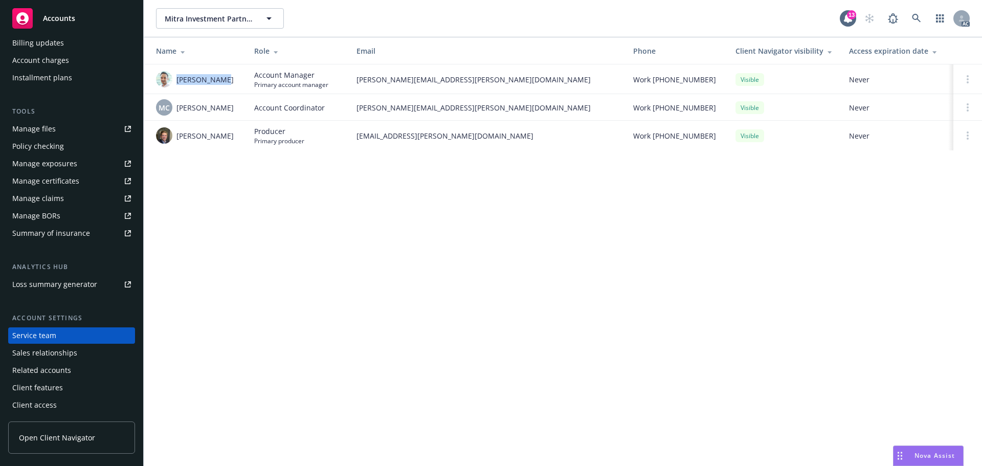
drag, startPoint x: 231, startPoint y: 82, endPoint x: 176, endPoint y: 87, distance: 54.4
click at [176, 87] on div "Adnan Shaikh" at bounding box center [197, 79] width 82 height 16
drag, startPoint x: 359, startPoint y: 78, endPoint x: 478, endPoint y: 86, distance: 118.4
click at [478, 86] on td "adnan.shaikh@newfront.com" at bounding box center [486, 79] width 277 height 30
click at [372, 79] on span "adnan.shaikh@newfront.com" at bounding box center [486, 79] width 260 height 11
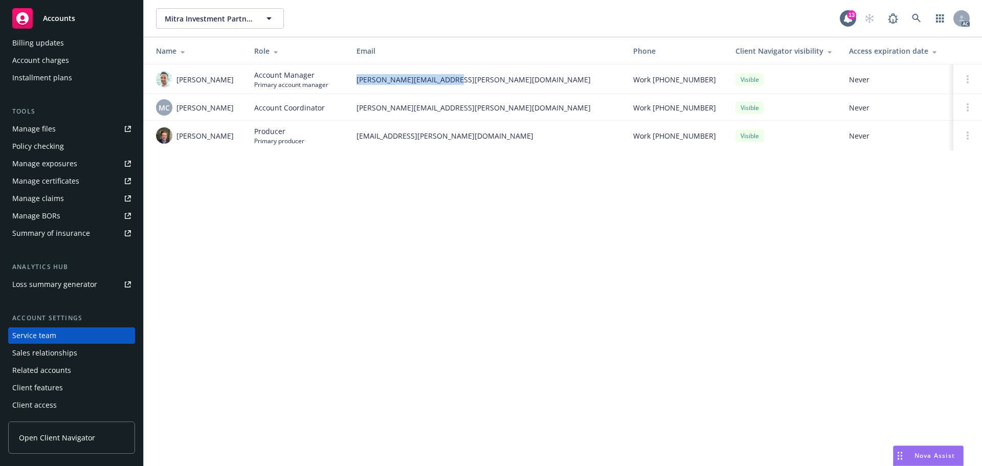
drag, startPoint x: 354, startPoint y: 80, endPoint x: 496, endPoint y: 85, distance: 142.2
click at [496, 85] on td "adnan.shaikh@newfront.com" at bounding box center [486, 79] width 277 height 30
drag, startPoint x: 206, startPoint y: 141, endPoint x: 175, endPoint y: 141, distance: 30.7
click at [175, 141] on div "Phil Huffman" at bounding box center [197, 135] width 82 height 16
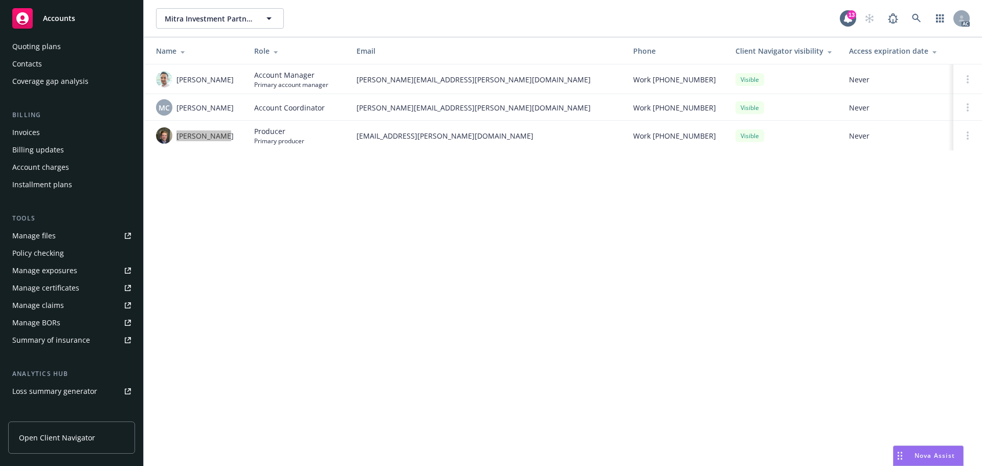
scroll to position [0, 0]
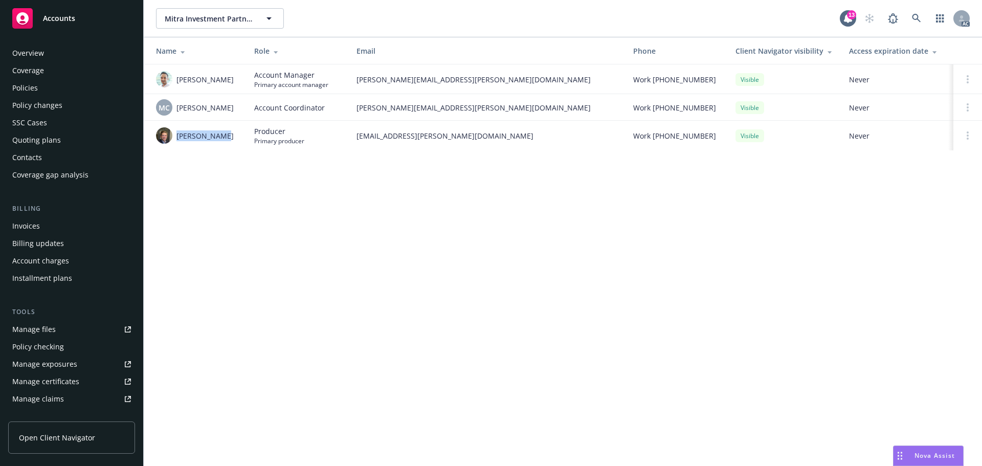
drag, startPoint x: 45, startPoint y: 94, endPoint x: 55, endPoint y: 94, distance: 10.2
click at [45, 94] on div "Policies" at bounding box center [71, 88] width 119 height 16
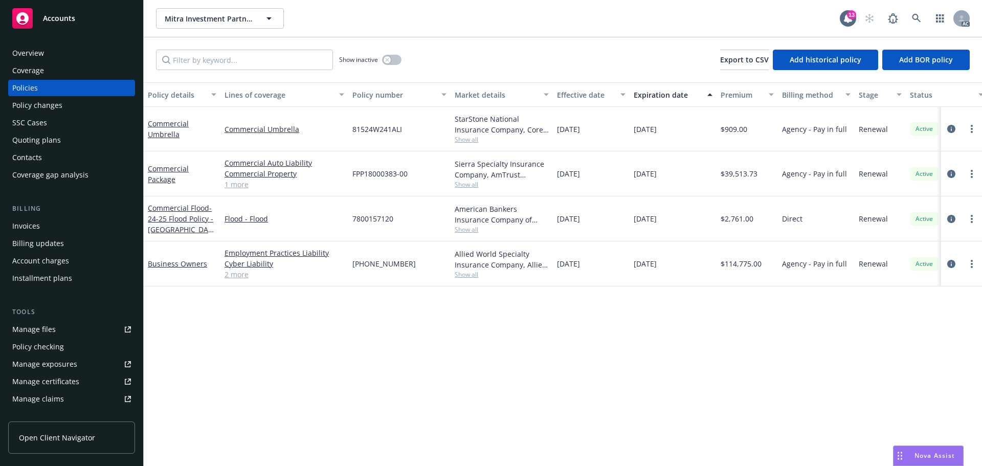
click at [632, 175] on div "10/31/2025" at bounding box center [672, 173] width 87 height 45
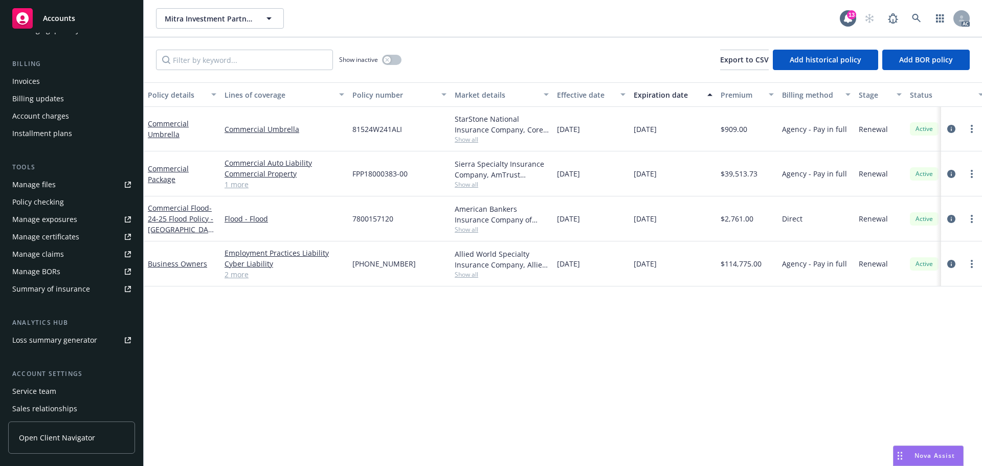
scroll to position [200, 0]
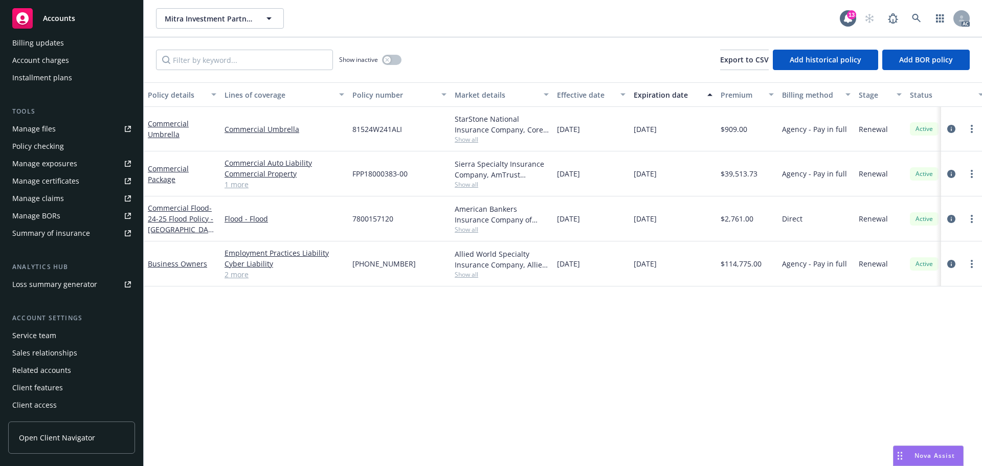
drag, startPoint x: 68, startPoint y: 331, endPoint x: 76, endPoint y: 327, distance: 8.7
click at [68, 331] on div "Service team" at bounding box center [71, 335] width 119 height 16
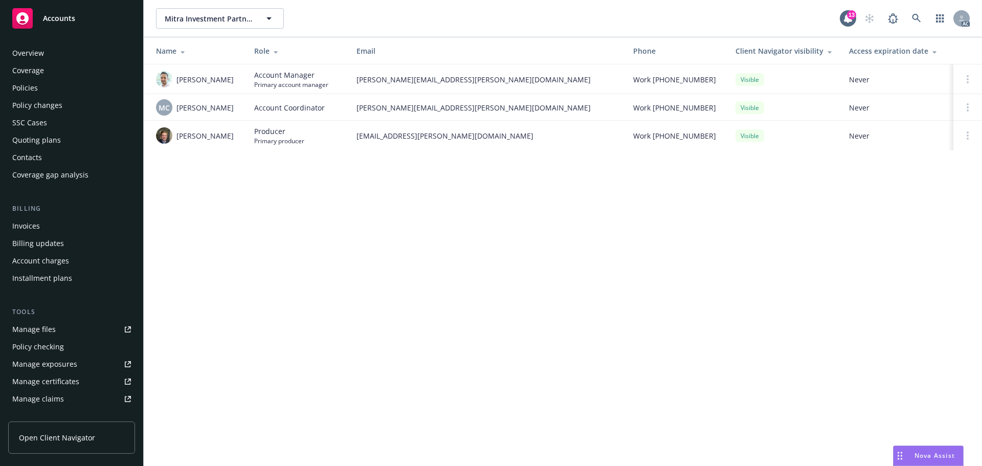
click at [66, 59] on div "Overview" at bounding box center [71, 53] width 119 height 16
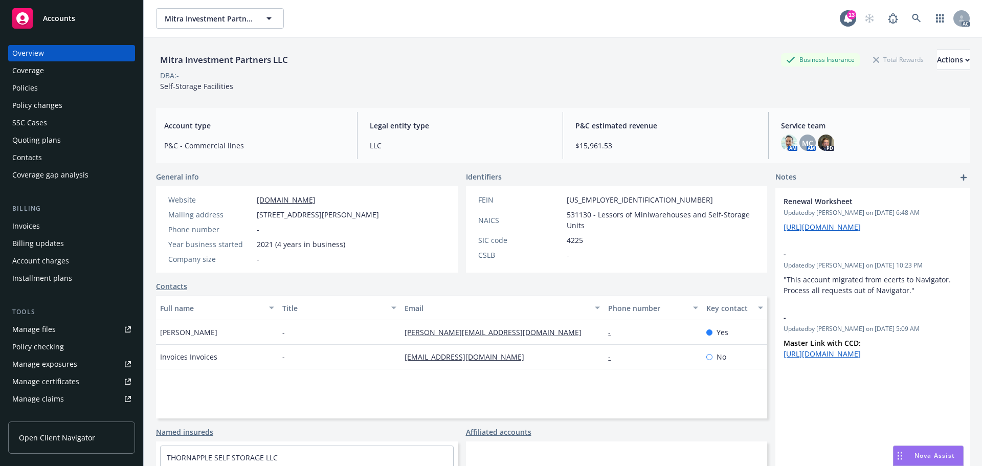
click at [64, 95] on div "Policies" at bounding box center [71, 88] width 119 height 16
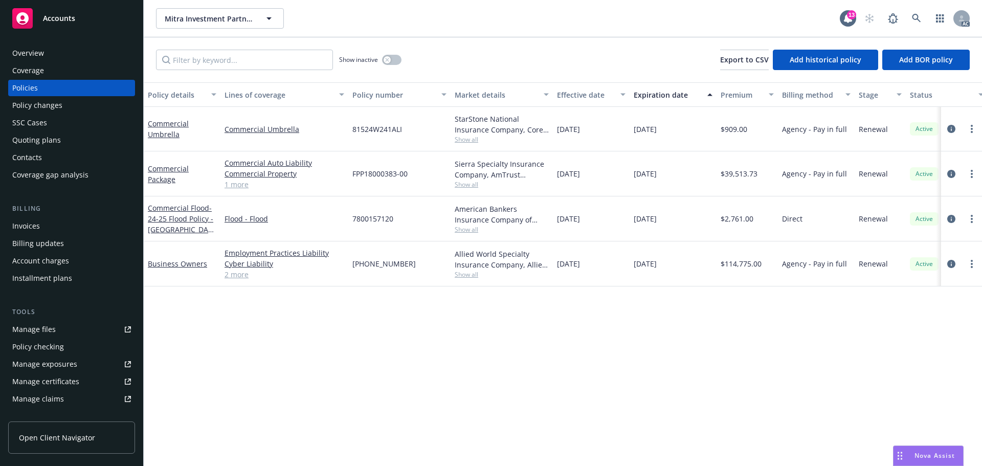
click at [543, 310] on div "Policy details Lines of coverage Policy number Market details Effective date Ex…" at bounding box center [563, 273] width 838 height 383
click at [32, 54] on div "Overview" at bounding box center [28, 53] width 32 height 16
